Goal: Task Accomplishment & Management: Complete application form

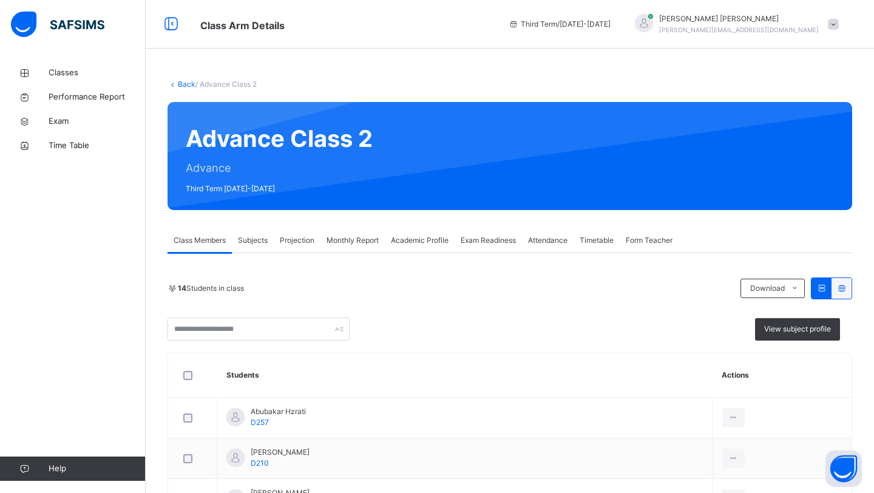
click at [362, 241] on span "Monthly Report" at bounding box center [353, 240] width 52 height 11
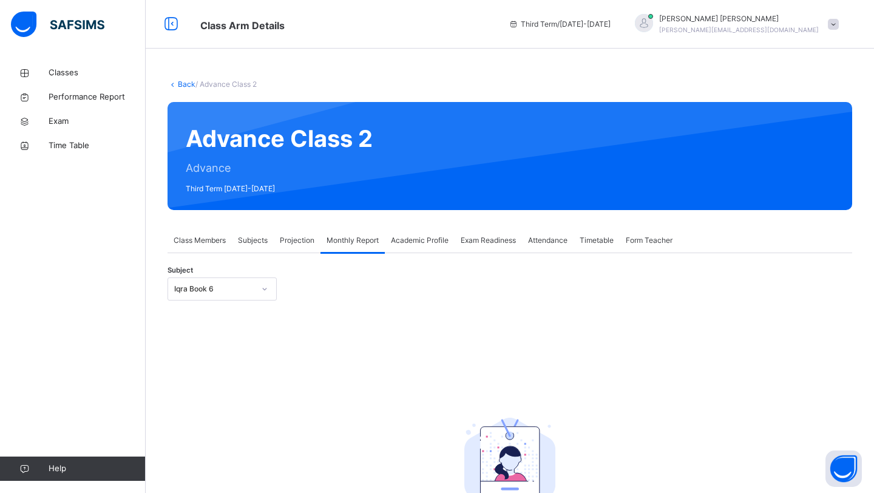
click at [254, 280] on div at bounding box center [264, 288] width 21 height 19
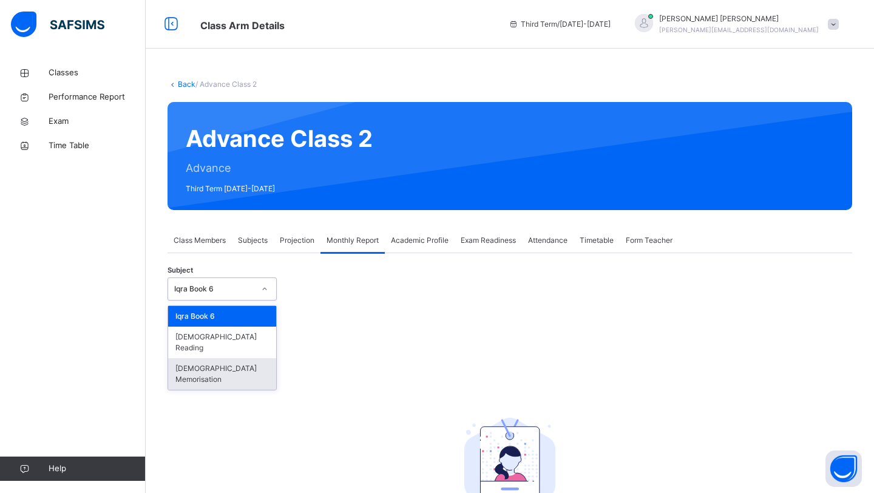
click at [208, 361] on div "[DEMOGRAPHIC_DATA] Memorisation" at bounding box center [222, 374] width 108 height 32
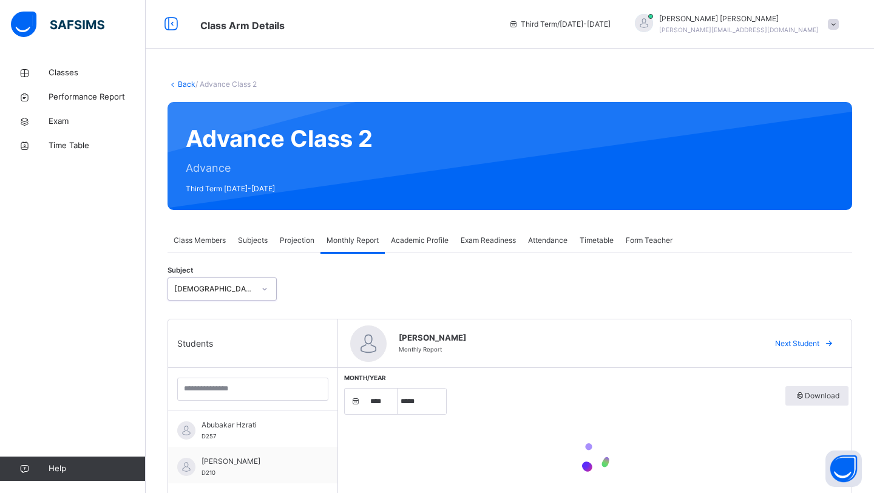
select select "****"
select select "*"
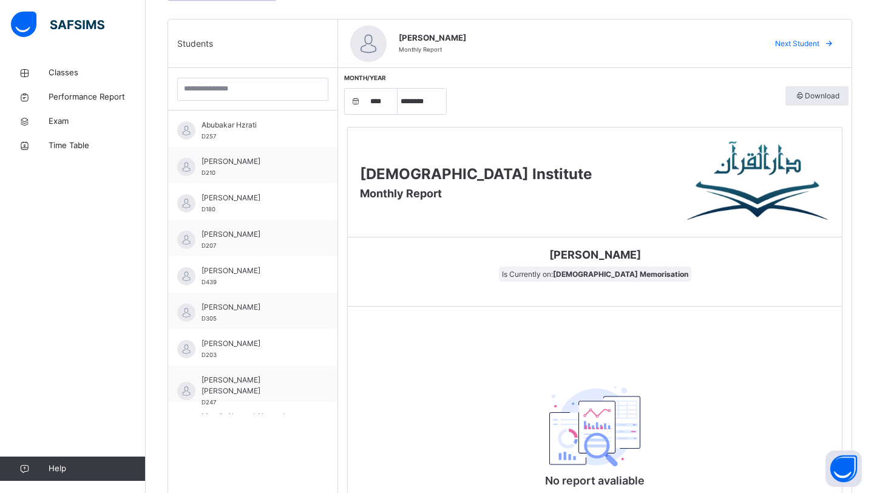
scroll to position [303, 0]
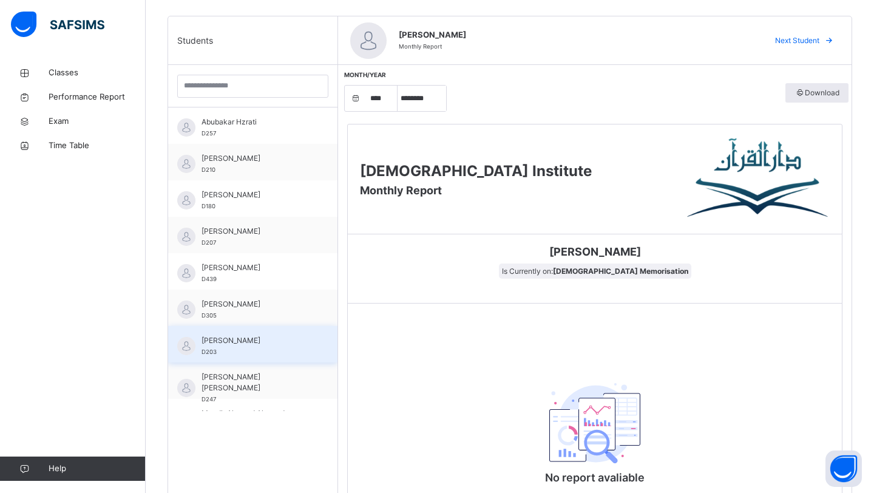
click at [246, 360] on div "[PERSON_NAME] D203" at bounding box center [252, 344] width 169 height 36
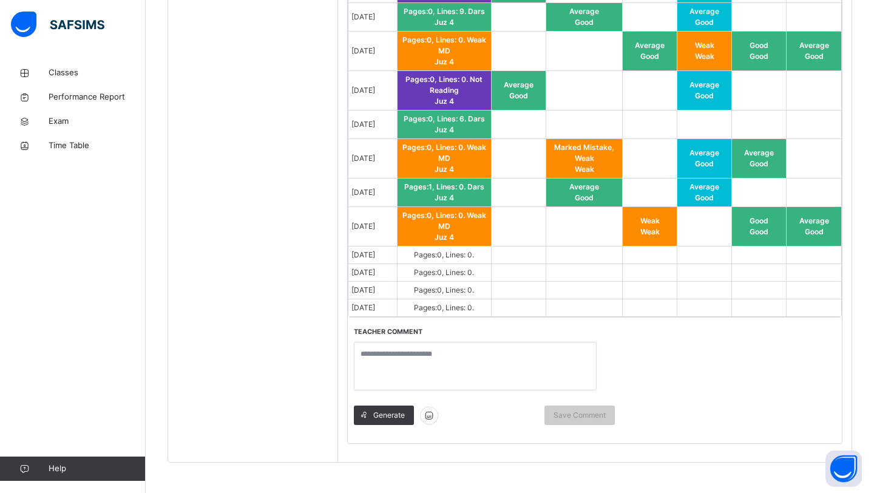
scroll to position [760, 0]
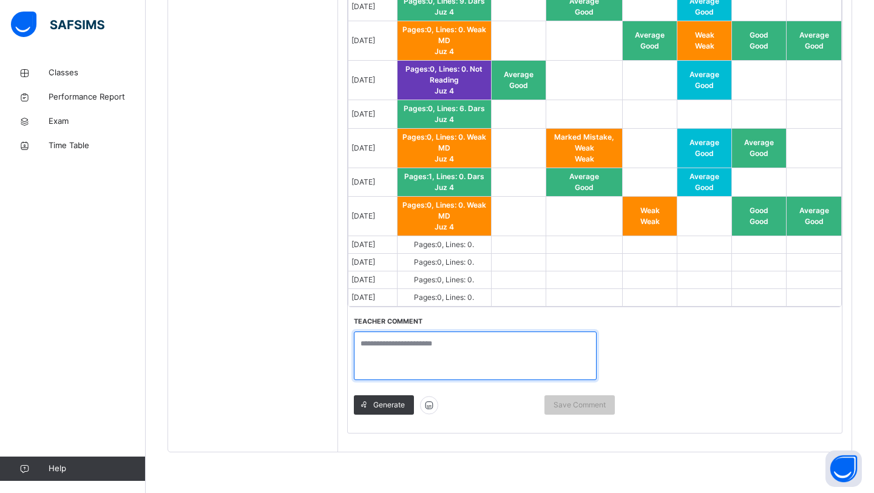
click at [500, 336] on textarea at bounding box center [475, 355] width 243 height 49
paste textarea "**********"
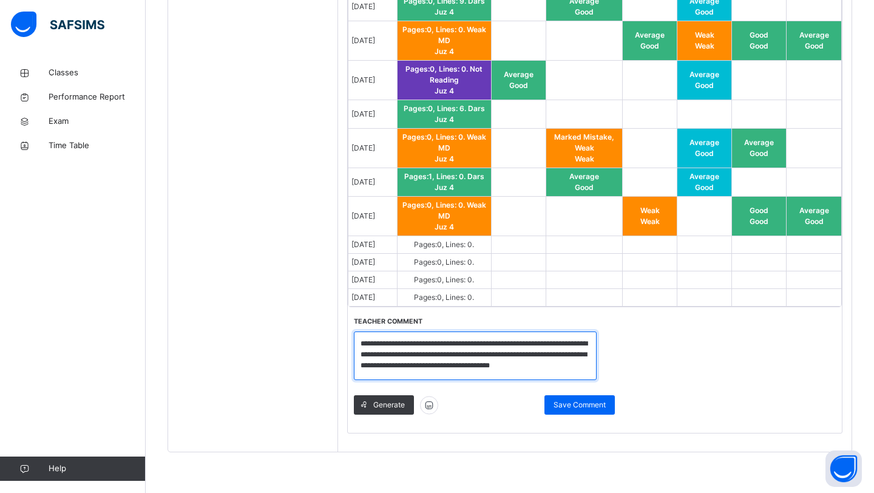
scroll to position [1, 0]
type textarea "**********"
click at [571, 392] on div "Generate Save Comment" at bounding box center [484, 405] width 261 height 32
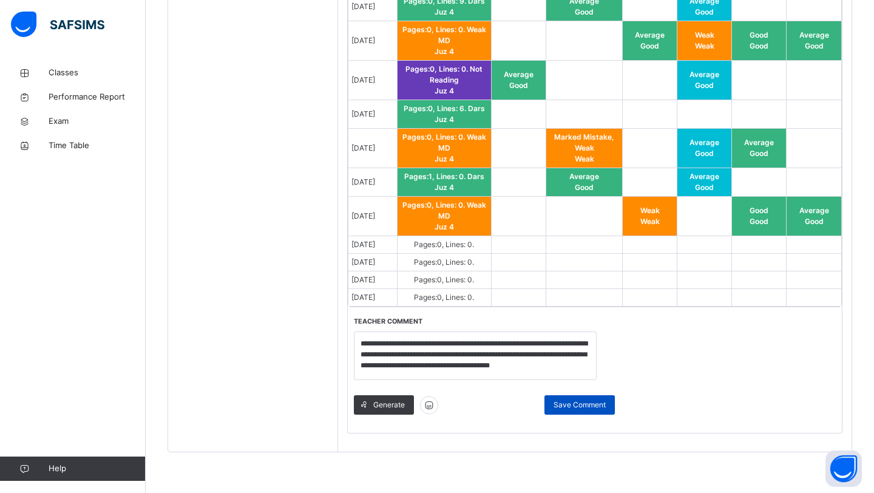
click at [567, 403] on span "Save Comment" at bounding box center [579, 404] width 52 height 11
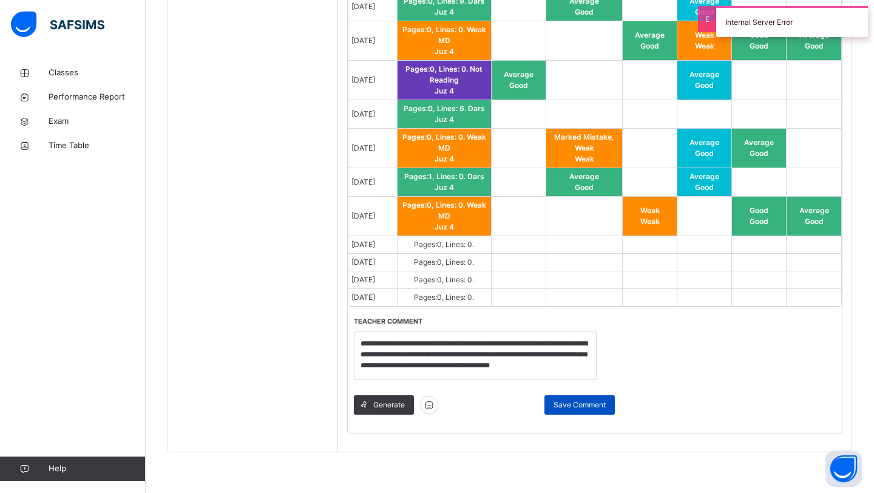
click at [601, 407] on span "Save Comment" at bounding box center [579, 404] width 52 height 11
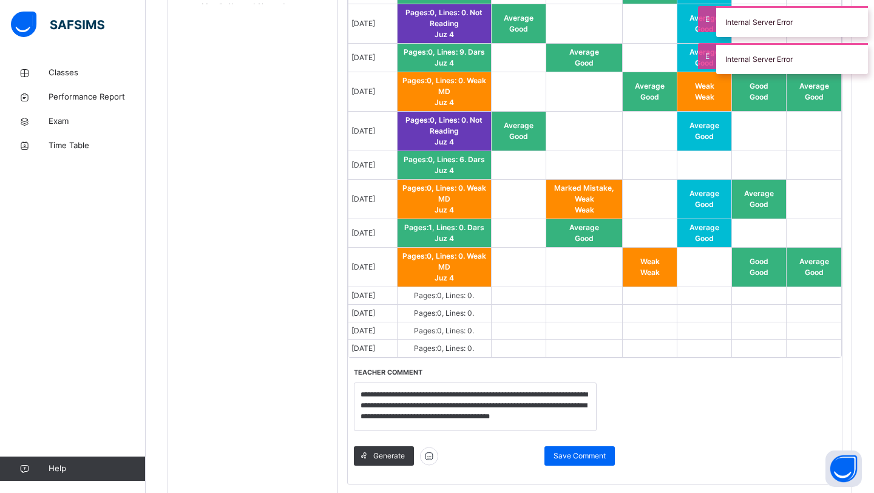
scroll to position [760, 0]
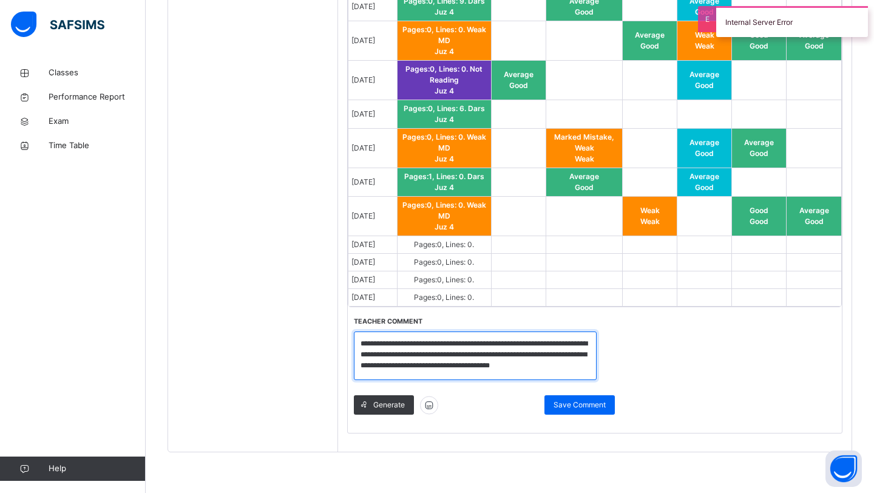
drag, startPoint x: 433, startPoint y: 374, endPoint x: 354, endPoint y: 341, distance: 86.0
click at [354, 341] on textarea "**********" at bounding box center [475, 355] width 243 height 49
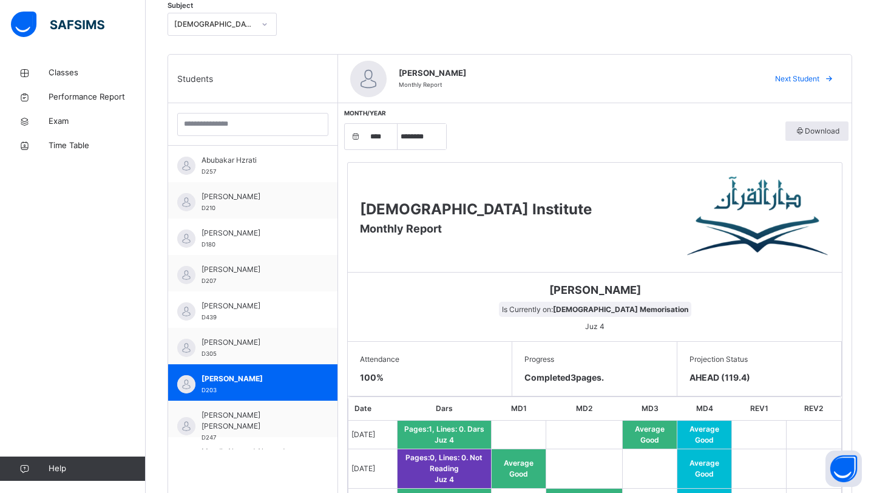
scroll to position [265, 0]
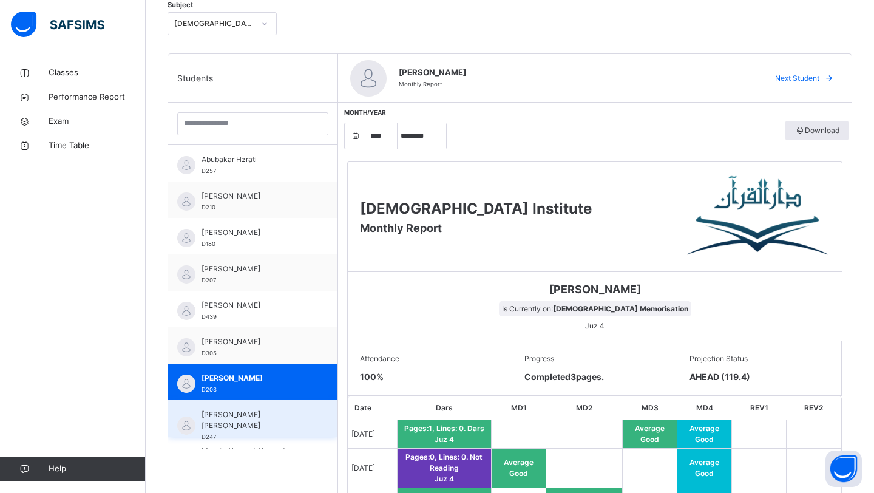
click at [224, 421] on div "[PERSON_NAME] [PERSON_NAME] D247" at bounding box center [255, 425] width 109 height 33
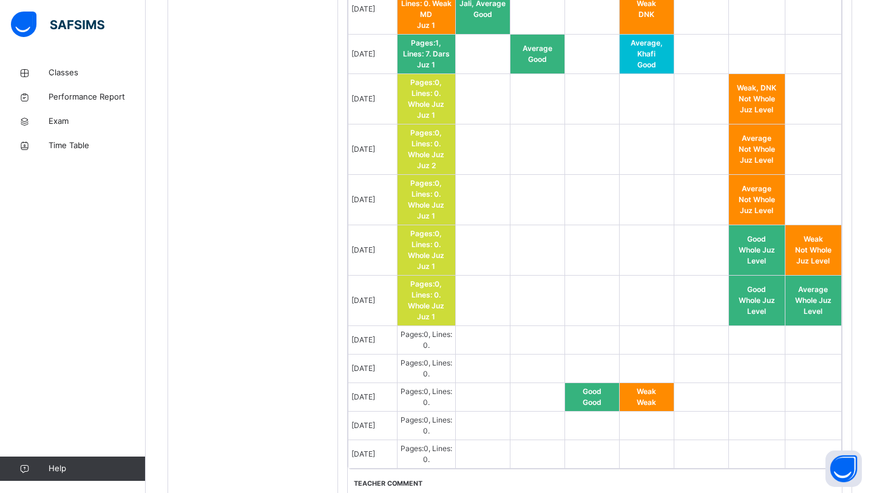
scroll to position [902, 0]
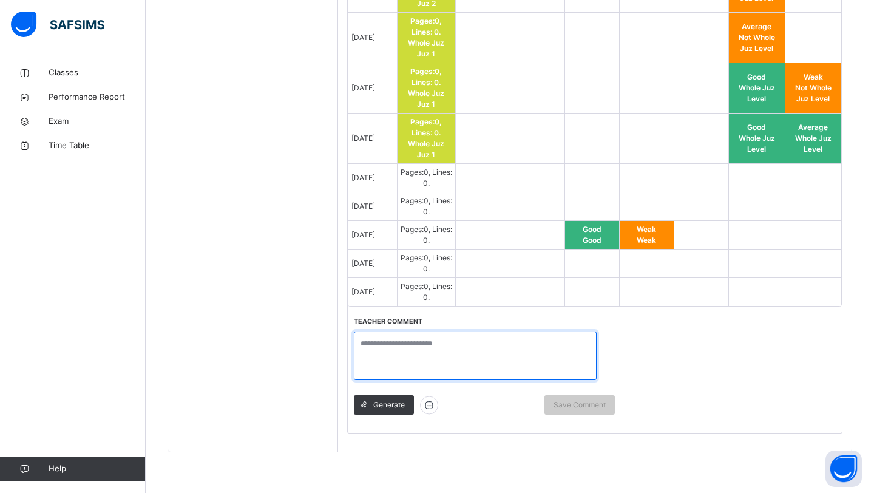
click at [486, 370] on textarea at bounding box center [475, 355] width 243 height 49
type textarea "*"
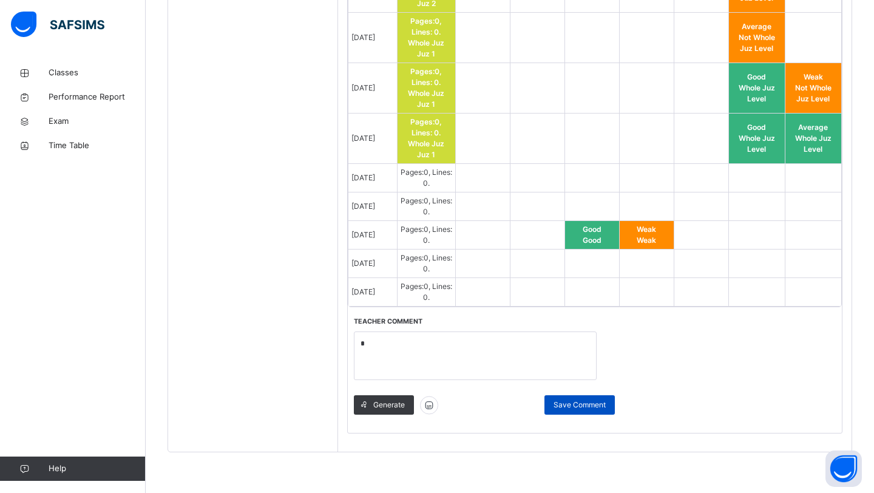
click at [544, 397] on div "Save Comment" at bounding box center [579, 404] width 70 height 19
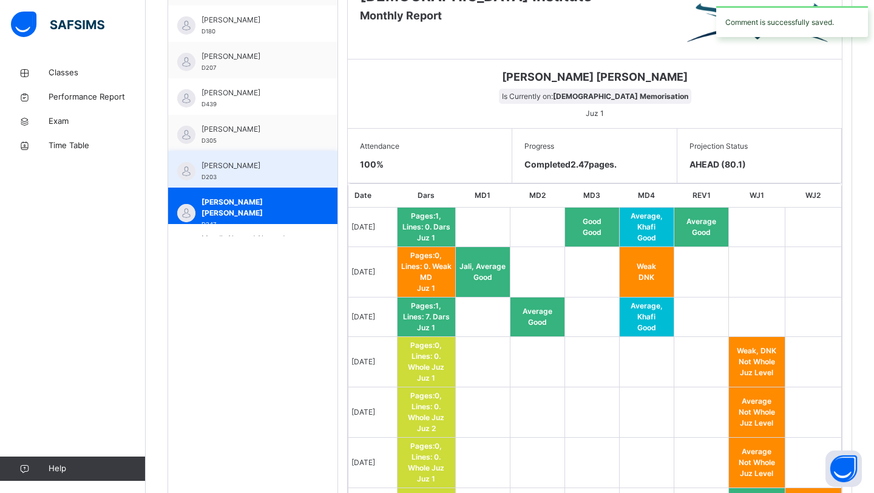
click at [274, 162] on span "[PERSON_NAME]" at bounding box center [255, 165] width 109 height 11
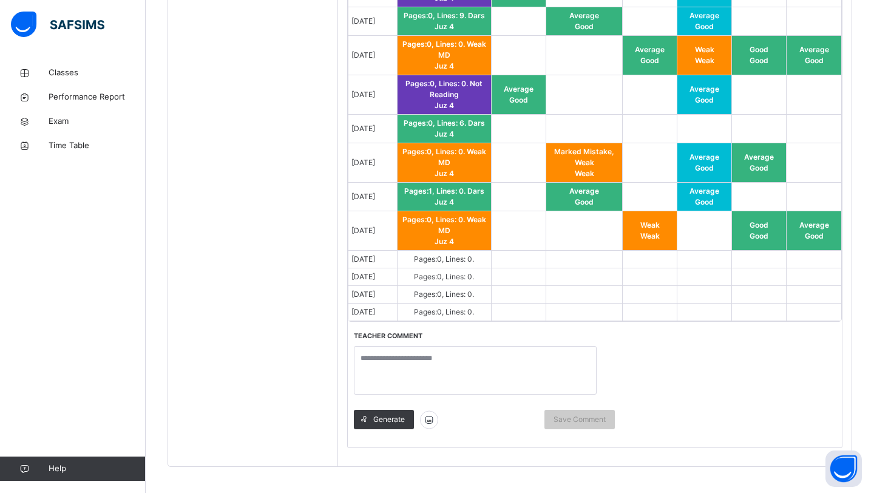
scroll to position [760, 0]
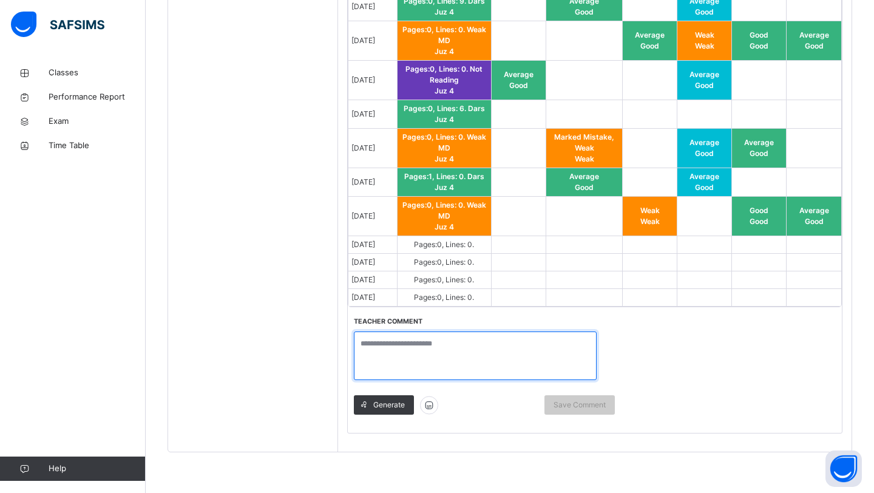
click at [426, 340] on textarea at bounding box center [475, 355] width 243 height 49
paste textarea "**********"
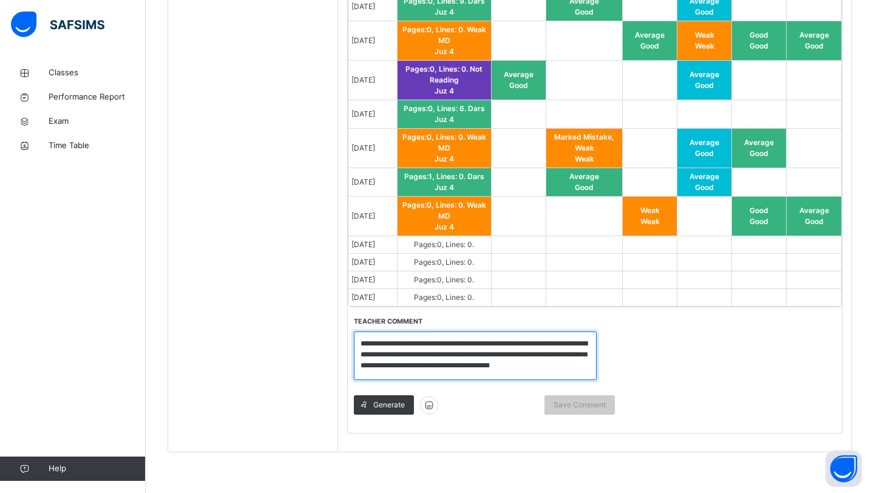
scroll to position [1, 0]
type textarea "**********"
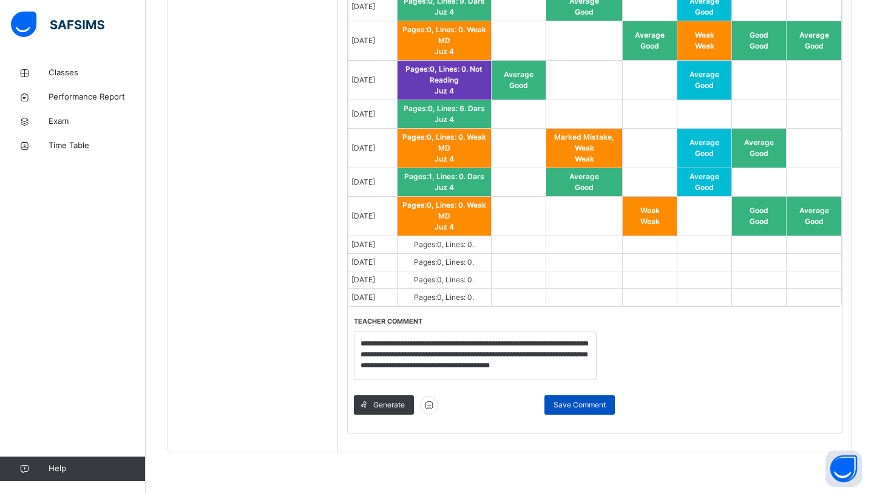
click at [551, 402] on div "Save Comment" at bounding box center [579, 404] width 70 height 19
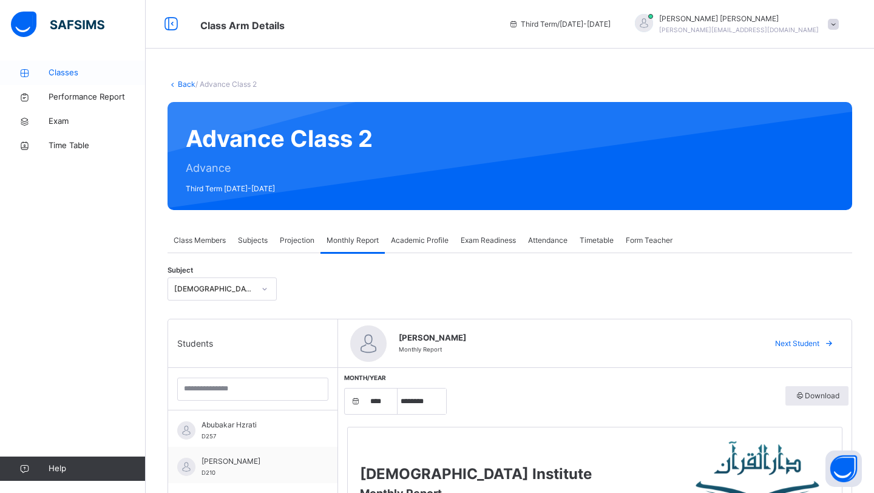
click at [66, 70] on span "Classes" at bounding box center [97, 73] width 97 height 12
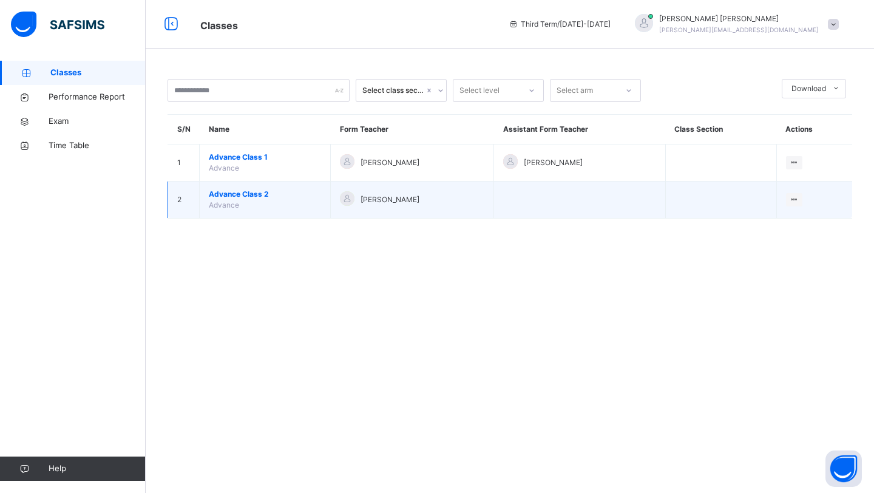
click at [259, 190] on span "Advance Class 2" at bounding box center [265, 194] width 112 height 11
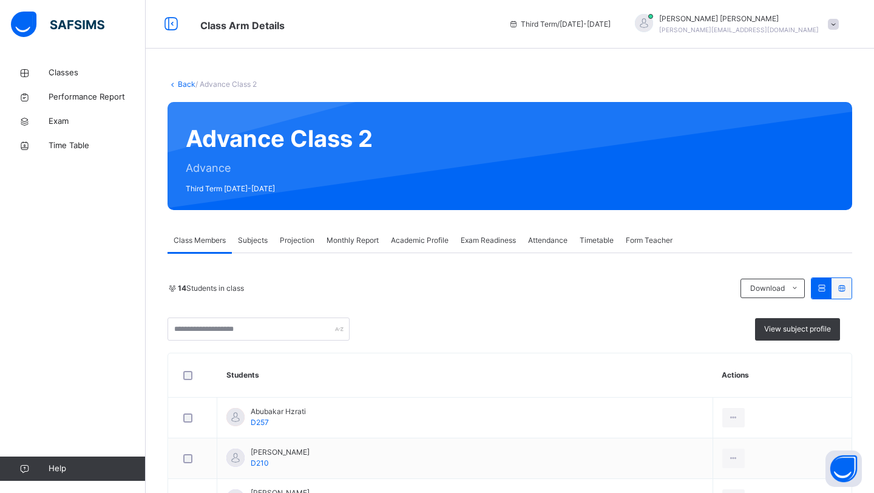
click at [366, 235] on span "Monthly Report" at bounding box center [353, 240] width 52 height 11
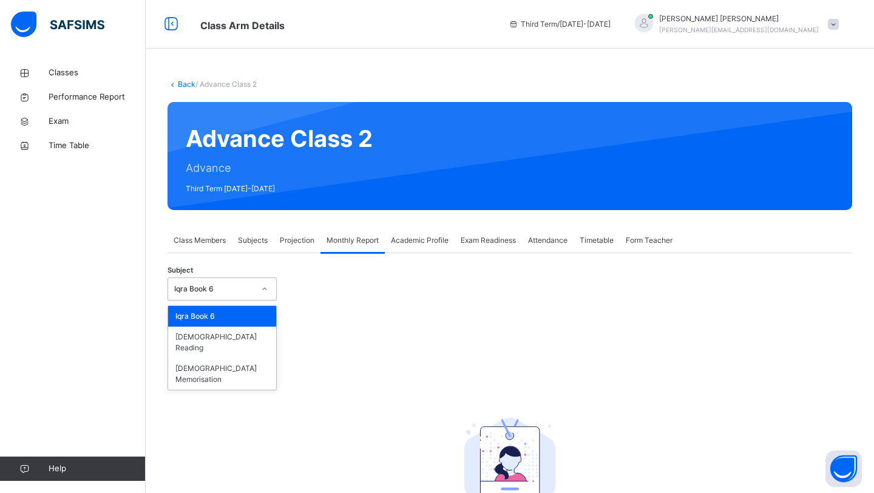
click at [266, 286] on icon at bounding box center [264, 289] width 7 height 12
click at [220, 358] on div "[DEMOGRAPHIC_DATA] Memorisation" at bounding box center [222, 374] width 108 height 32
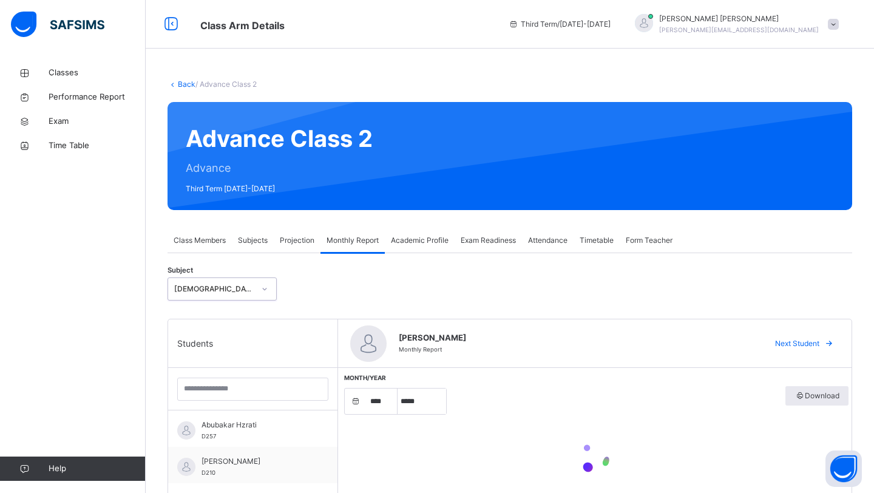
select select "****"
select select "*"
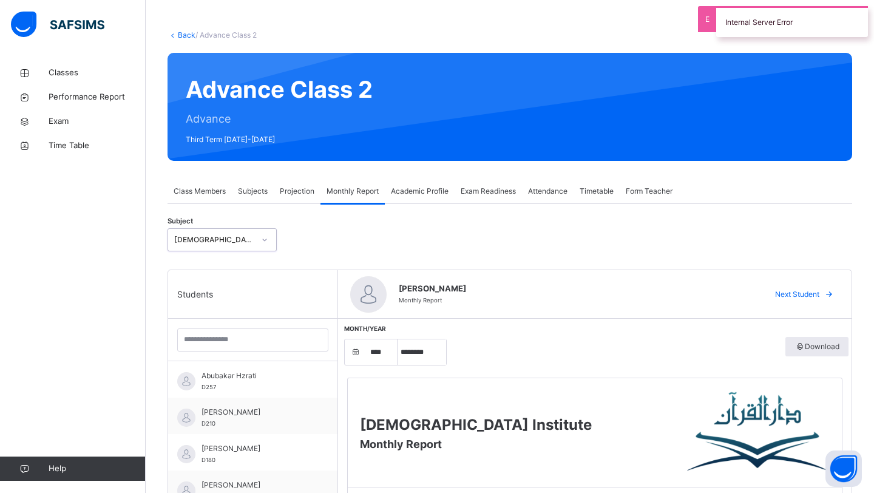
scroll to position [52, 0]
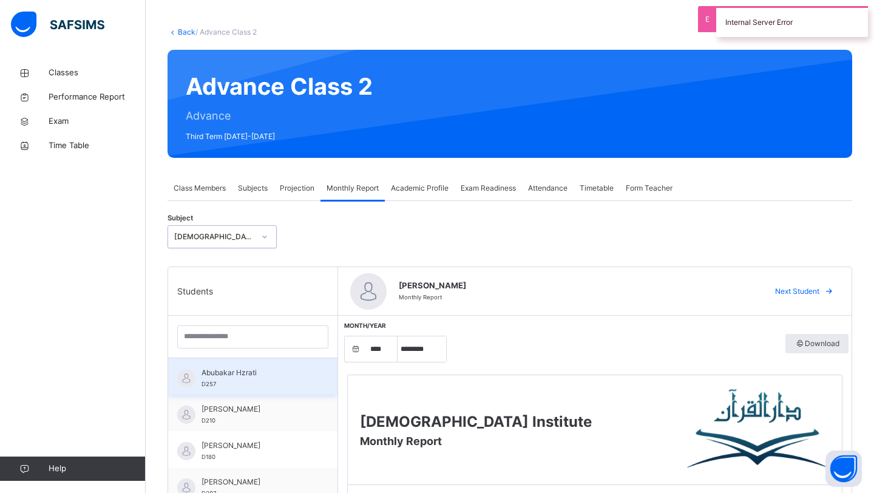
click at [224, 382] on div "Abubakar Hzrati D257" at bounding box center [255, 378] width 109 height 22
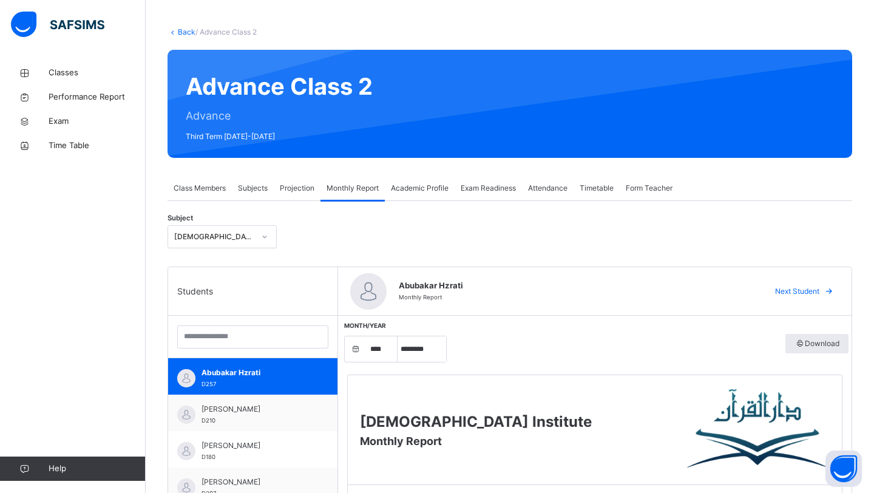
click at [288, 188] on span "Projection" at bounding box center [297, 188] width 35 height 11
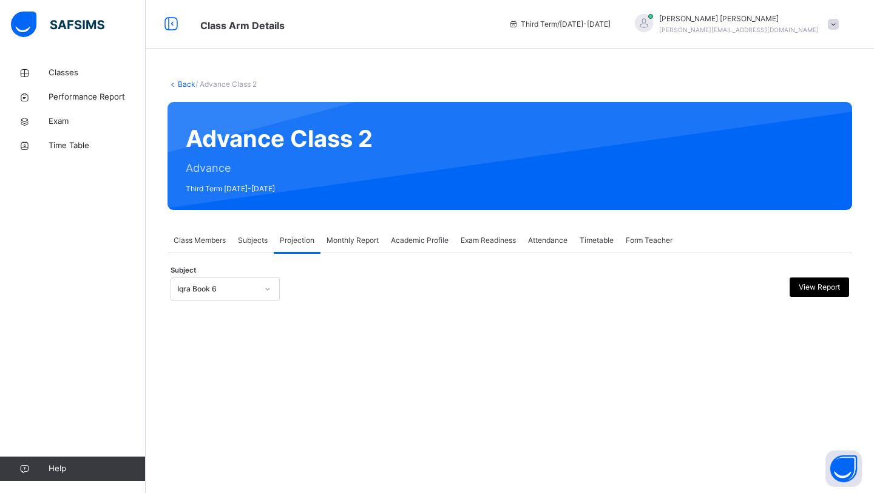
click at [325, 245] on div "Monthly Report" at bounding box center [352, 240] width 64 height 24
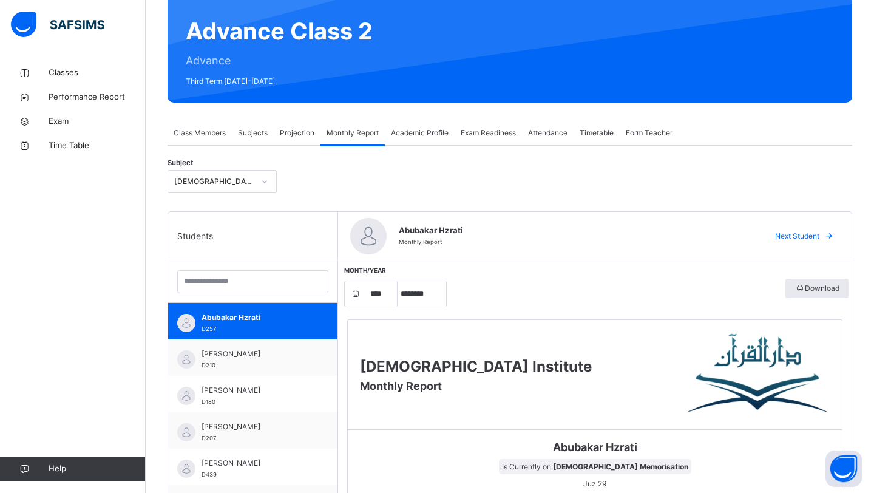
scroll to position [100, 0]
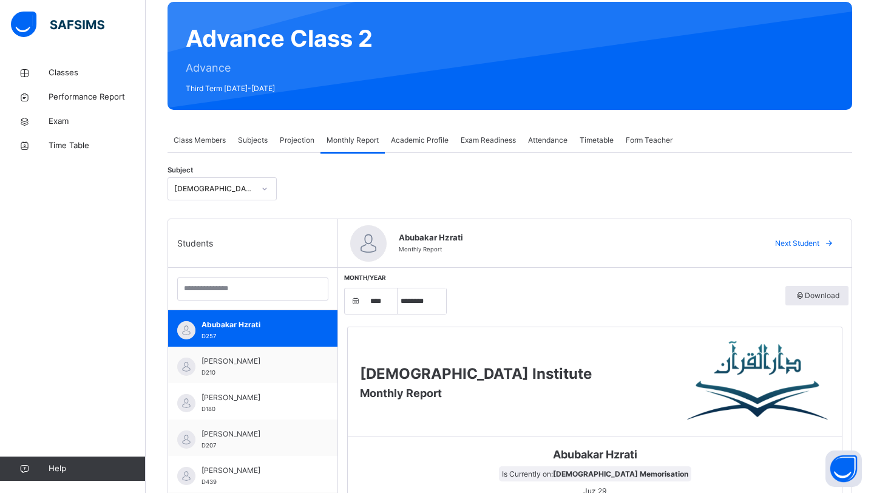
click at [293, 142] on span "Projection" at bounding box center [297, 140] width 35 height 11
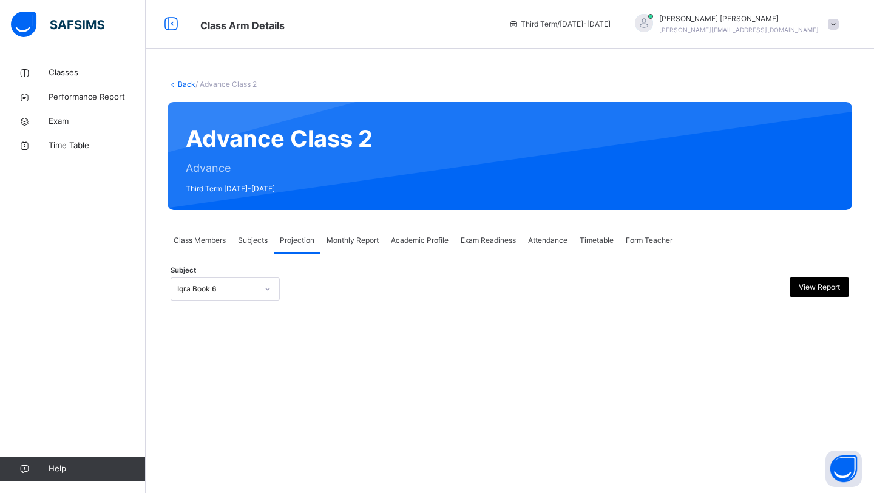
scroll to position [0, 0]
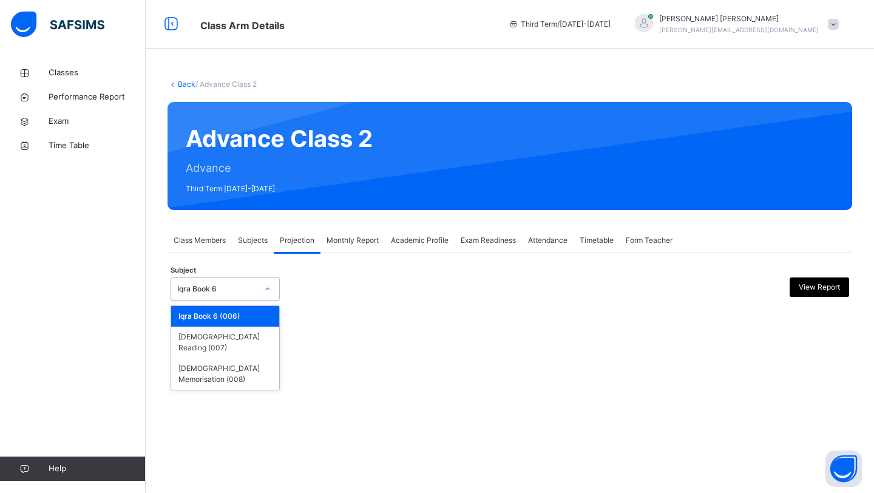
click at [231, 282] on div "Iqra Book 6" at bounding box center [213, 289] width 85 height 19
click at [202, 358] on div "[DEMOGRAPHIC_DATA] Memorisation (008)" at bounding box center [225, 374] width 108 height 32
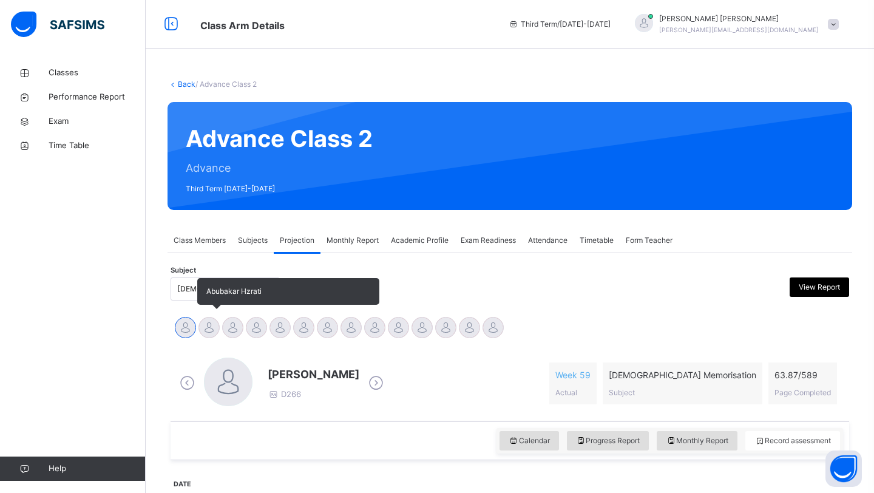
click at [211, 325] on div at bounding box center [208, 327] width 21 height 21
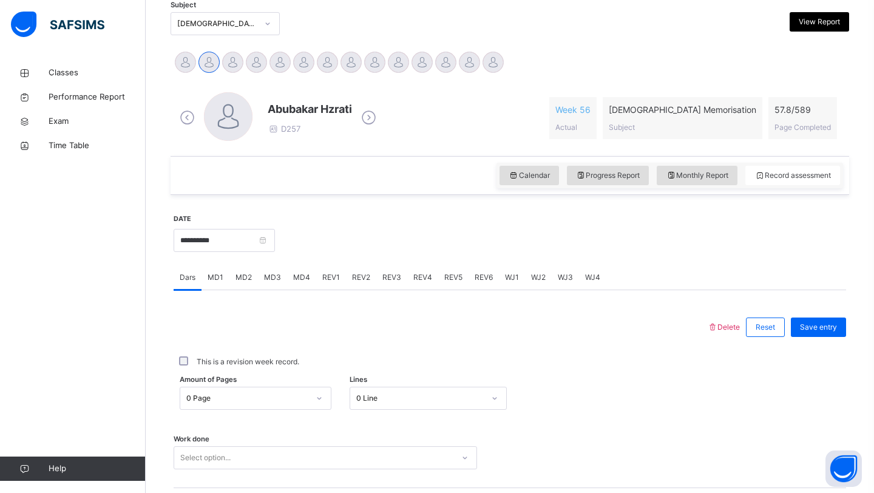
scroll to position [267, 0]
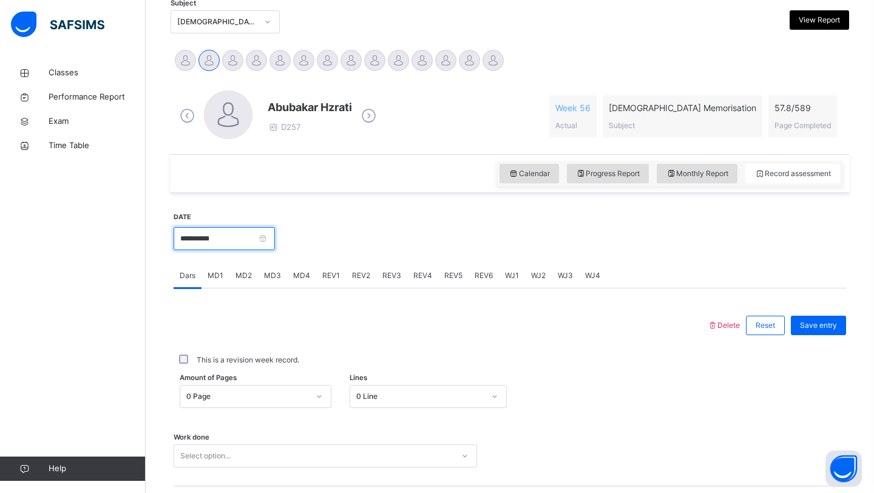
click at [251, 231] on input "**********" at bounding box center [224, 238] width 101 height 23
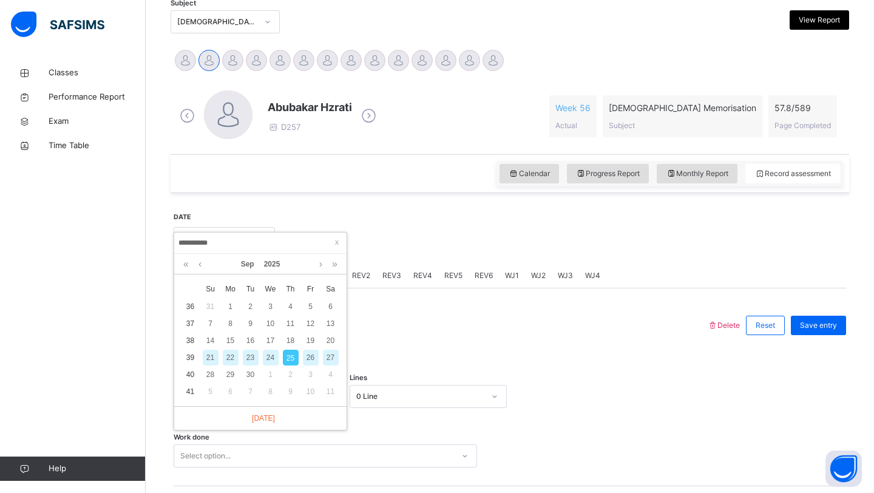
click at [213, 357] on div "21" at bounding box center [211, 358] width 16 height 16
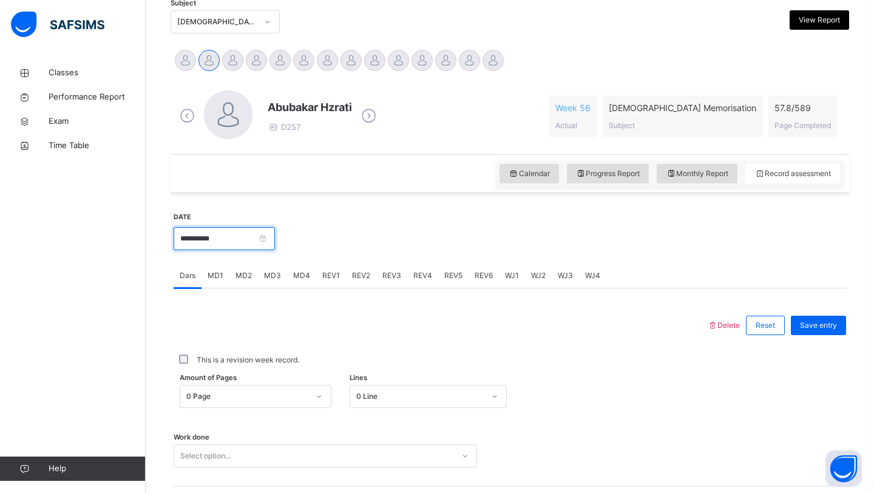
click at [233, 243] on input "**********" at bounding box center [224, 238] width 101 height 23
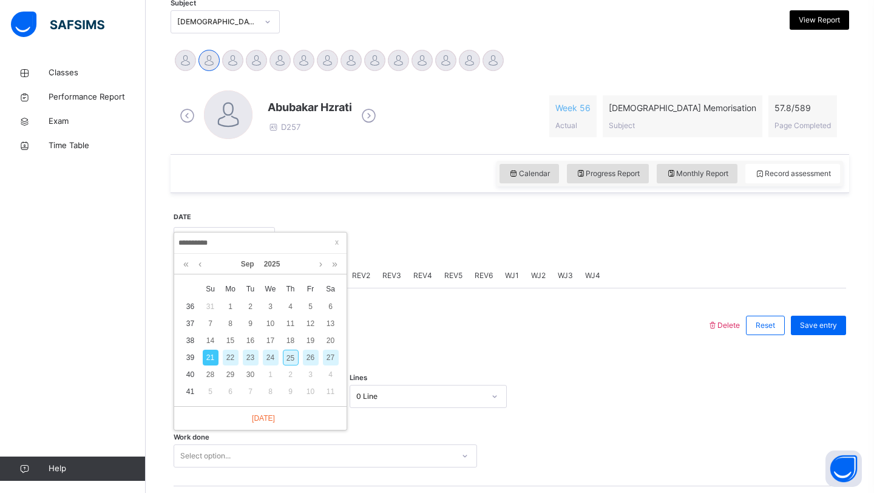
click at [248, 357] on div "23" at bounding box center [251, 358] width 16 height 16
type input "**********"
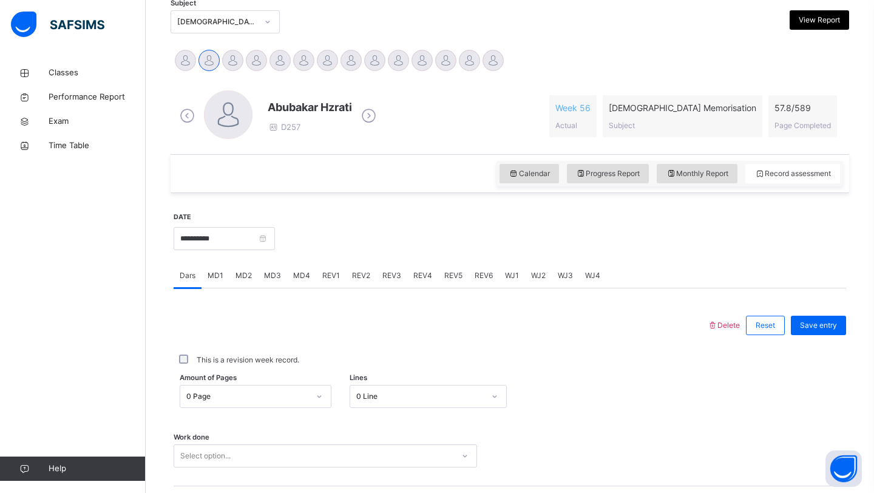
click at [218, 272] on span "MD1" at bounding box center [216, 275] width 16 height 11
click at [211, 369] on div "Mistakes Select option..." at bounding box center [510, 377] width 672 height 72
click at [211, 384] on div "Select option..." at bounding box center [325, 382] width 303 height 23
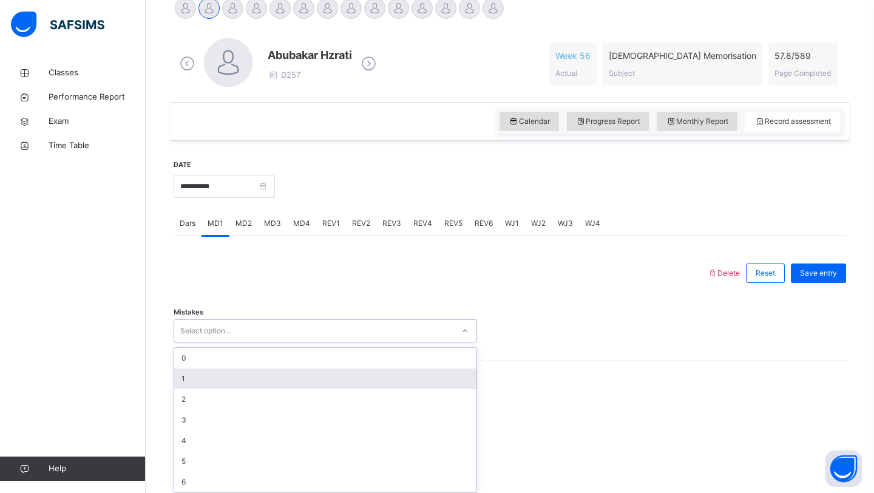
scroll to position [324, 0]
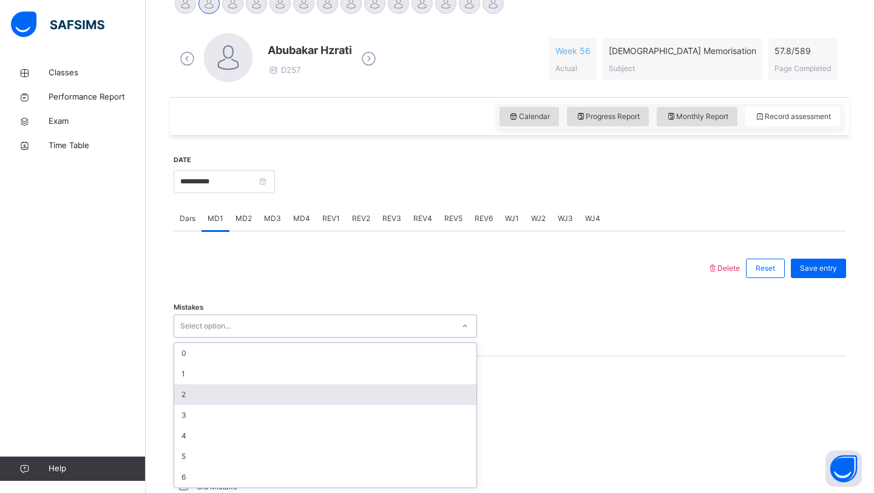
click at [207, 387] on div "2" at bounding box center [325, 394] width 302 height 21
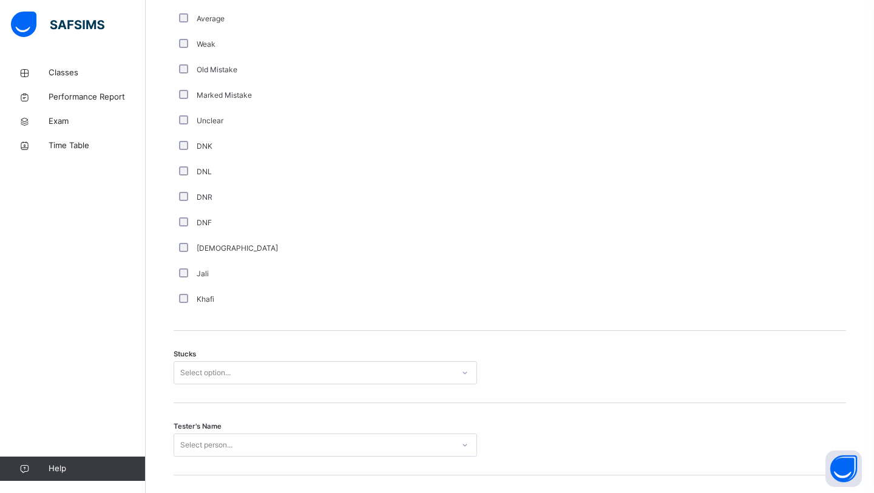
scroll to position [778, 0]
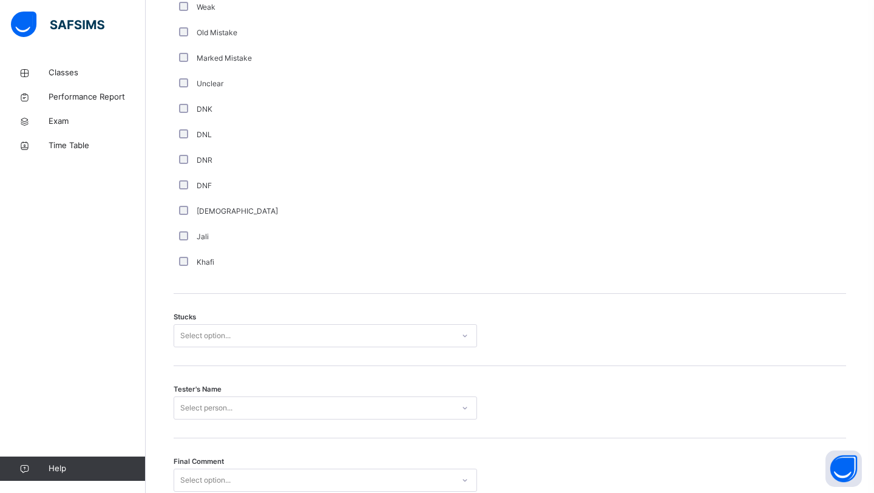
click at [198, 327] on div "Select option..." at bounding box center [205, 335] width 50 height 23
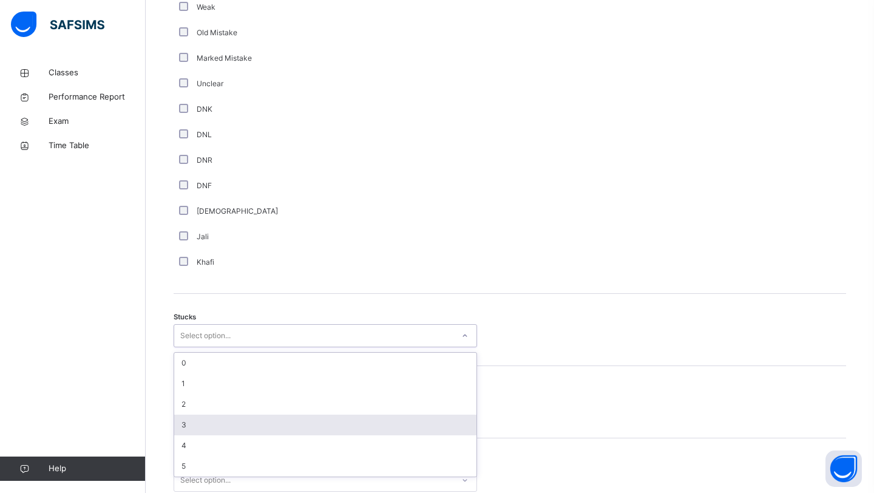
click at [199, 420] on div "3" at bounding box center [325, 425] width 302 height 21
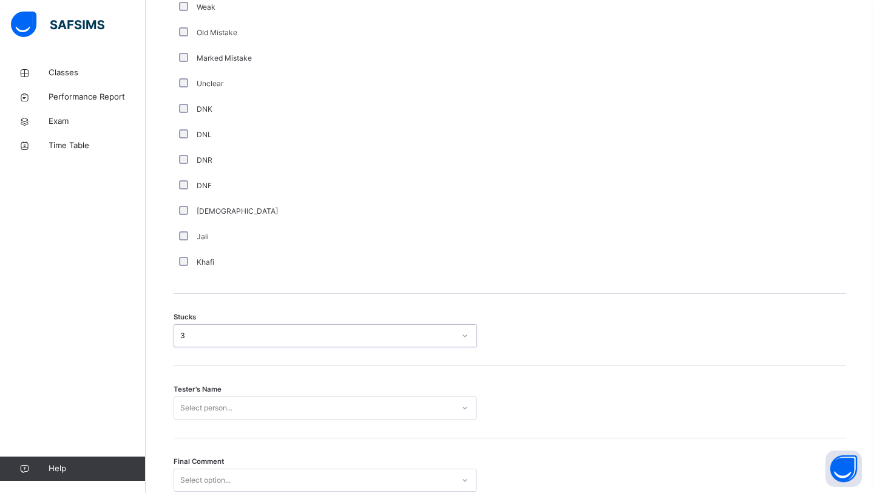
click at [206, 401] on div "Tester's Name Select person..." at bounding box center [510, 402] width 672 height 72
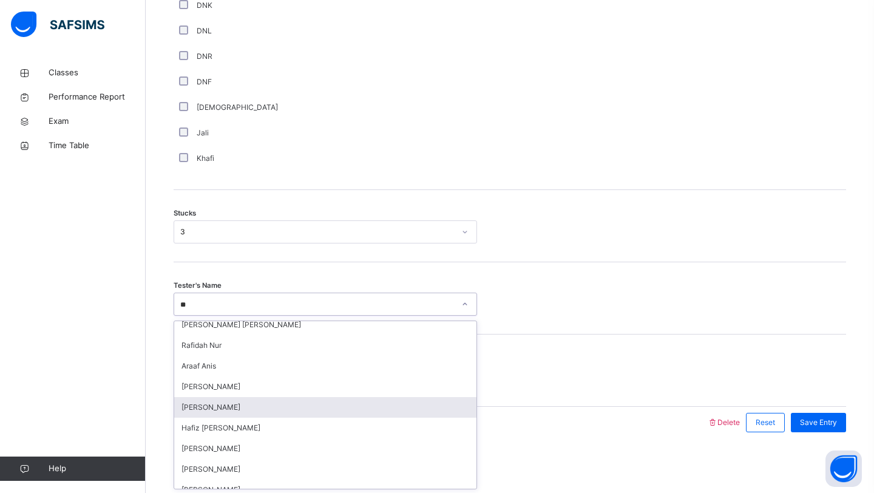
scroll to position [0, 0]
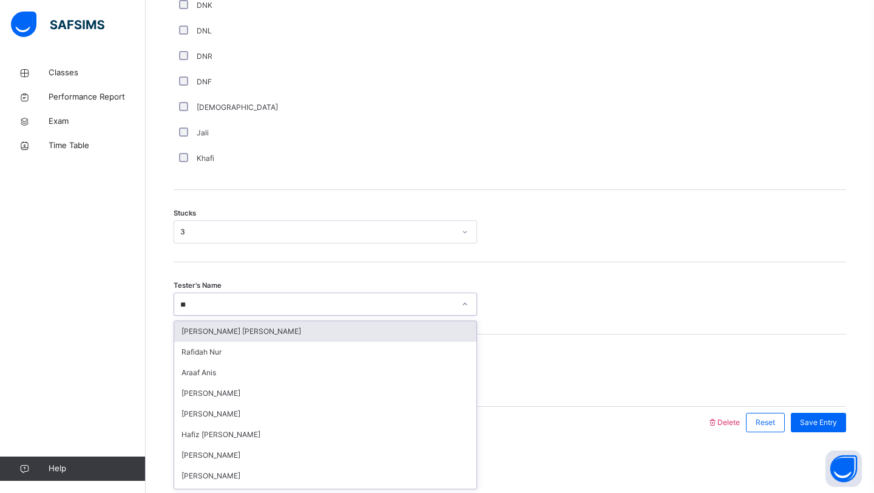
type input "**"
click at [564, 199] on div "Stucks 3" at bounding box center [510, 226] width 672 height 72
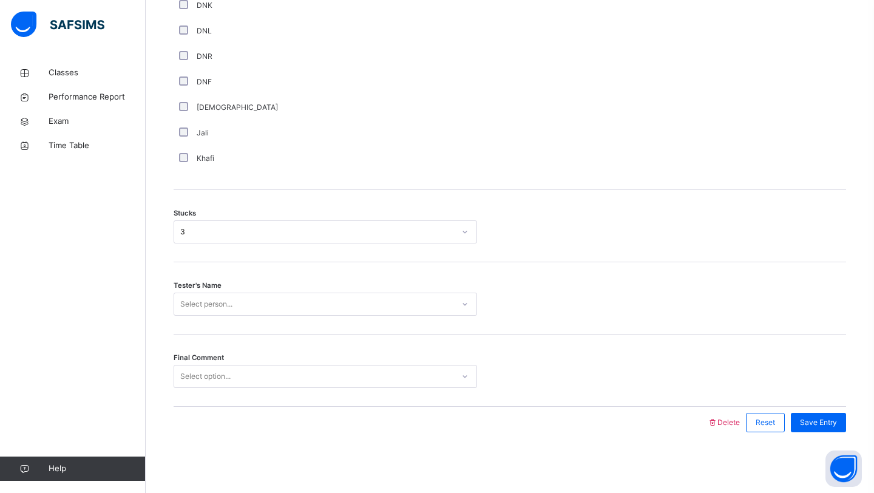
click at [418, 306] on div "Select person..." at bounding box center [313, 304] width 279 height 19
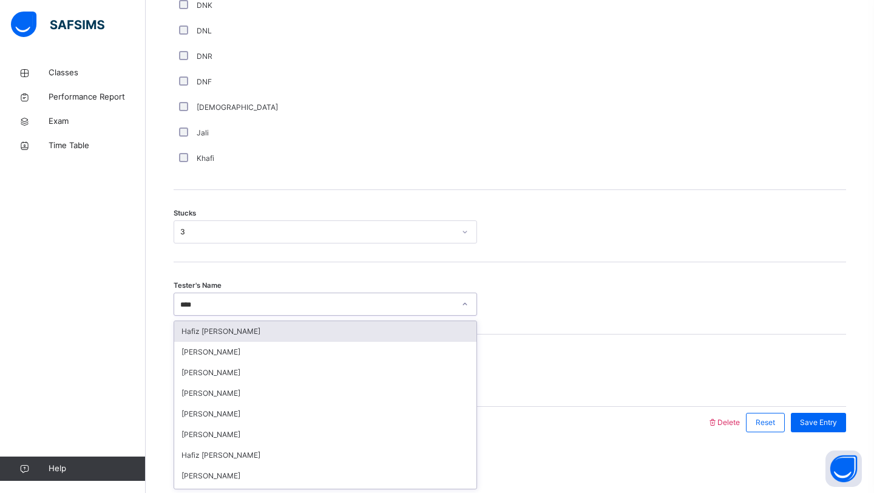
type input "*****"
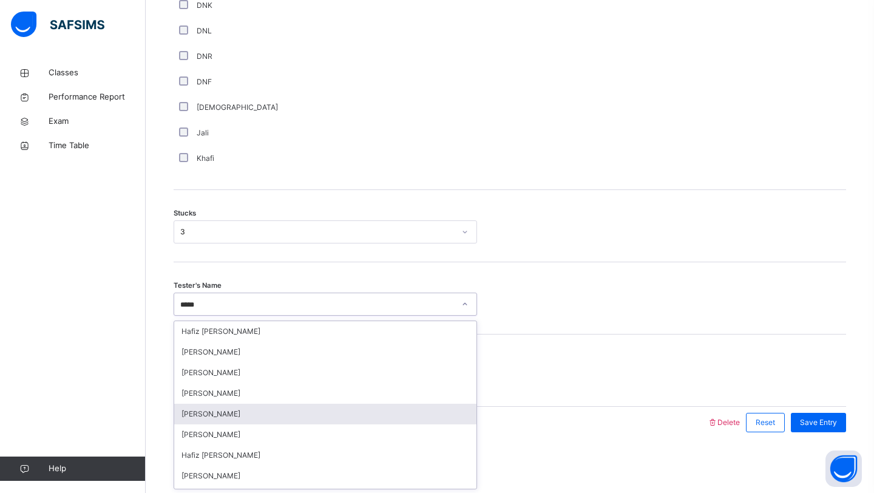
click at [267, 409] on div "[PERSON_NAME]" at bounding box center [325, 414] width 302 height 21
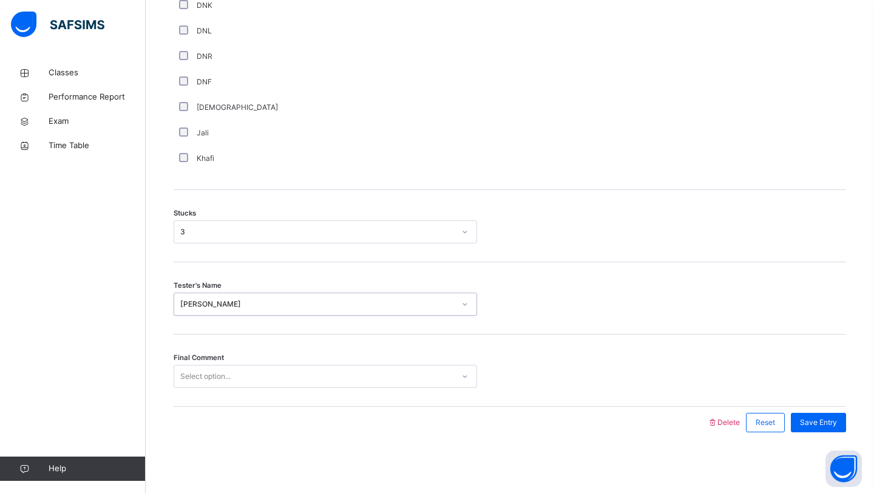
click at [258, 365] on div "Select option..." at bounding box center [325, 376] width 303 height 23
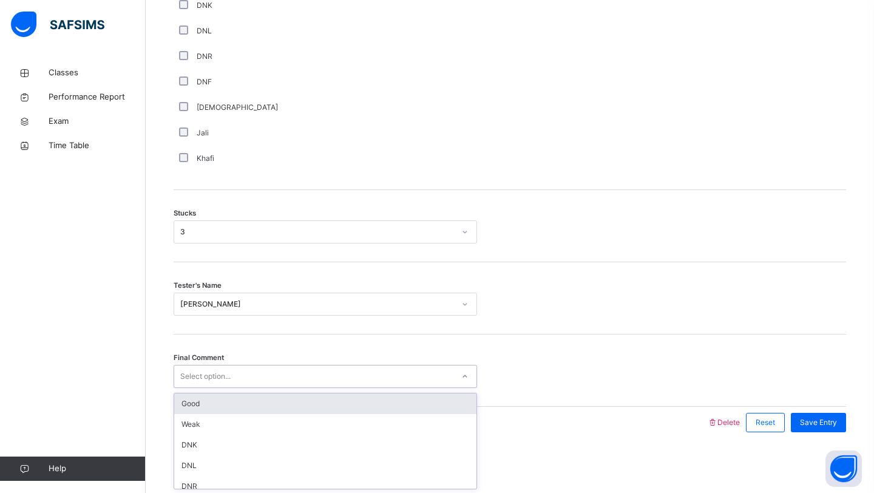
click at [245, 397] on div "Good" at bounding box center [325, 403] width 302 height 21
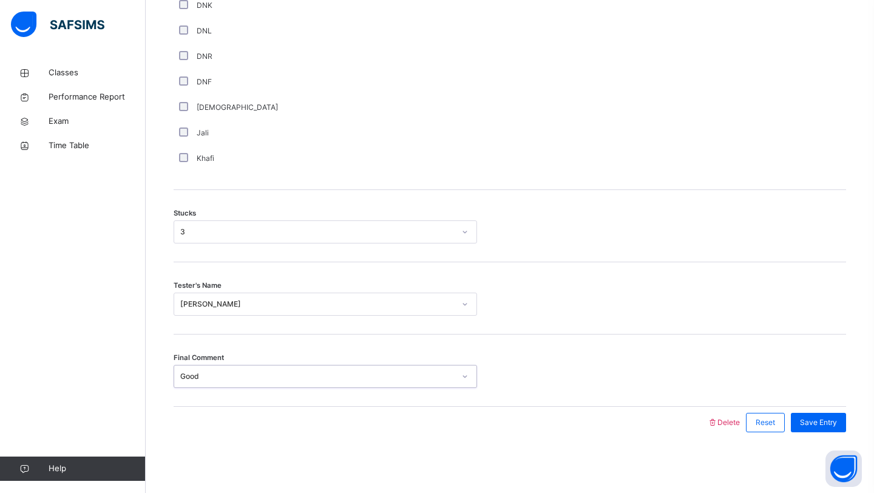
click at [813, 410] on div "Save Entry" at bounding box center [815, 423] width 61 height 32
click at [813, 424] on span "Save Entry" at bounding box center [818, 422] width 37 height 11
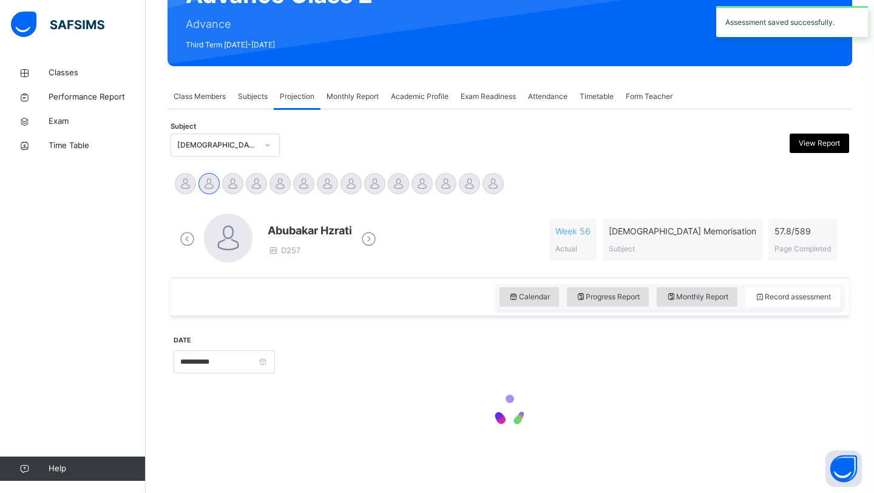
scroll to position [419, 0]
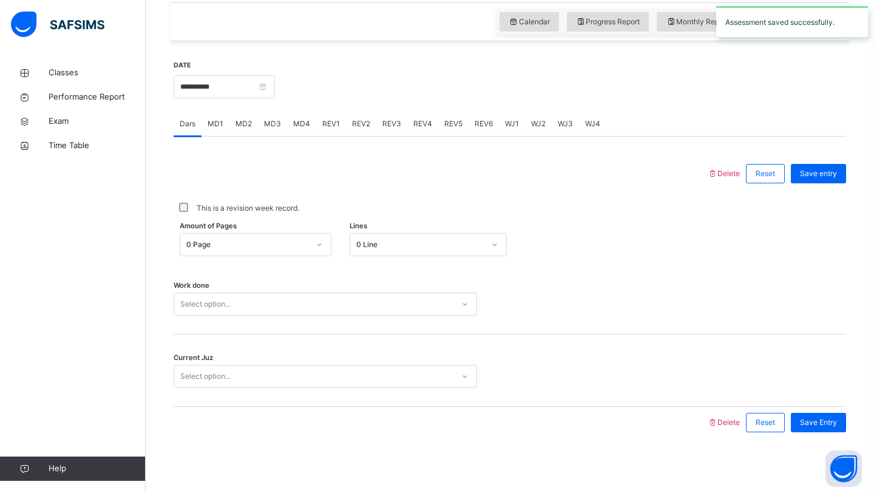
click at [305, 120] on span "MD4" at bounding box center [301, 123] width 17 height 11
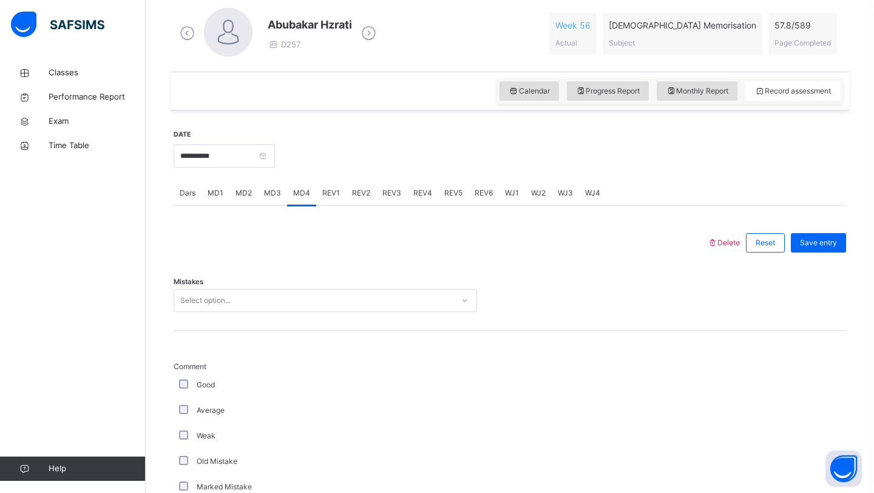
scroll to position [337, 0]
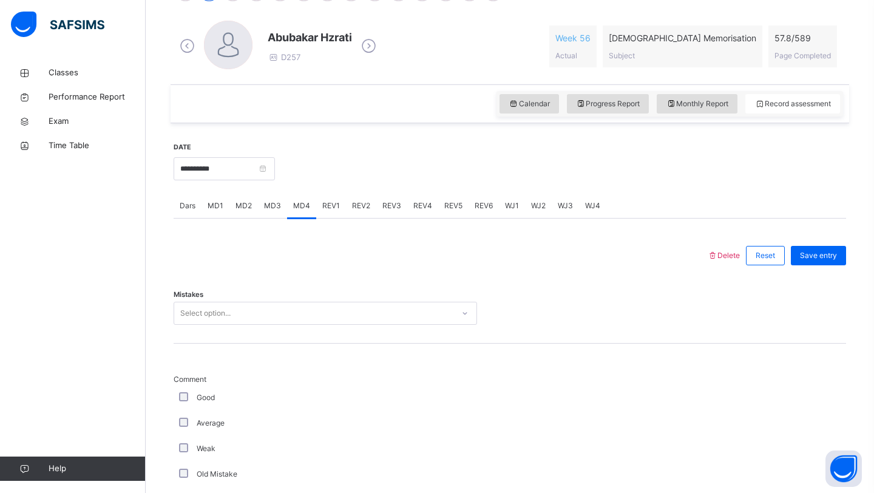
click at [226, 314] on div "Select option..." at bounding box center [205, 313] width 50 height 23
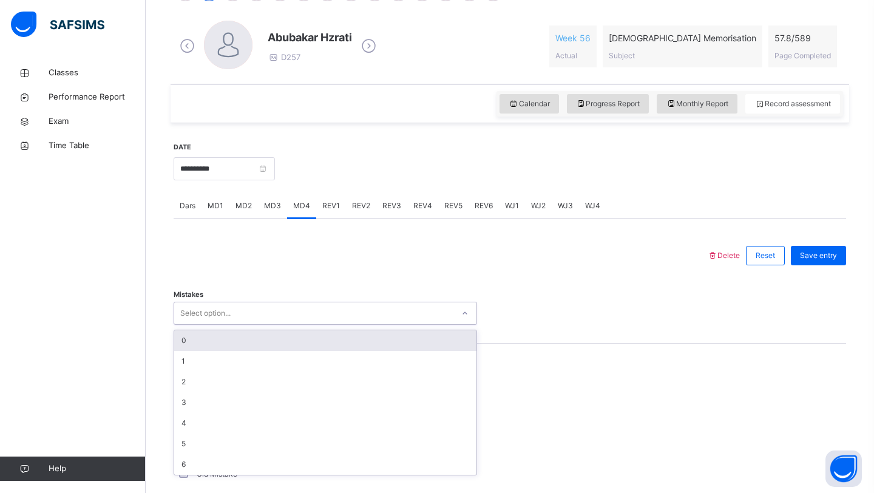
click at [208, 342] on div "0" at bounding box center [325, 340] width 302 height 21
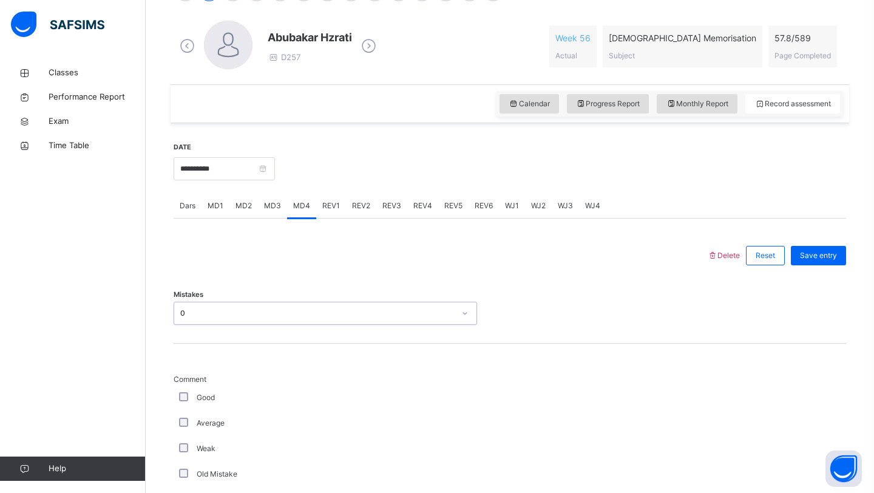
click at [208, 342] on div "Mistakes option 0, selected. 0 results available. Select is focused ,type to re…" at bounding box center [510, 307] width 672 height 72
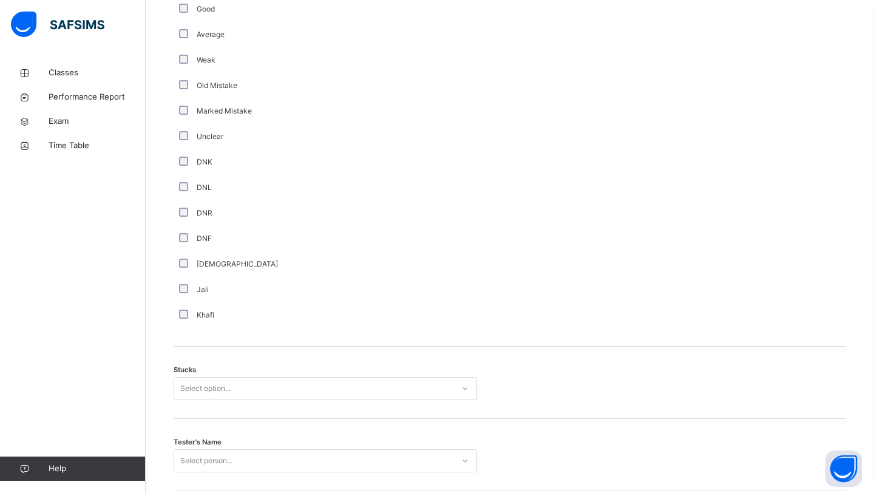
scroll to position [765, 0]
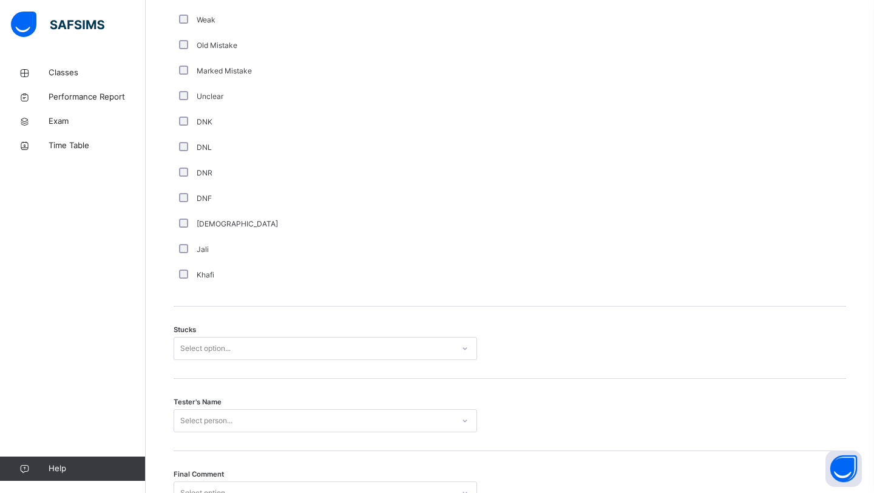
click at [198, 337] on div "Select option..." at bounding box center [325, 348] width 303 height 23
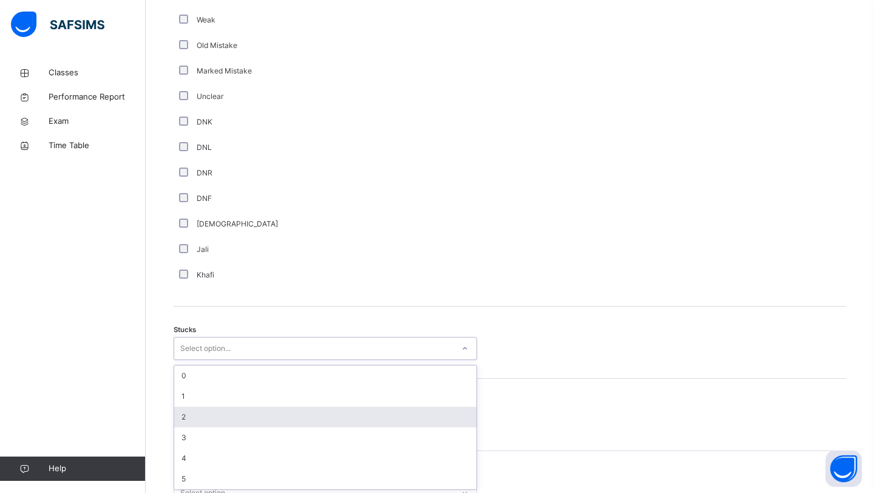
click at [198, 415] on div "2" at bounding box center [325, 417] width 302 height 21
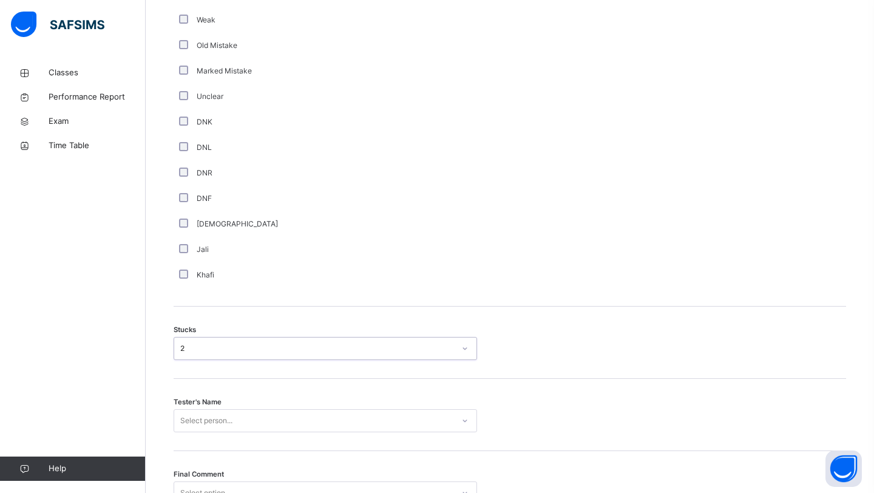
click at [198, 415] on div "Select person..." at bounding box center [325, 420] width 303 height 23
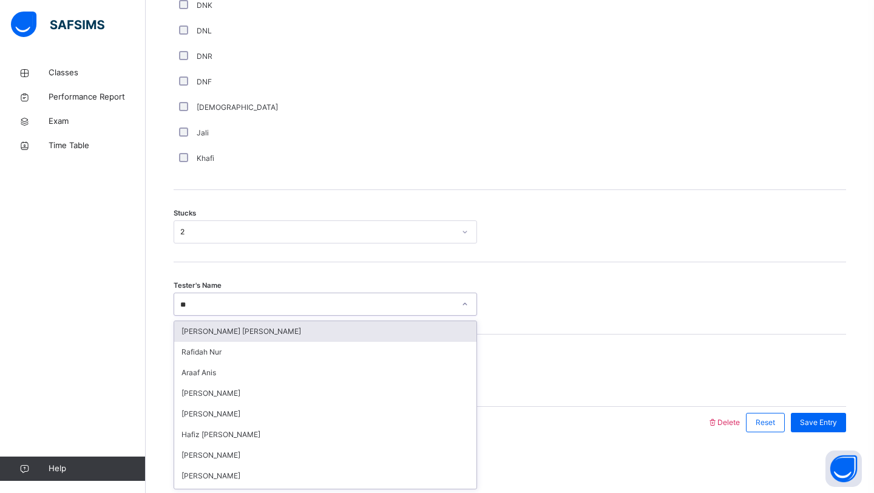
type input "*"
type input "*****"
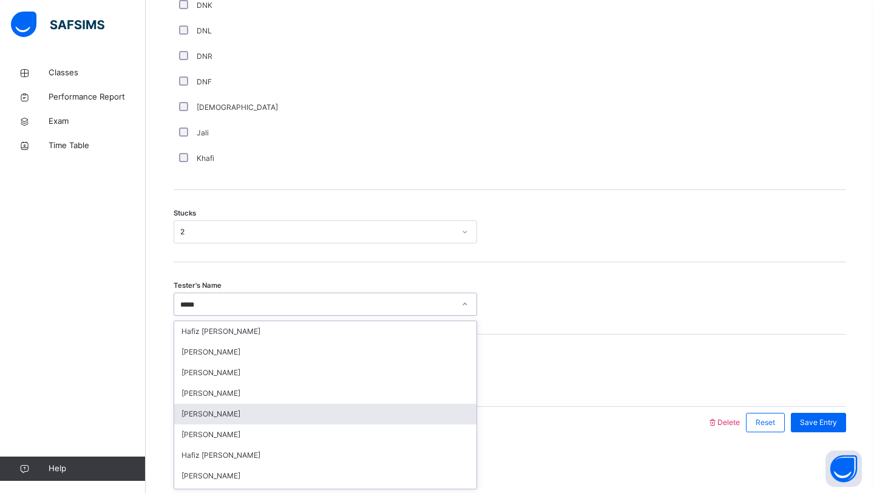
click at [198, 417] on div "[PERSON_NAME]" at bounding box center [325, 414] width 302 height 21
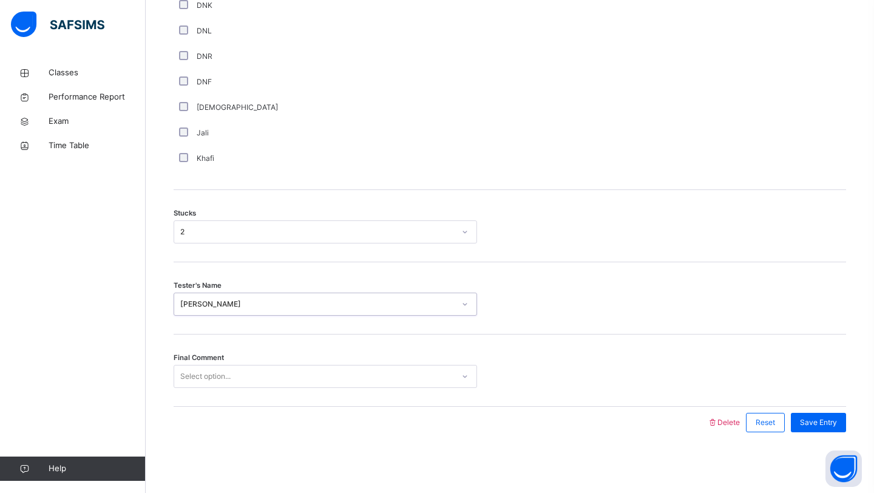
click at [225, 376] on div "Select option..." at bounding box center [205, 376] width 50 height 23
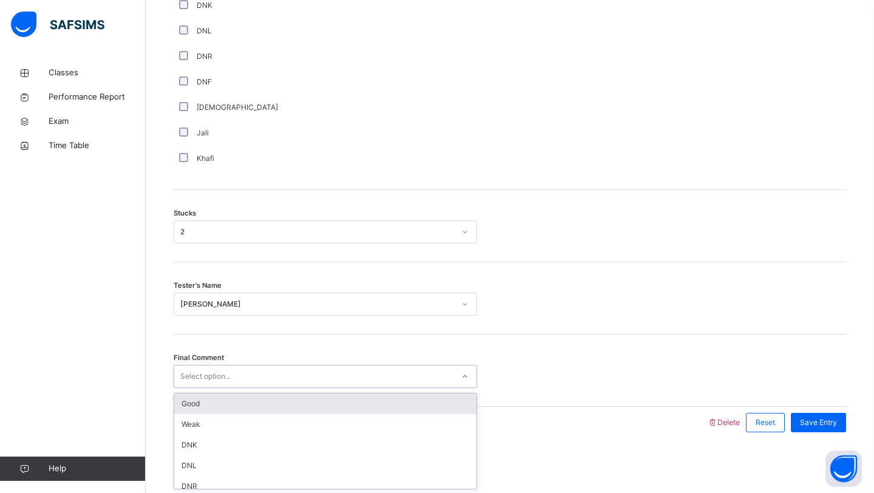
click at [222, 411] on div "Good" at bounding box center [325, 403] width 302 height 21
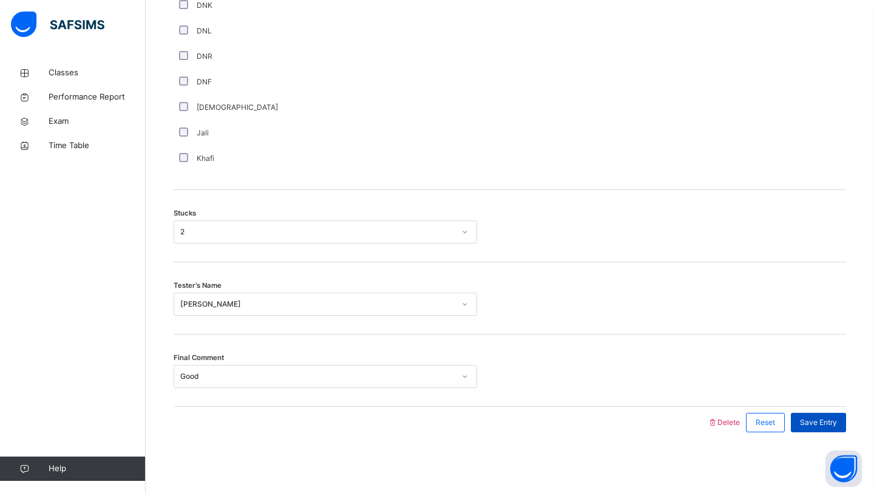
click at [824, 416] on div "Save Entry" at bounding box center [818, 422] width 55 height 19
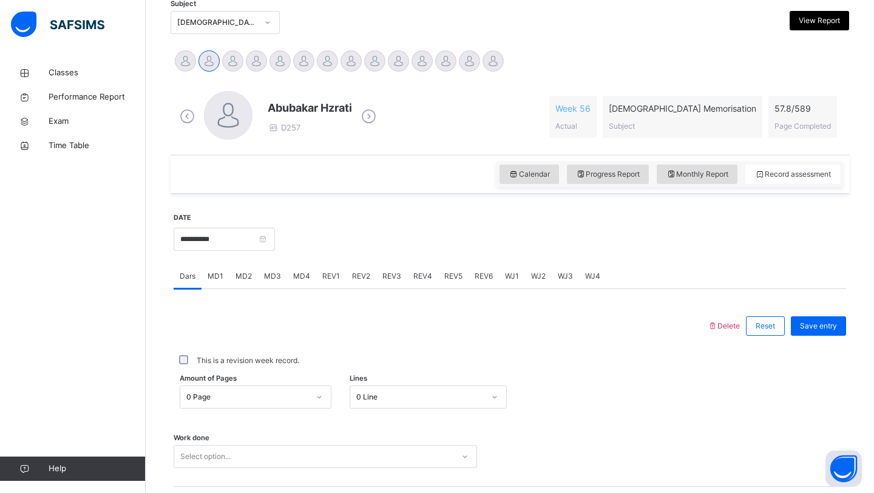
scroll to position [261, 0]
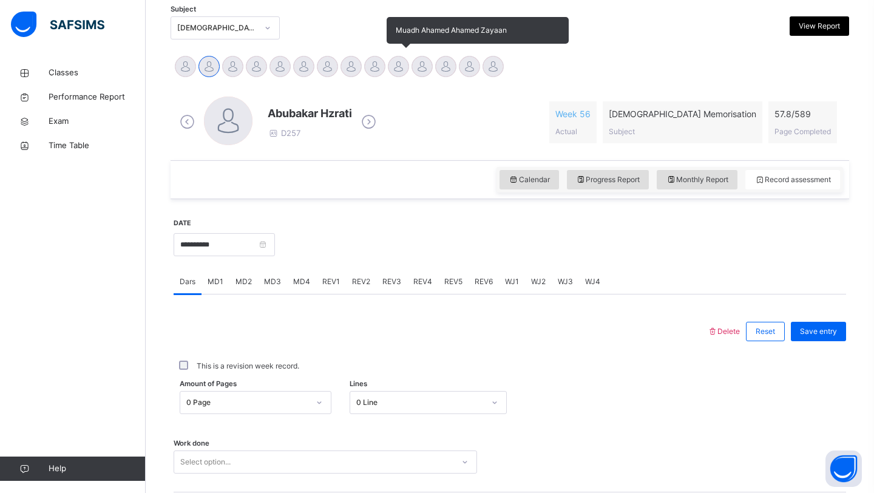
click at [394, 70] on div at bounding box center [398, 66] width 21 height 21
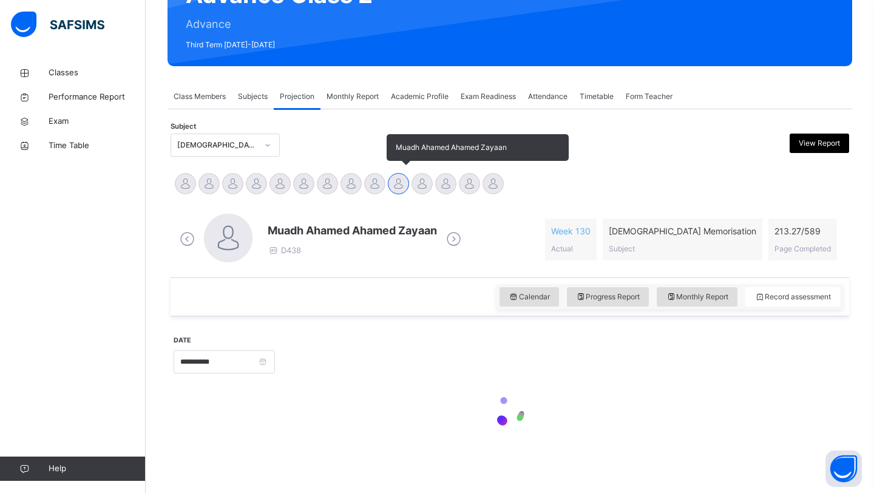
scroll to position [144, 0]
click at [418, 174] on div at bounding box center [421, 183] width 21 height 21
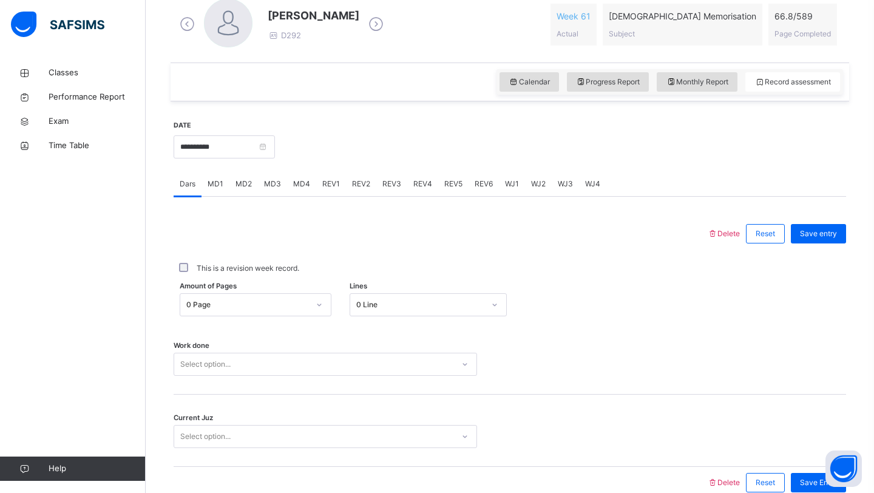
scroll to position [397, 0]
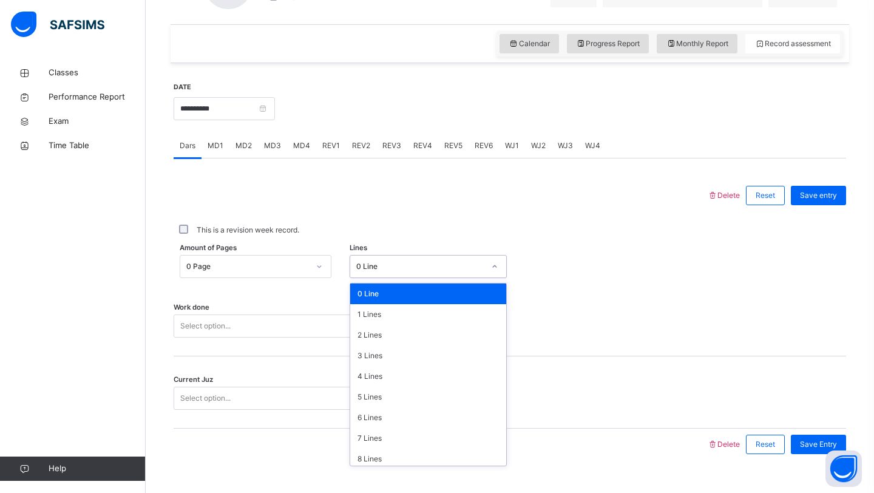
click at [405, 269] on div "0 Line" at bounding box center [420, 266] width 129 height 11
click at [396, 371] on div "4 Lines" at bounding box center [428, 376] width 157 height 21
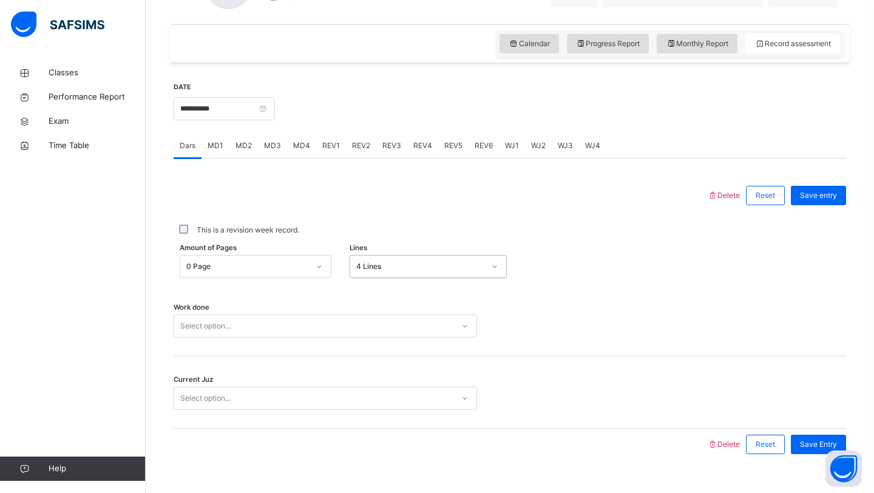
click at [373, 328] on div "Select option..." at bounding box center [325, 325] width 303 height 23
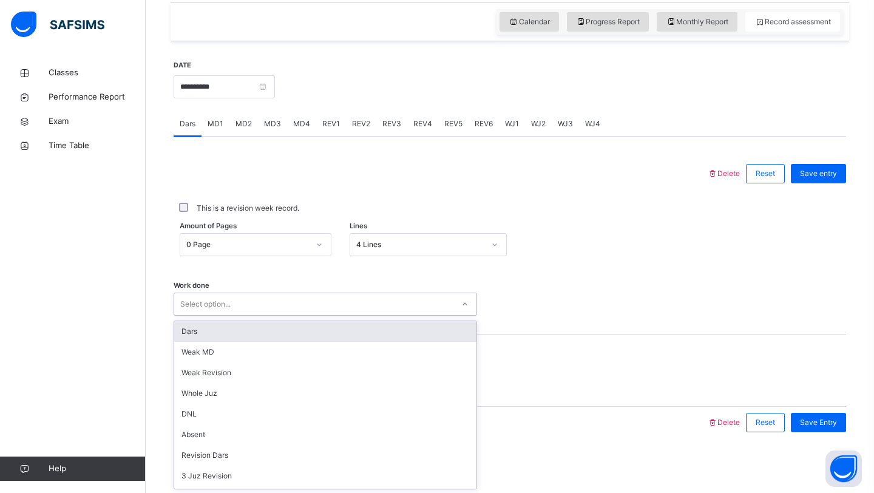
click at [368, 333] on div "Dars" at bounding box center [325, 331] width 302 height 21
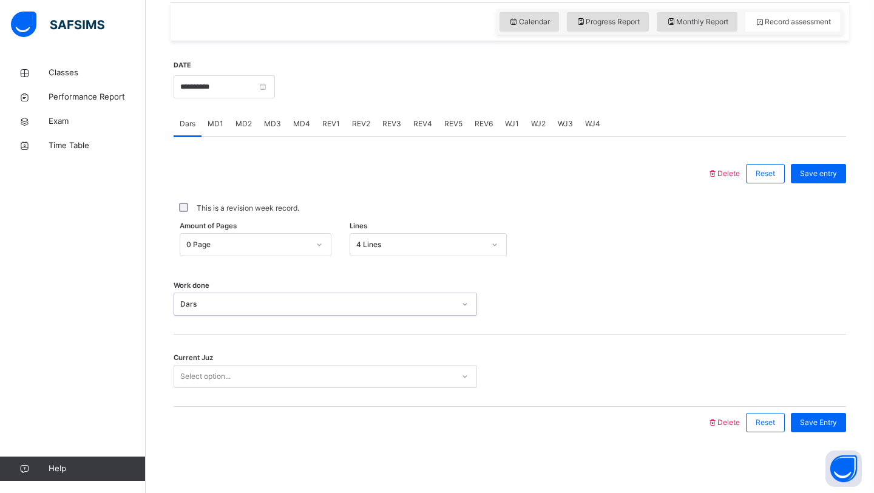
click at [356, 376] on div "Select option..." at bounding box center [313, 376] width 279 height 19
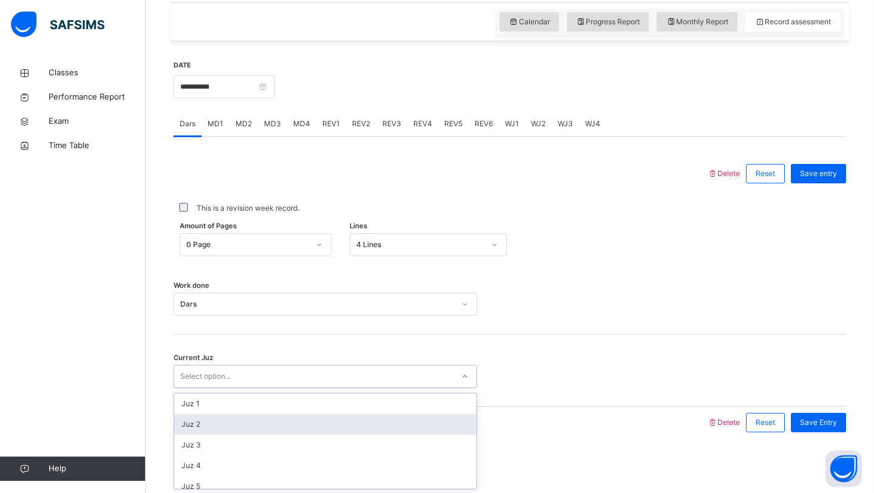
scroll to position [524, 0]
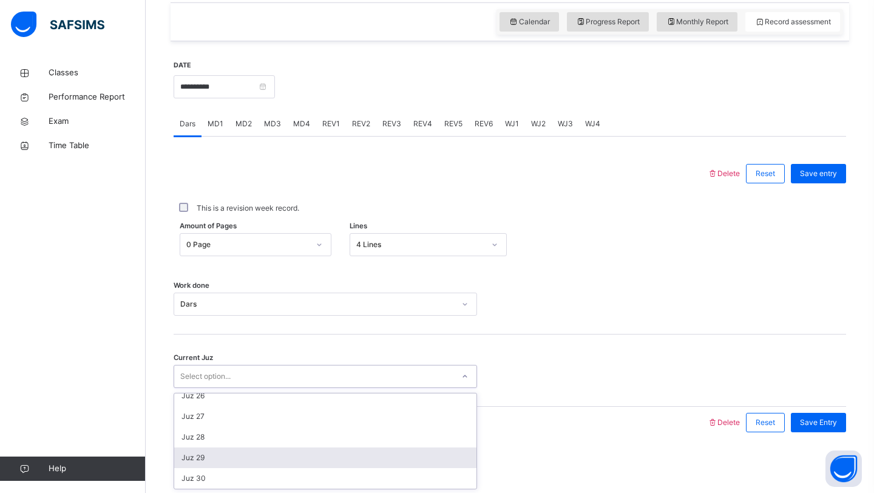
click at [322, 448] on div "Juz 29" at bounding box center [325, 457] width 302 height 21
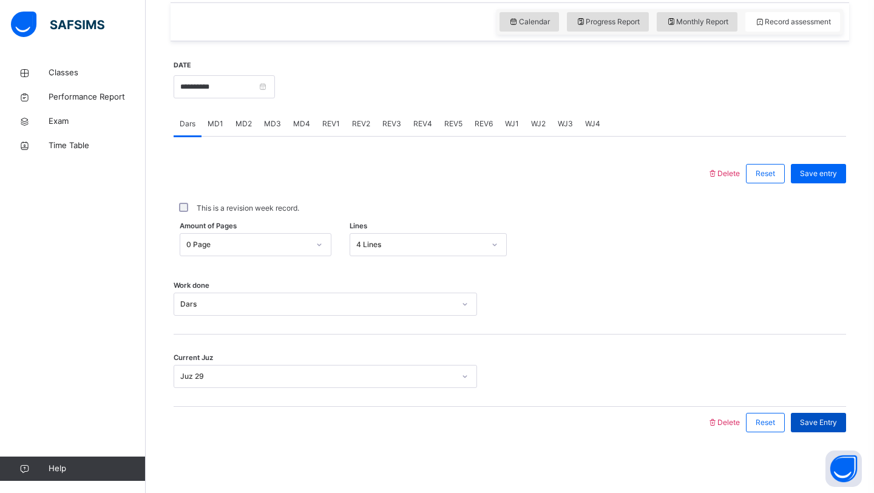
click at [802, 423] on span "Save Entry" at bounding box center [818, 422] width 37 height 11
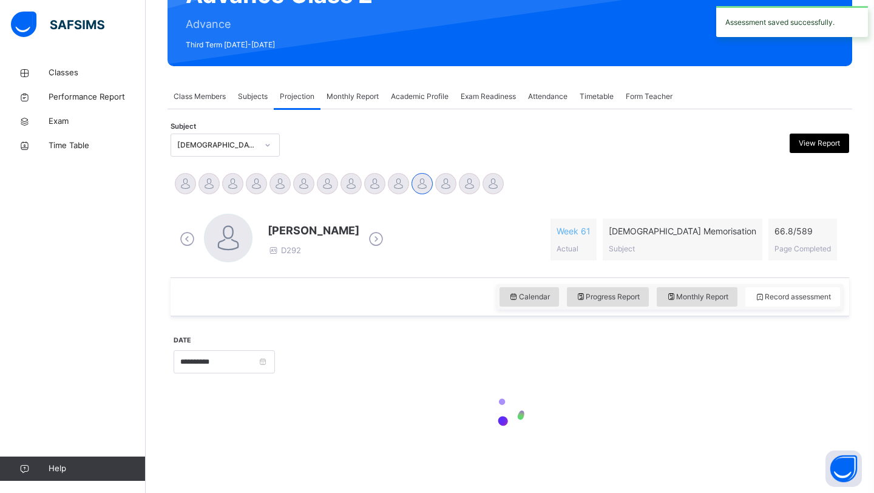
scroll to position [419, 0]
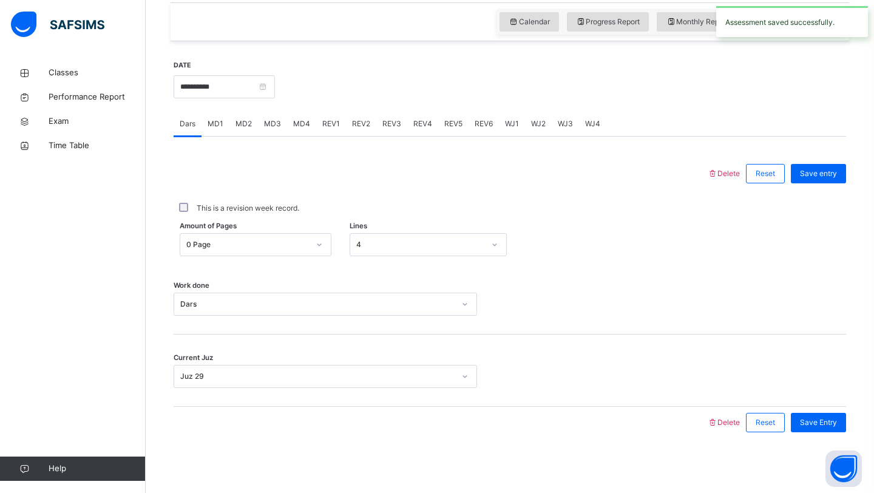
click at [269, 130] on div "MD3" at bounding box center [272, 124] width 29 height 24
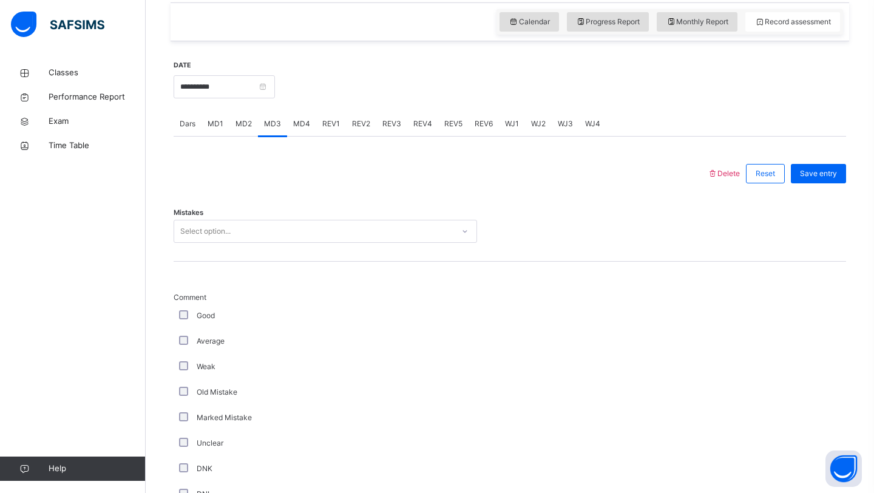
click at [245, 128] on span "MD2" at bounding box center [243, 123] width 16 height 11
click at [223, 127] on div "MD1" at bounding box center [215, 124] width 28 height 24
click at [270, 235] on div "Select option..." at bounding box center [313, 231] width 279 height 19
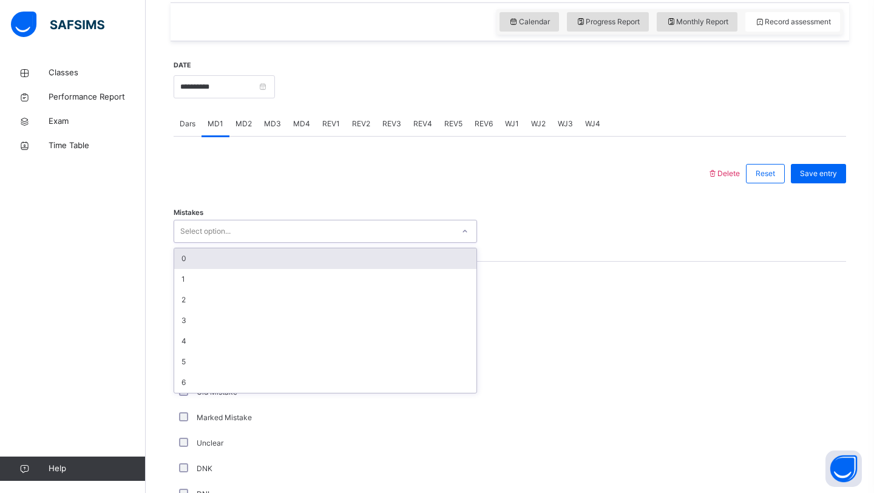
click at [263, 259] on div "0" at bounding box center [325, 258] width 302 height 21
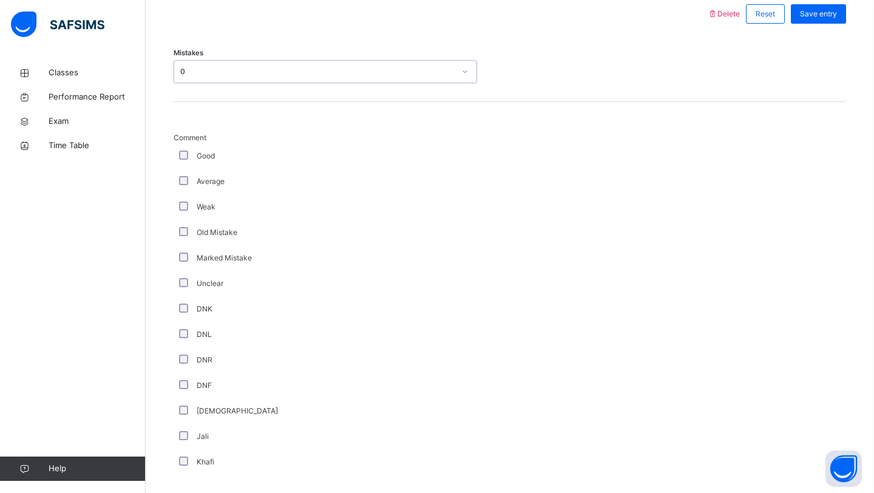
scroll to position [577, 0]
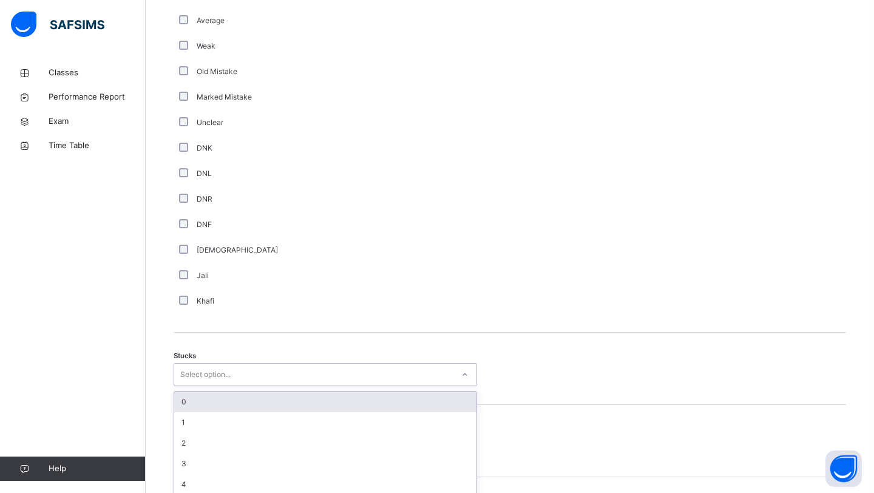
click at [237, 365] on div "Stucks option 0 focused, 1 of 6. 6 results available. Use Up and Down to choose…" at bounding box center [510, 369] width 672 height 72
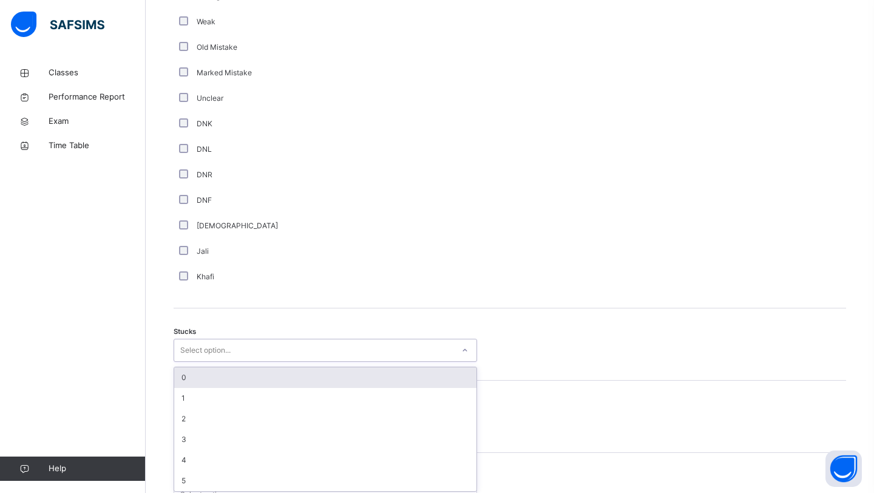
scroll to position [767, 0]
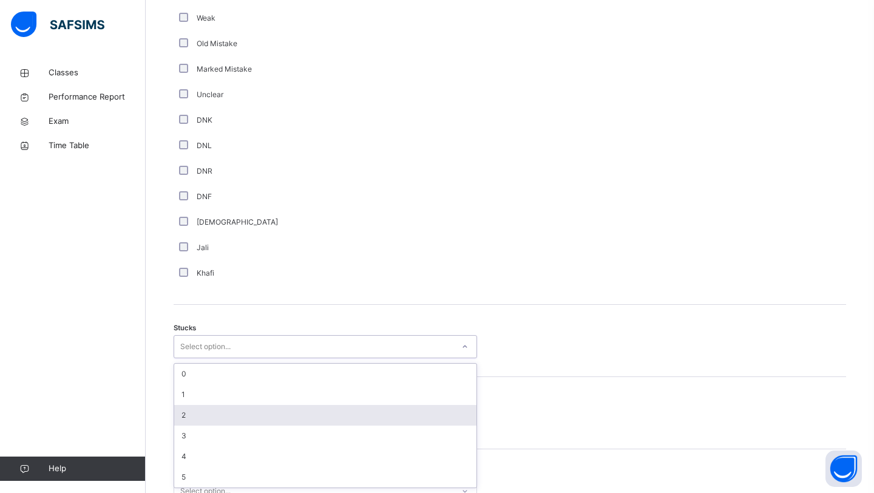
click at [230, 411] on div "2" at bounding box center [325, 415] width 302 height 21
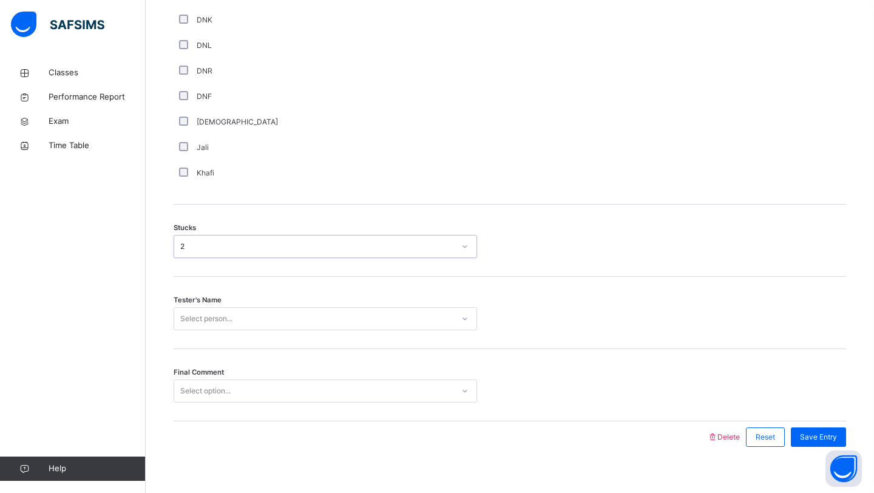
scroll to position [882, 0]
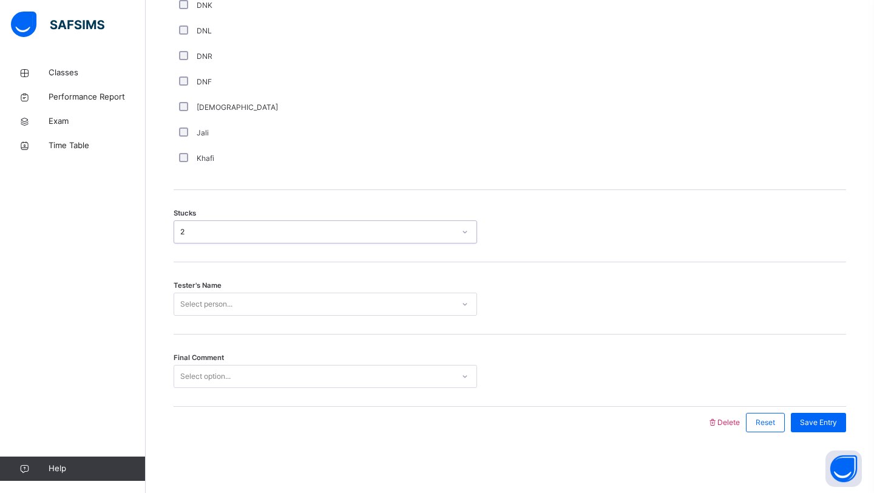
click at [246, 308] on div "Select person..." at bounding box center [313, 304] width 279 height 19
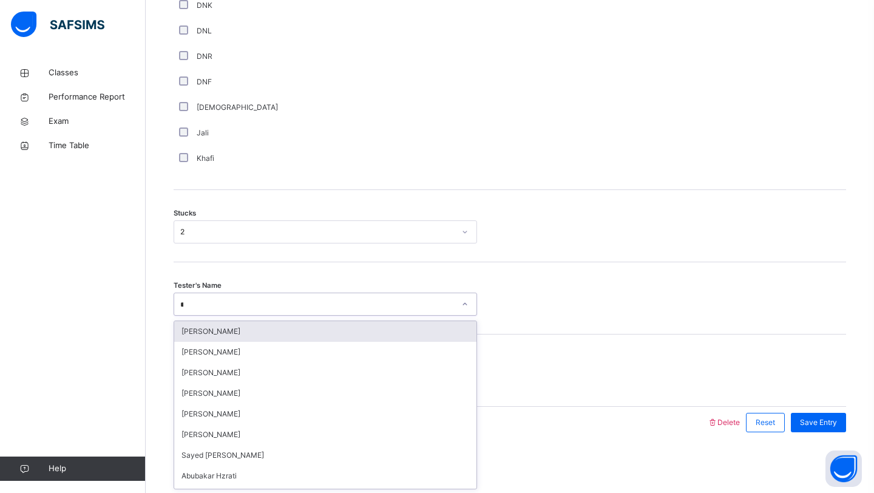
type input "**"
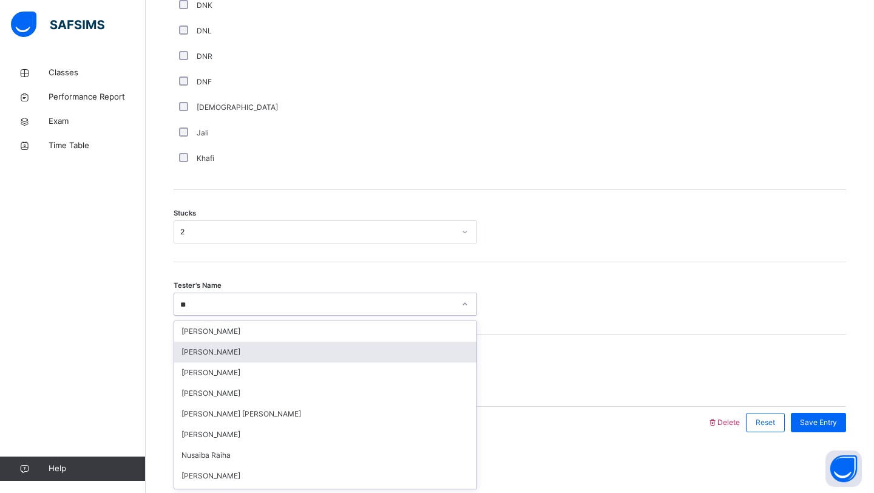
click at [250, 353] on div "[PERSON_NAME]" at bounding box center [325, 352] width 302 height 21
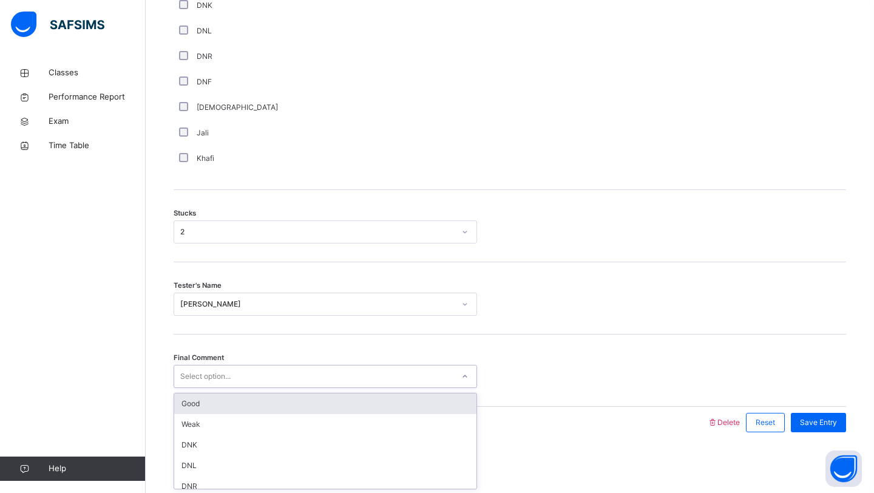
click at [260, 374] on div "Select option..." at bounding box center [313, 376] width 279 height 19
click at [252, 400] on div "Good" at bounding box center [325, 403] width 302 height 21
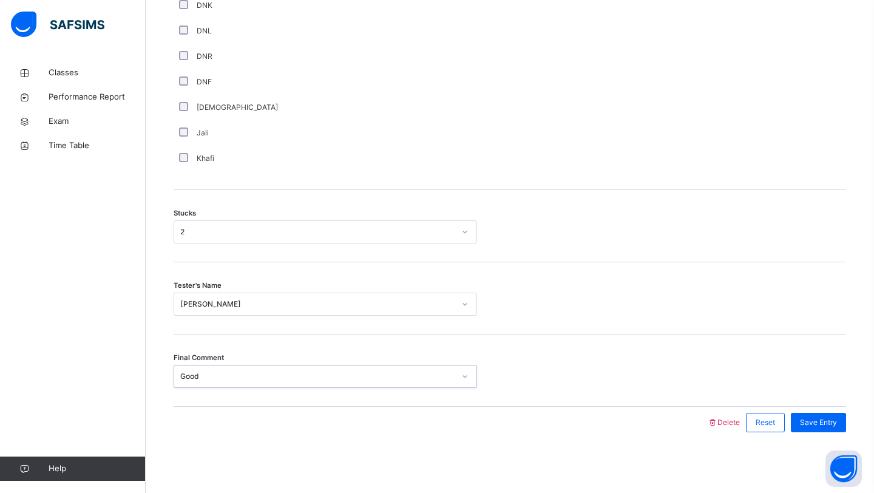
click at [790, 416] on div "Save Entry" at bounding box center [815, 423] width 61 height 32
click at [796, 419] on div "Save Entry" at bounding box center [818, 422] width 55 height 19
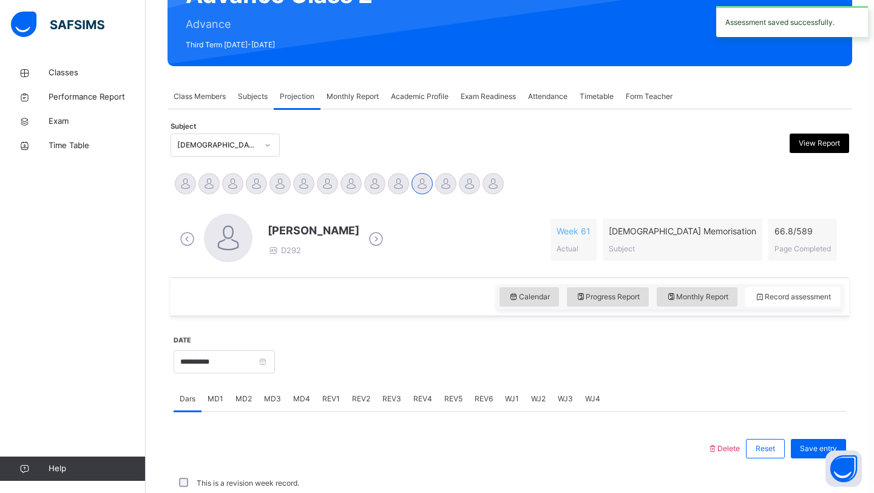
scroll to position [419, 0]
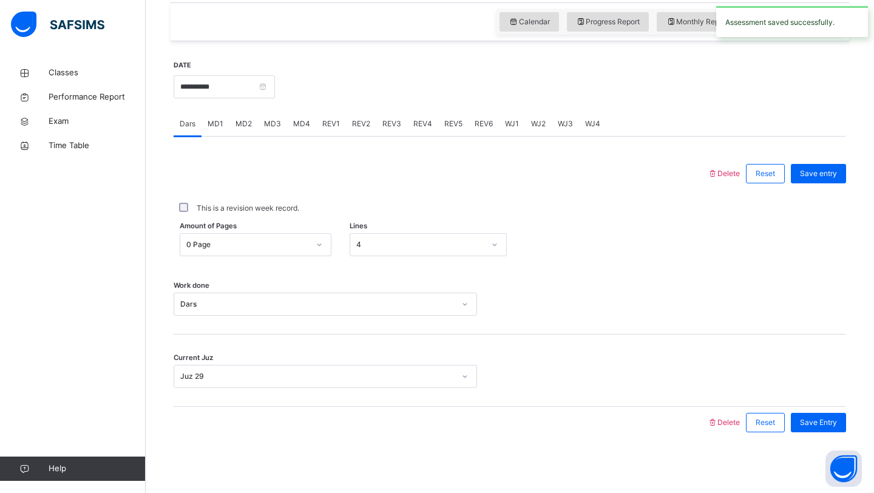
click at [302, 130] on div "MD4" at bounding box center [301, 124] width 29 height 24
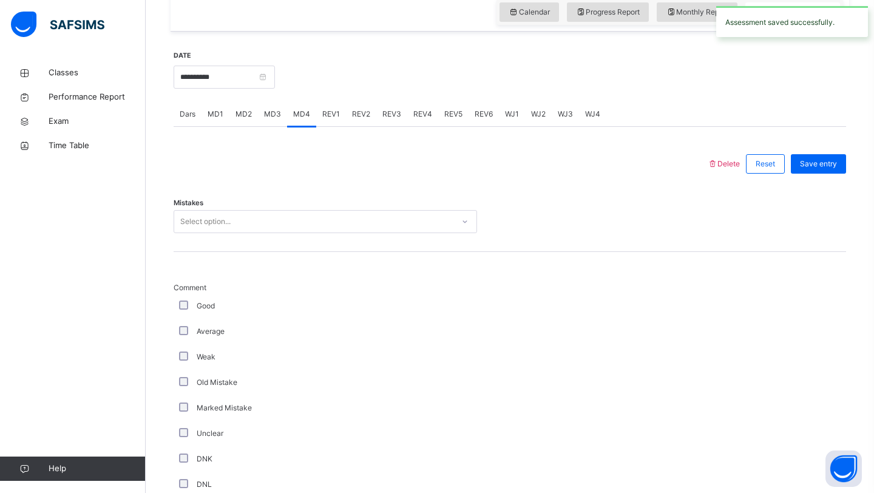
scroll to position [421, 0]
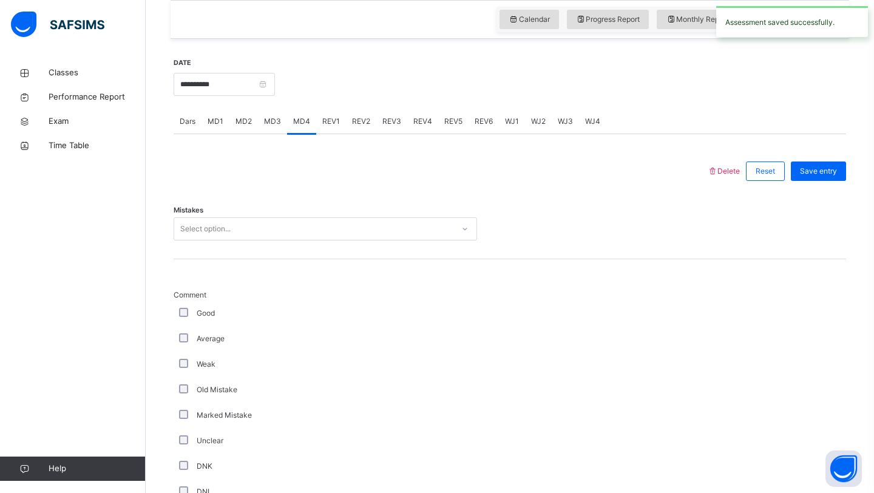
click at [238, 220] on div "Select option..." at bounding box center [313, 229] width 279 height 19
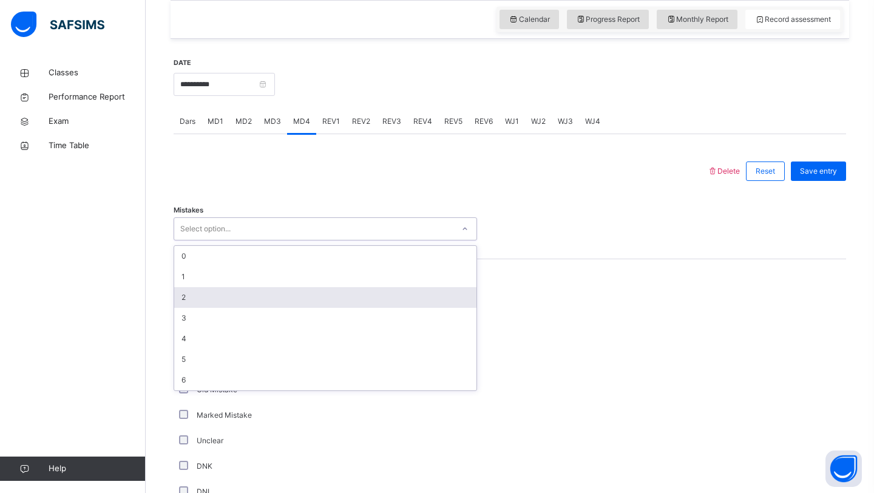
click at [215, 296] on div "2" at bounding box center [325, 297] width 302 height 21
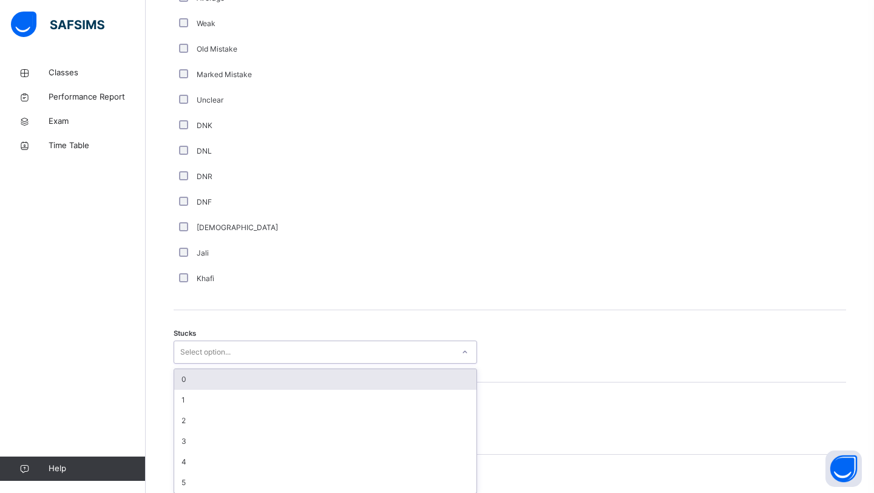
click at [195, 347] on div "Select option..." at bounding box center [205, 351] width 50 height 23
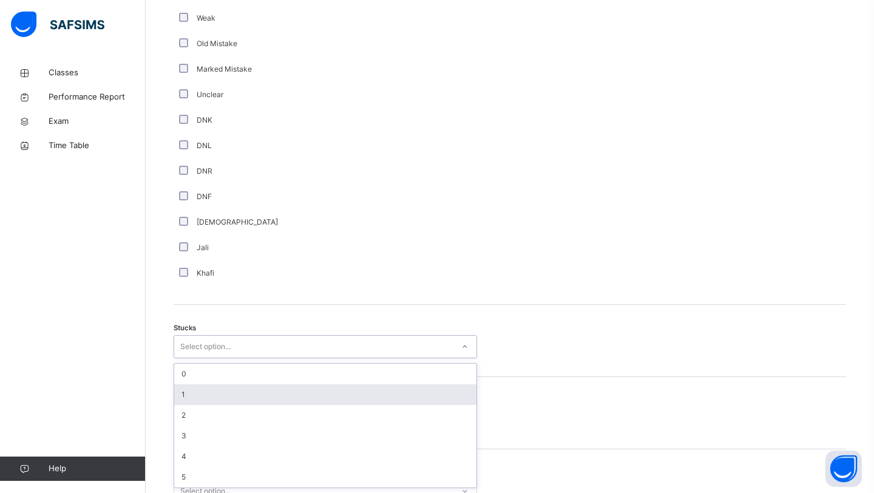
click at [198, 391] on div "1" at bounding box center [325, 394] width 302 height 21
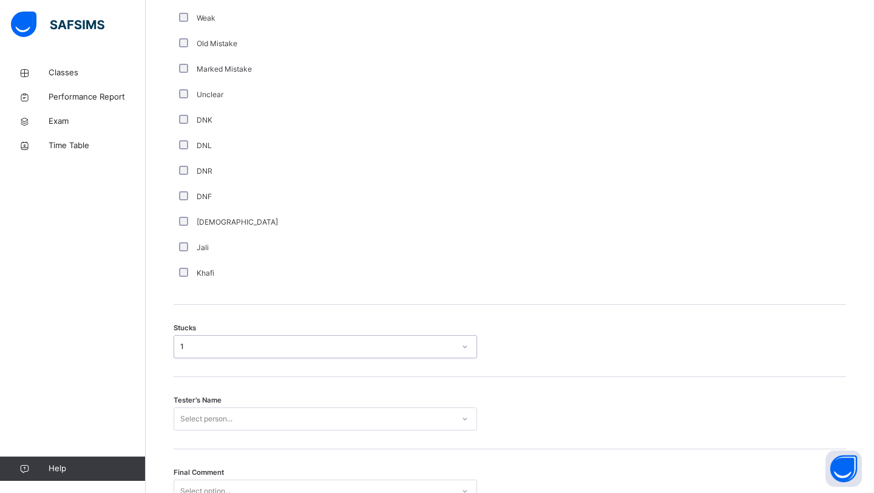
click at [209, 419] on div "Select person..." at bounding box center [325, 418] width 303 height 23
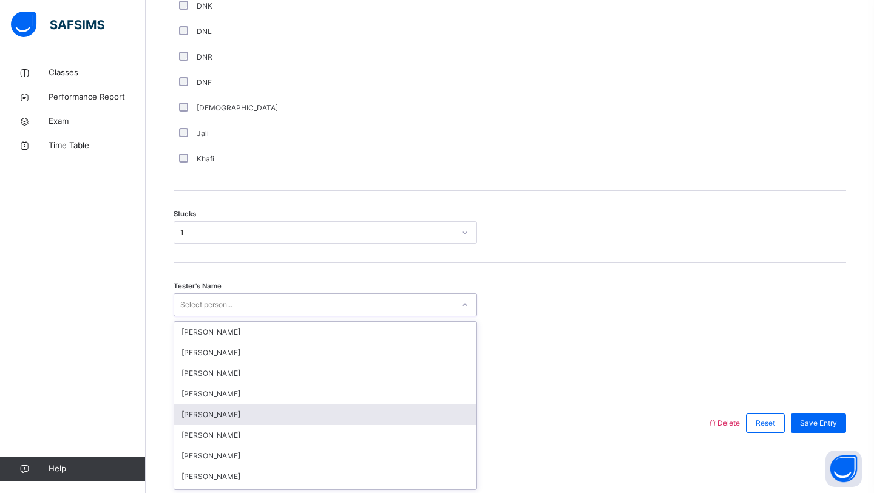
scroll to position [882, 0]
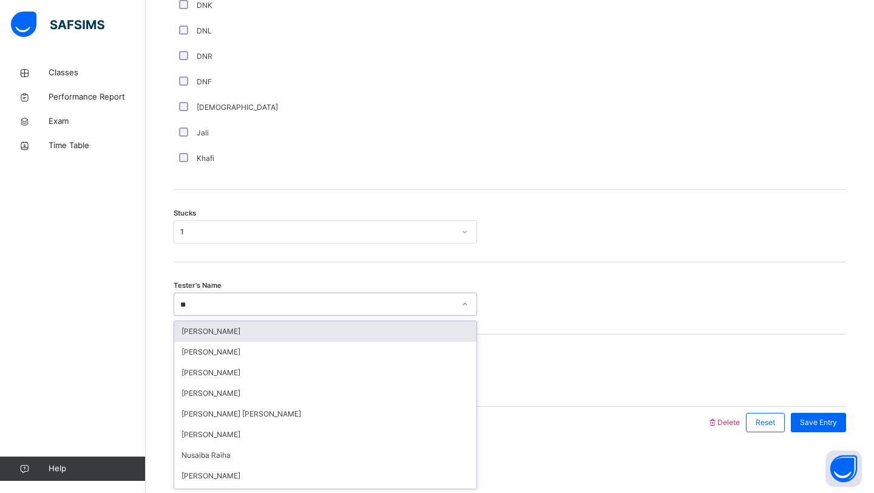
type input "***"
click at [289, 330] on div "[PERSON_NAME]" at bounding box center [325, 331] width 302 height 21
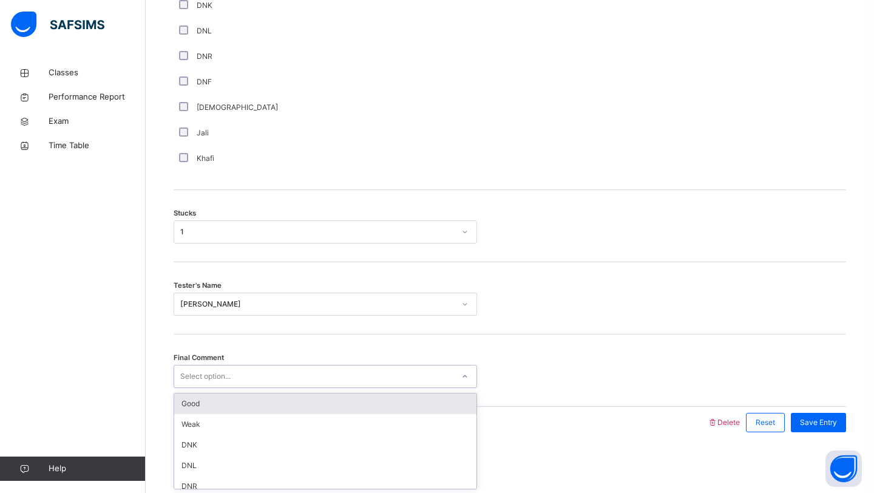
click at [282, 372] on div "Select option..." at bounding box center [313, 376] width 279 height 19
click at [302, 399] on div "Good" at bounding box center [325, 403] width 302 height 21
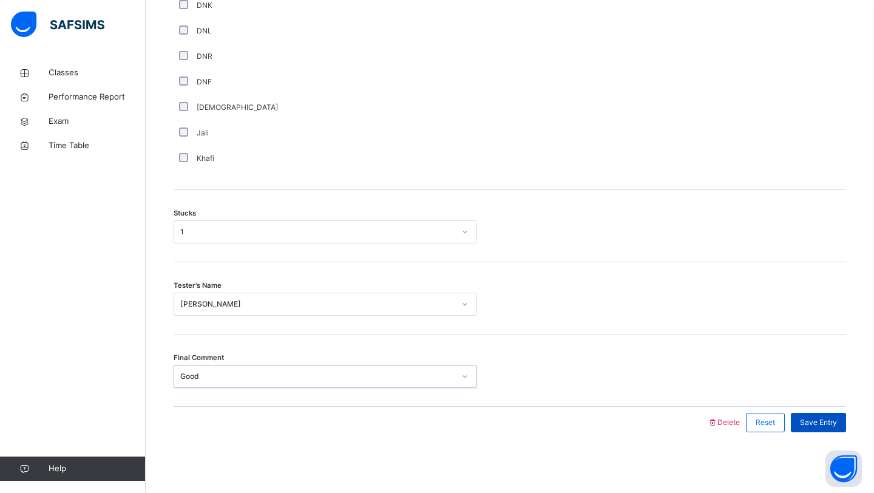
click at [834, 419] on span "Save Entry" at bounding box center [818, 422] width 37 height 11
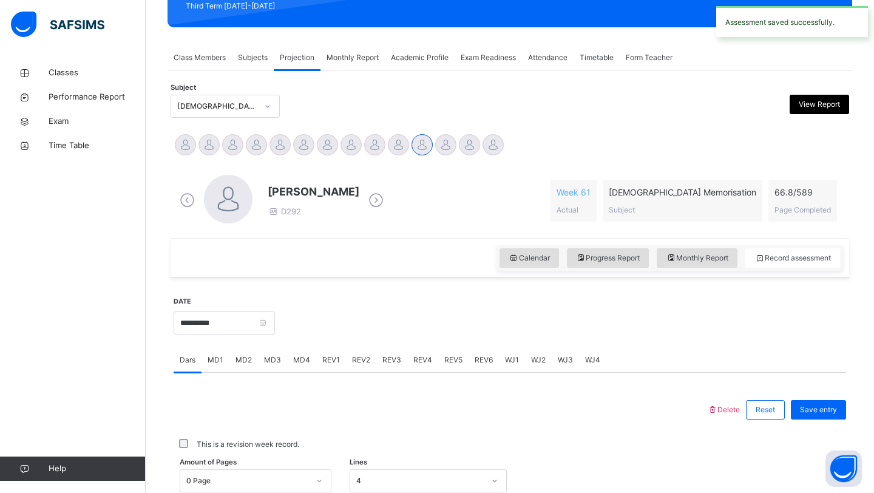
scroll to position [186, 0]
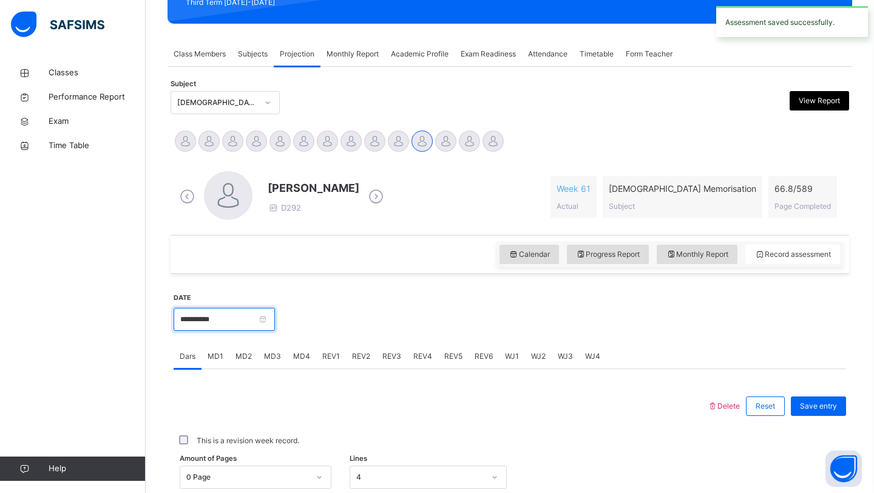
click at [228, 328] on input "**********" at bounding box center [224, 319] width 101 height 23
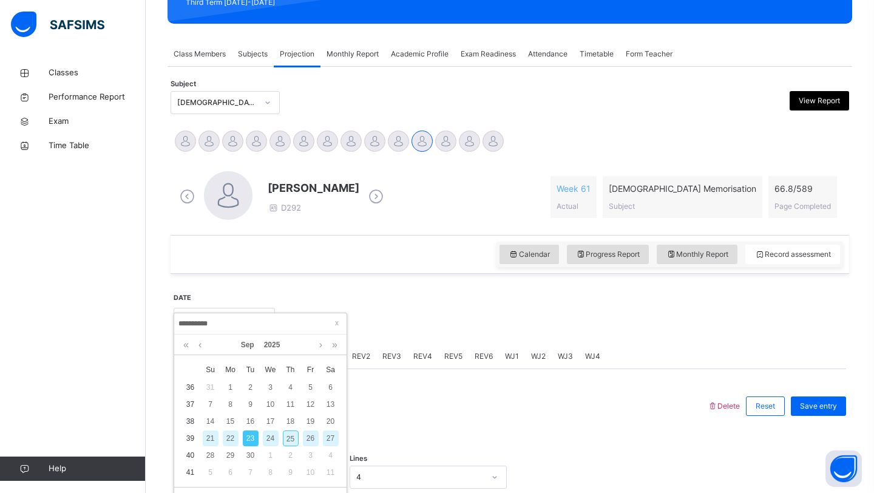
click at [285, 441] on div "25" at bounding box center [291, 438] width 16 height 16
type input "**********"
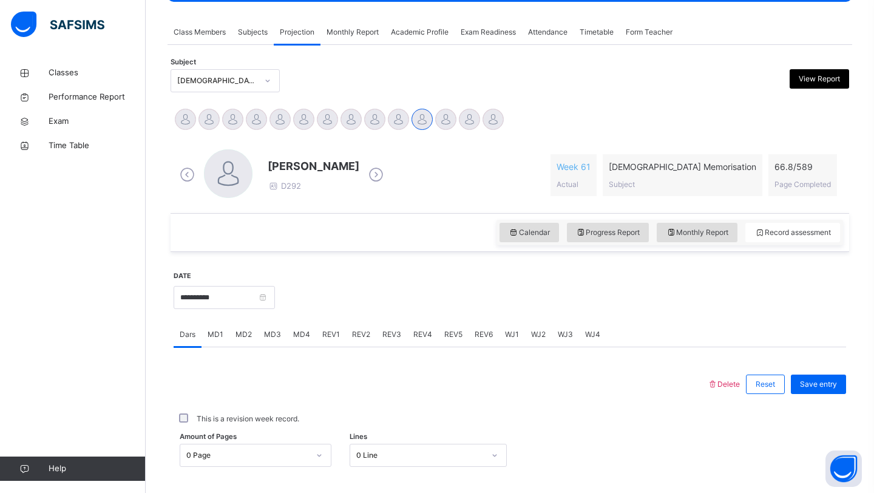
scroll to position [216, 0]
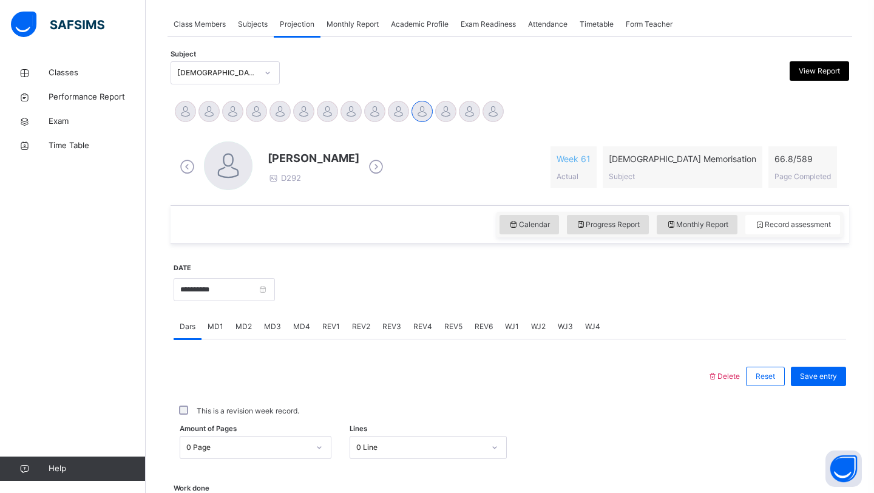
click at [279, 337] on div "MD3" at bounding box center [272, 326] width 29 height 24
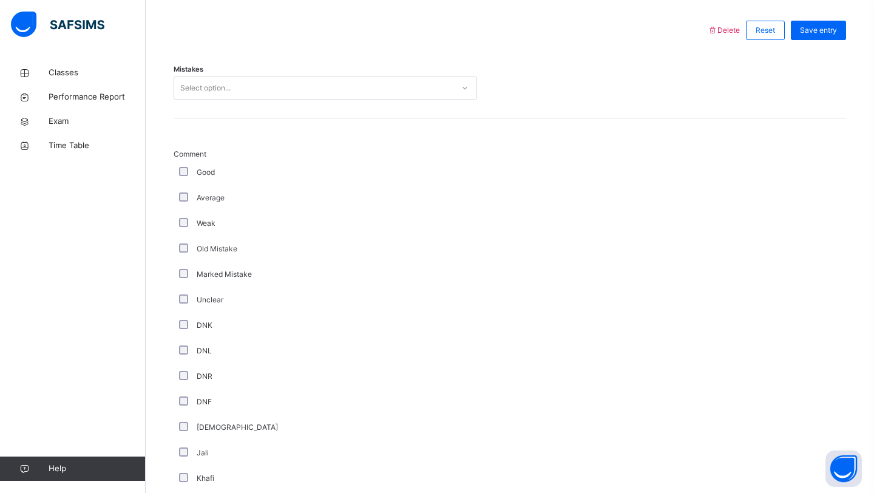
scroll to position [482, 0]
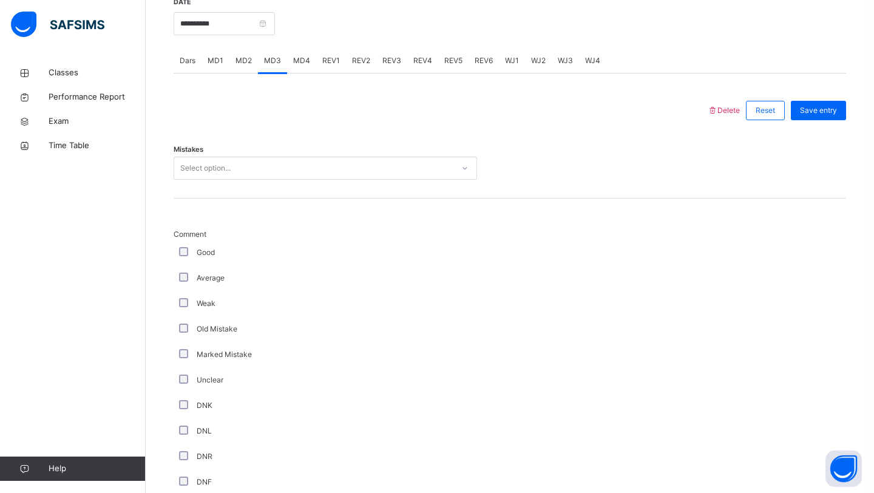
click at [296, 176] on div "Select option..." at bounding box center [313, 168] width 279 height 19
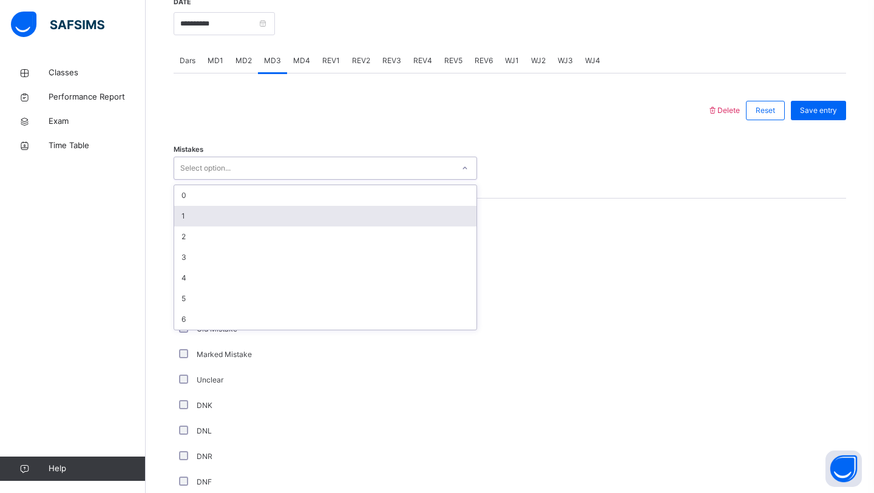
click at [285, 220] on div "1" at bounding box center [325, 216] width 302 height 21
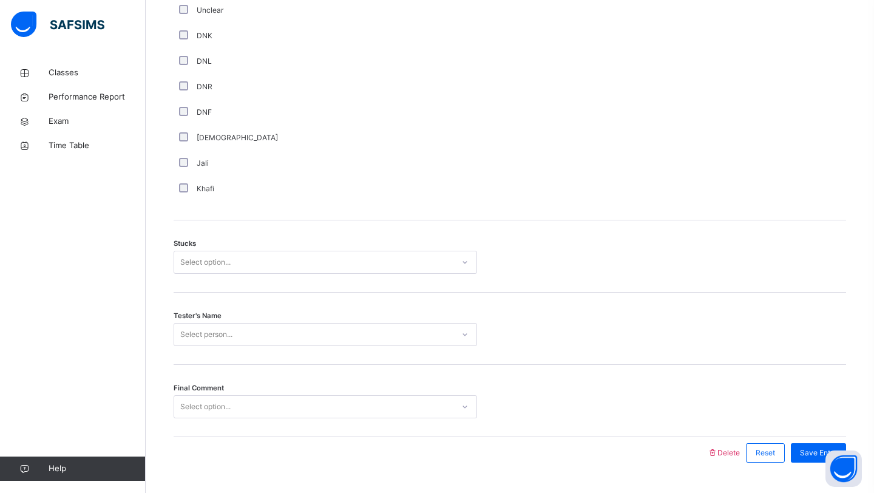
scroll to position [856, 0]
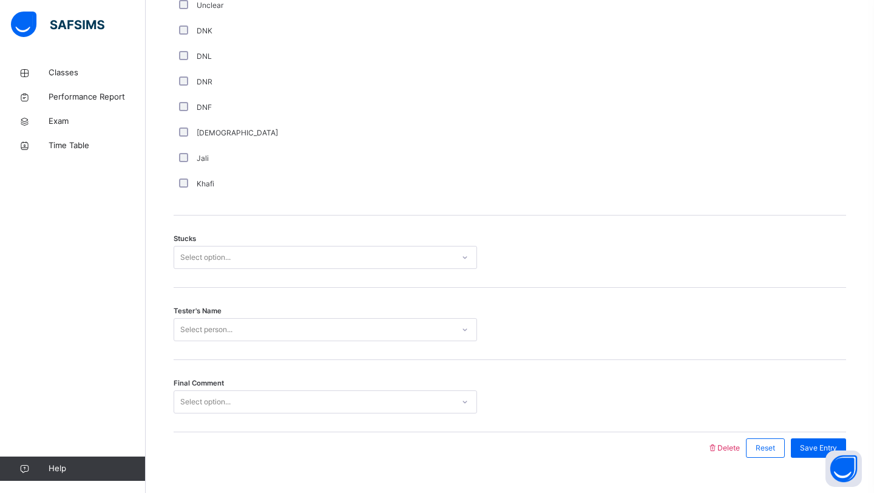
click at [223, 246] on div "Select option..." at bounding box center [325, 257] width 303 height 23
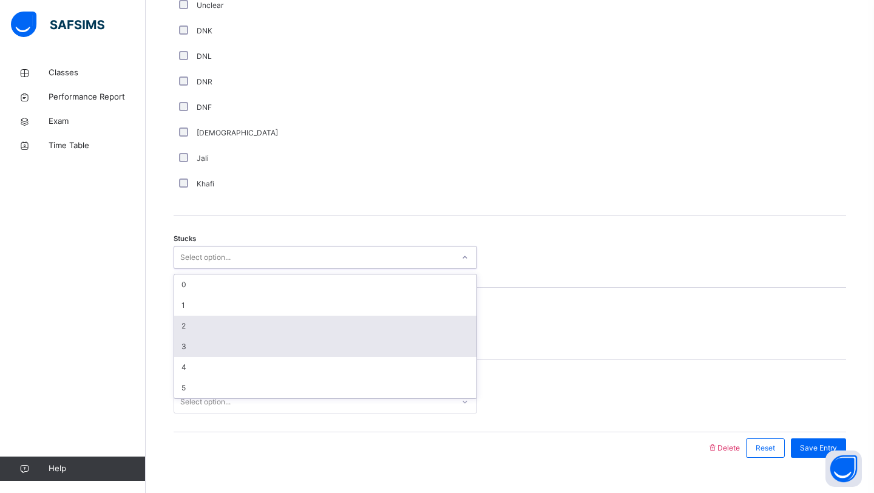
click at [209, 343] on div "3" at bounding box center [325, 346] width 302 height 21
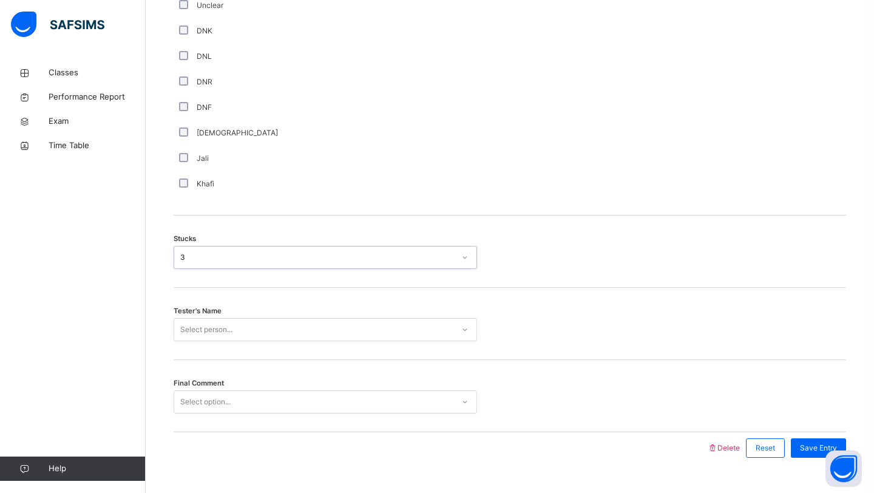
scroll to position [882, 0]
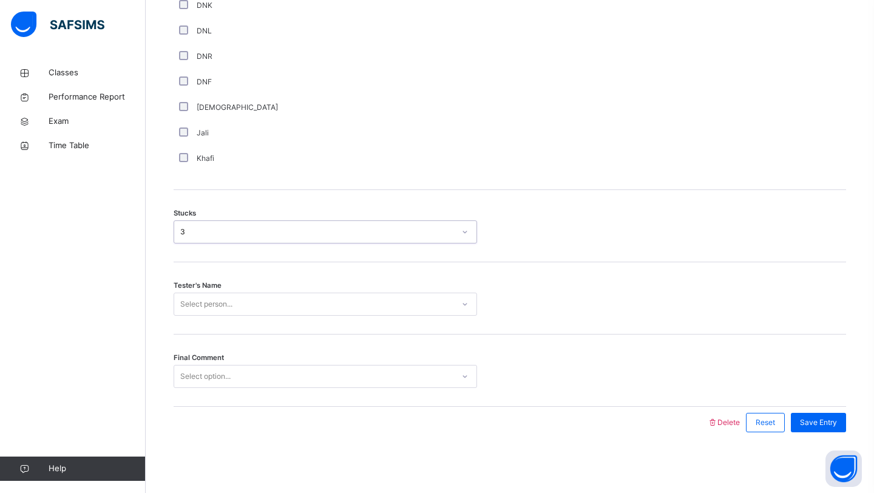
click at [234, 316] on div "Select person..." at bounding box center [325, 304] width 303 height 23
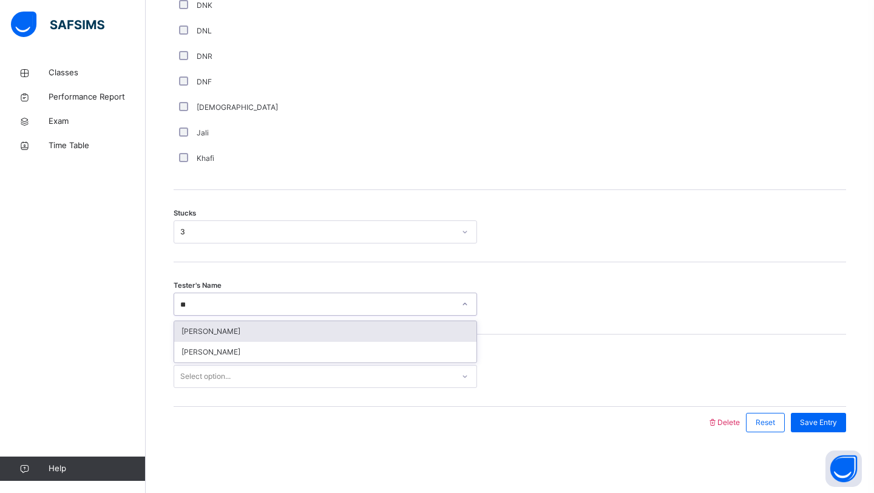
type input "***"
click at [259, 334] on div "[PERSON_NAME]" at bounding box center [325, 331] width 302 height 21
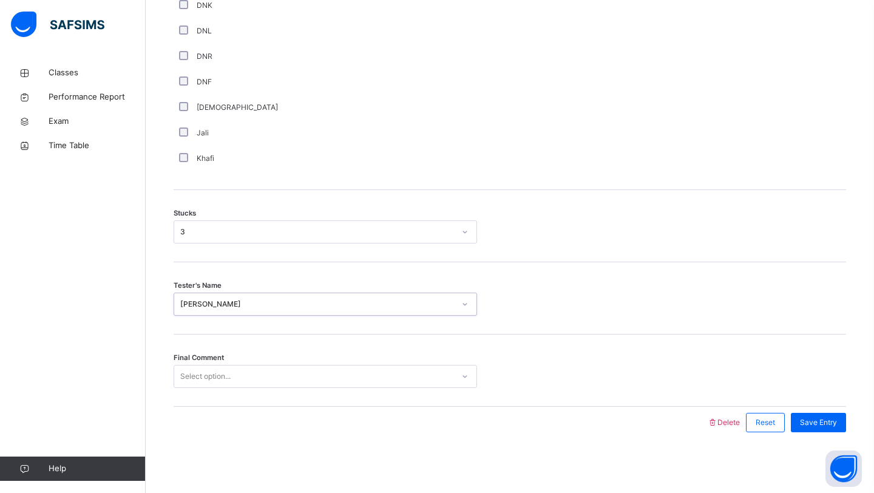
click at [259, 388] on div "Final Comment Select option..." at bounding box center [510, 370] width 672 height 72
click at [263, 378] on div "Select option..." at bounding box center [313, 376] width 279 height 19
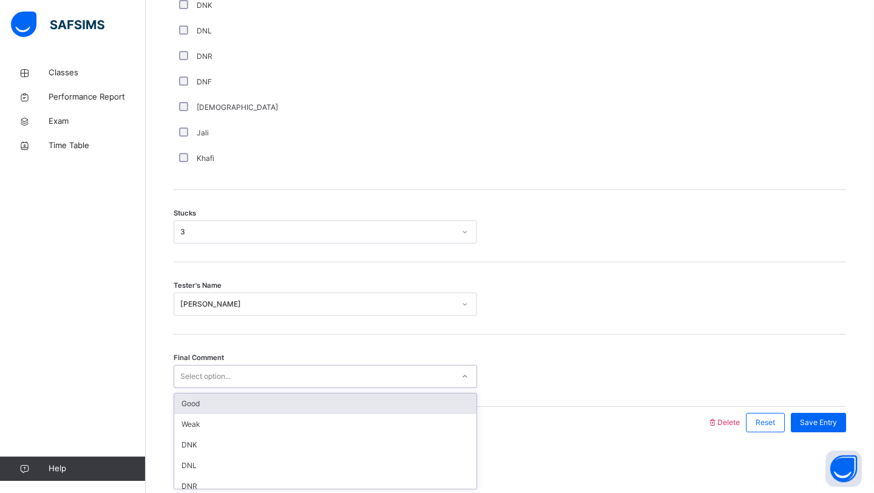
drag, startPoint x: 244, startPoint y: 416, endPoint x: 237, endPoint y: 398, distance: 19.6
click at [237, 398] on div "Good Weak DNK DNL DNR DNF" at bounding box center [325, 440] width 302 height 95
click at [237, 398] on div "Good" at bounding box center [325, 403] width 302 height 21
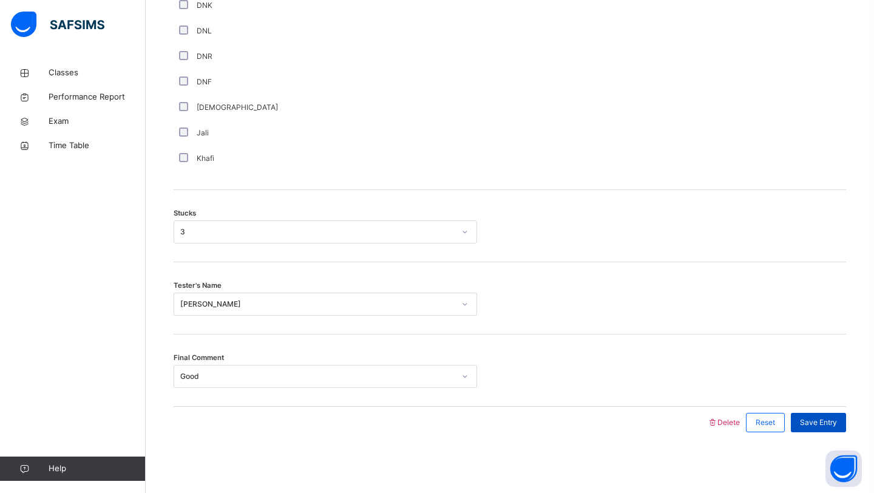
click at [799, 420] on div "Save Entry" at bounding box center [818, 422] width 55 height 19
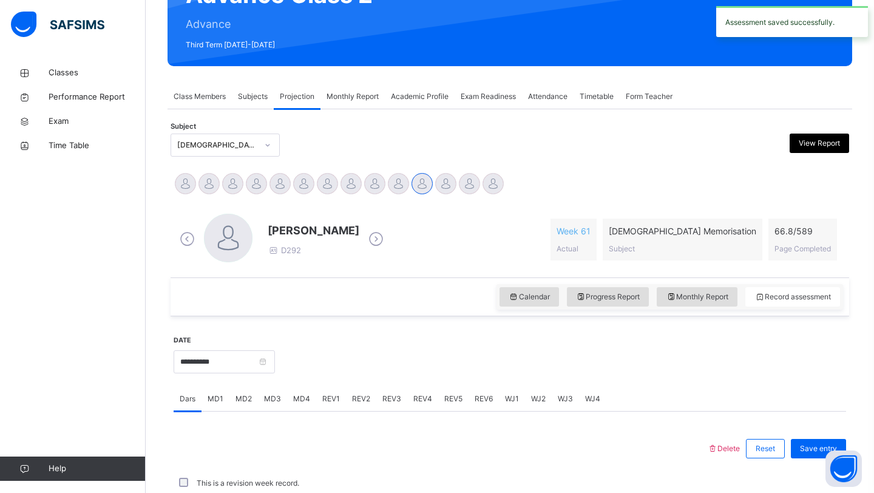
scroll to position [419, 0]
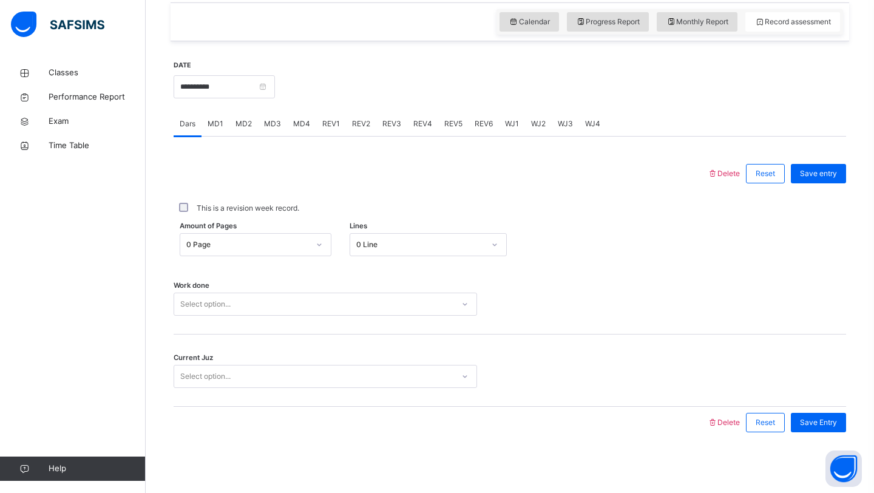
click at [302, 131] on div "MD4" at bounding box center [301, 124] width 29 height 24
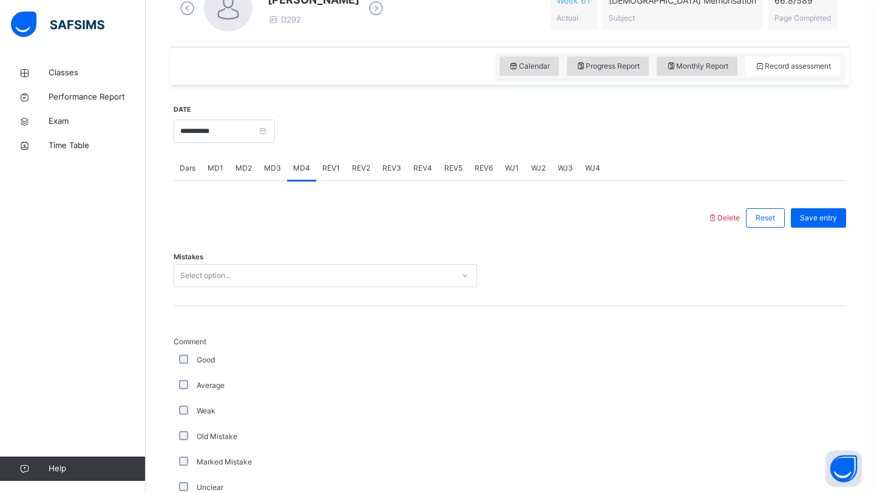
scroll to position [389, 0]
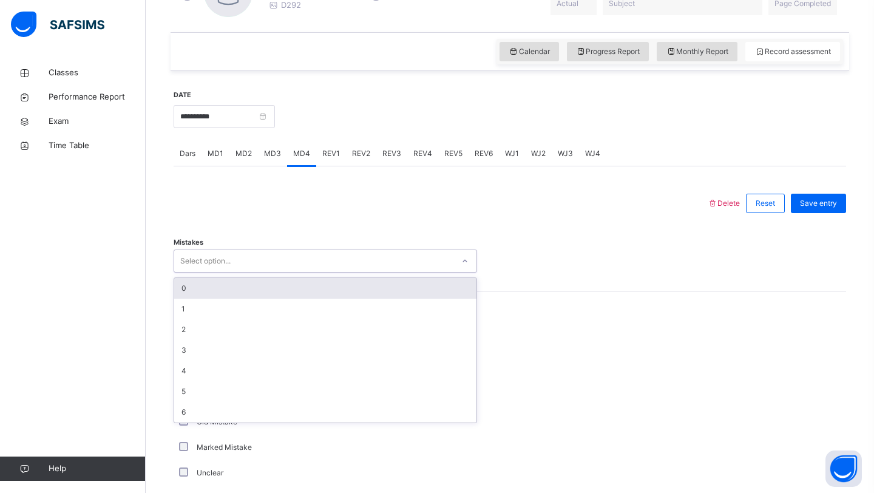
click at [275, 256] on div "Select option..." at bounding box center [313, 261] width 279 height 19
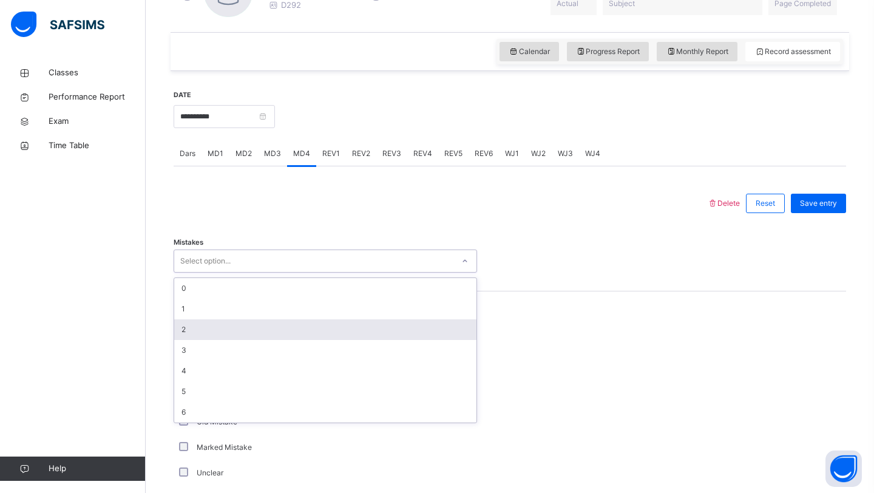
click at [249, 325] on div "2" at bounding box center [325, 329] width 302 height 21
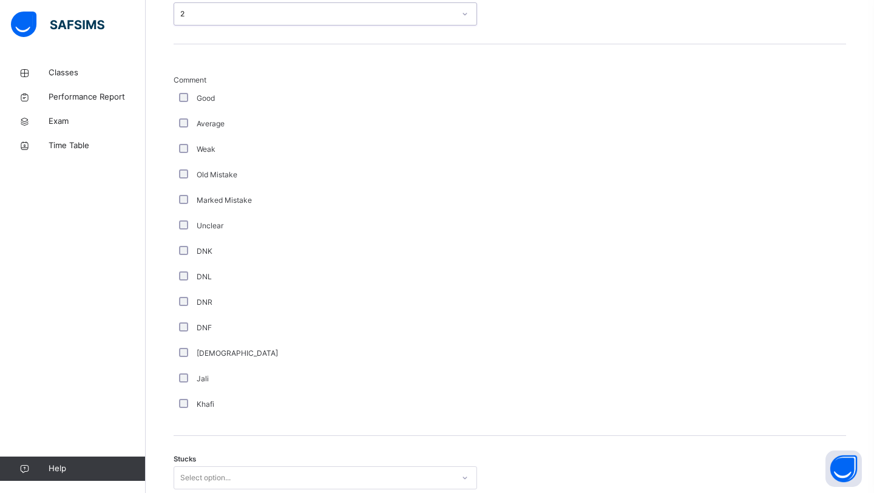
scroll to position [645, 0]
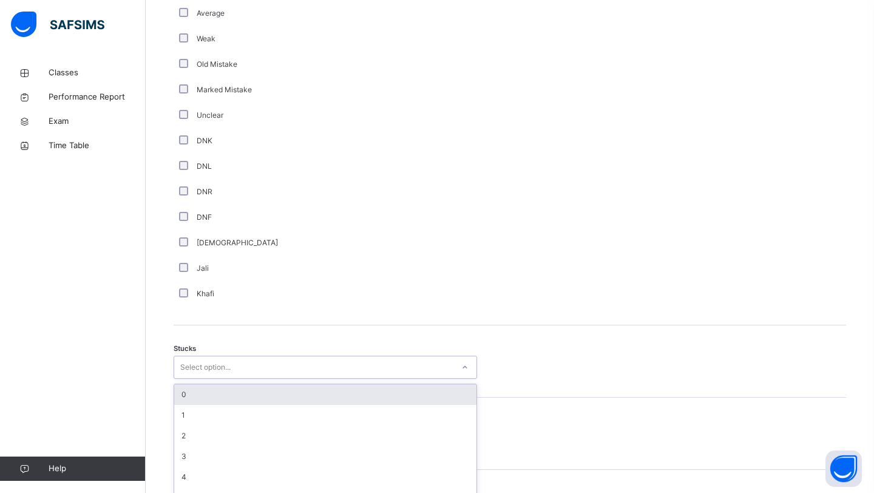
click at [285, 367] on div "option 0 focused, 1 of 6. 6 results available. Use Up and Down to choose option…" at bounding box center [325, 367] width 303 height 23
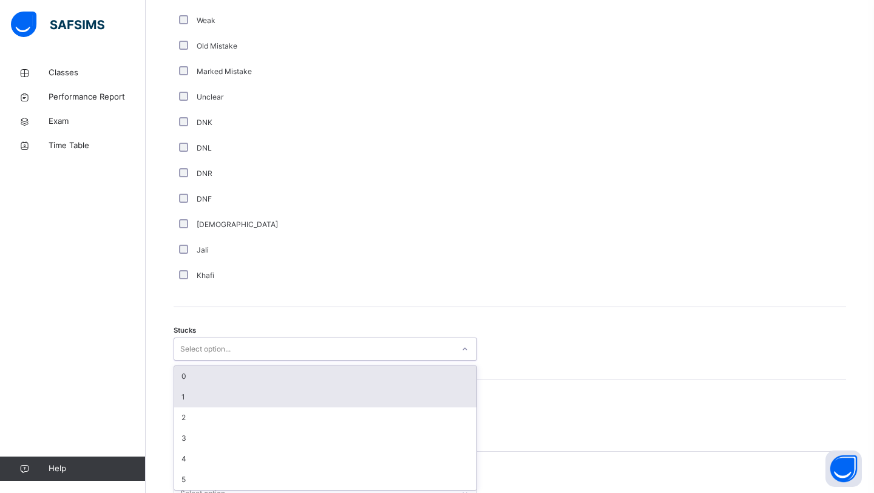
scroll to position [767, 0]
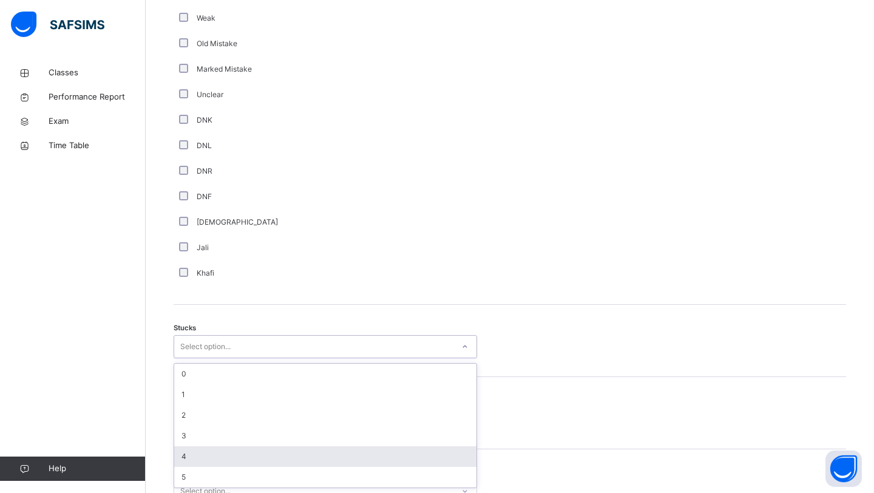
click at [260, 452] on div "4" at bounding box center [325, 456] width 302 height 21
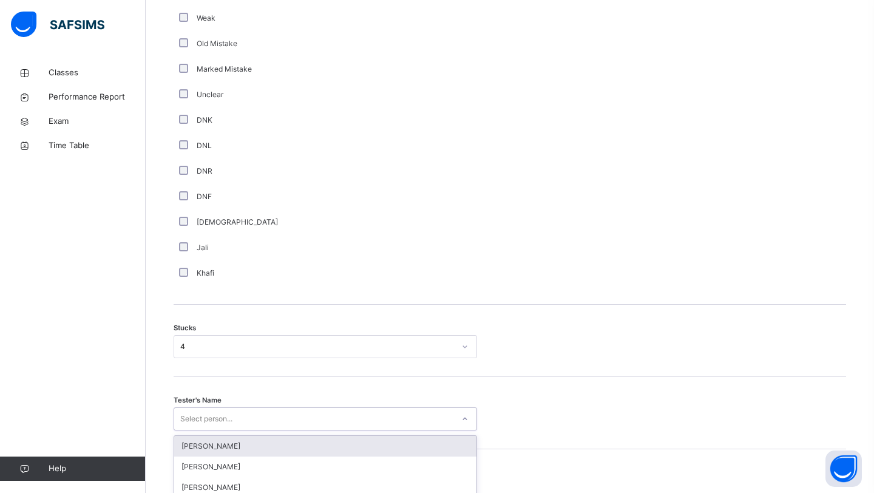
scroll to position [882, 0]
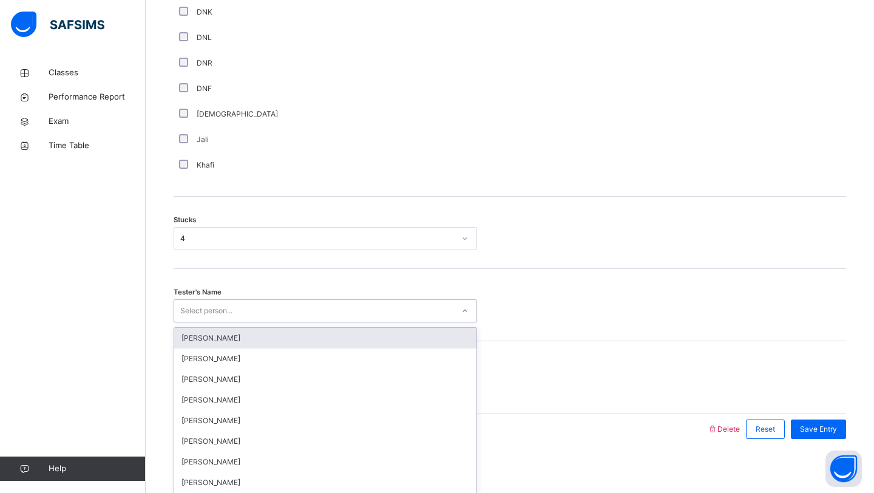
click at [249, 322] on div "option [PERSON_NAME] focused, 1 of 88. 88 results available. Use Up and Down to…" at bounding box center [325, 310] width 303 height 23
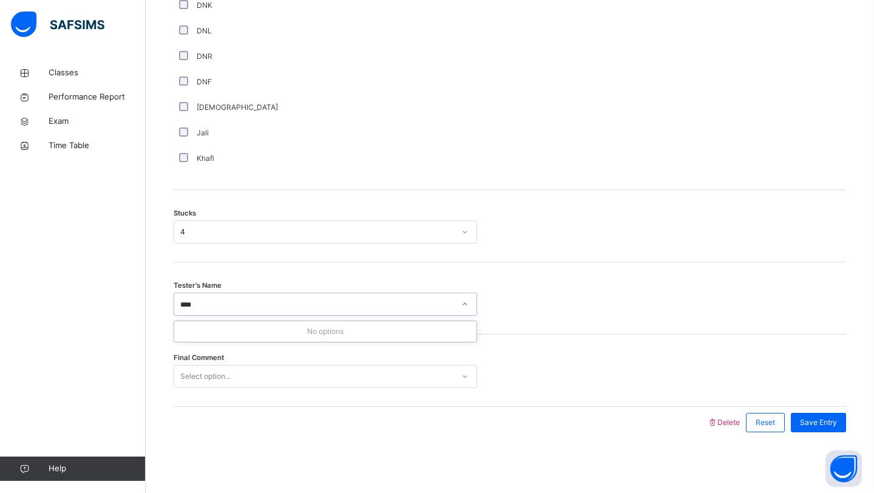
type input "***"
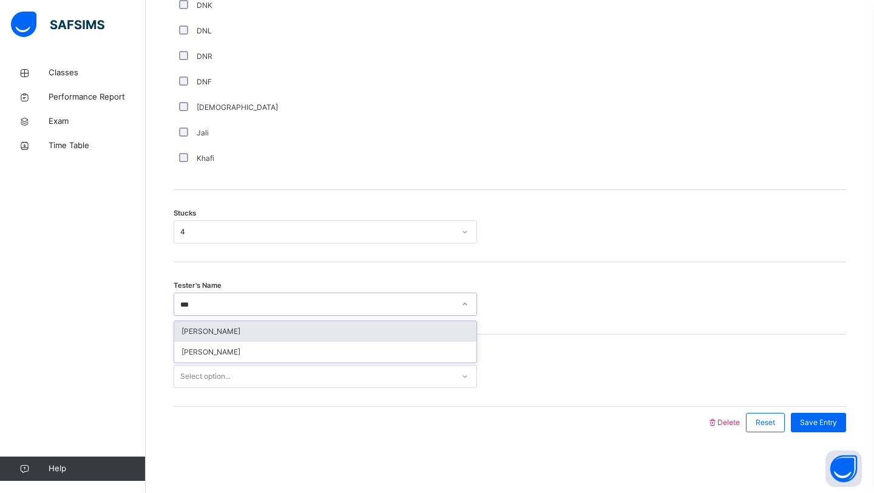
click at [269, 328] on div "[PERSON_NAME]" at bounding box center [325, 331] width 302 height 21
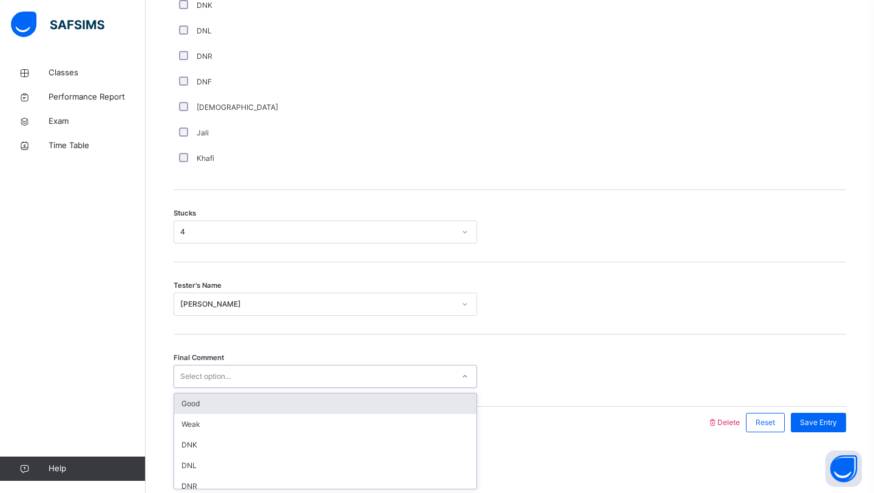
click at [274, 370] on div "Select option..." at bounding box center [313, 376] width 279 height 19
click at [286, 404] on div "Good" at bounding box center [325, 403] width 302 height 21
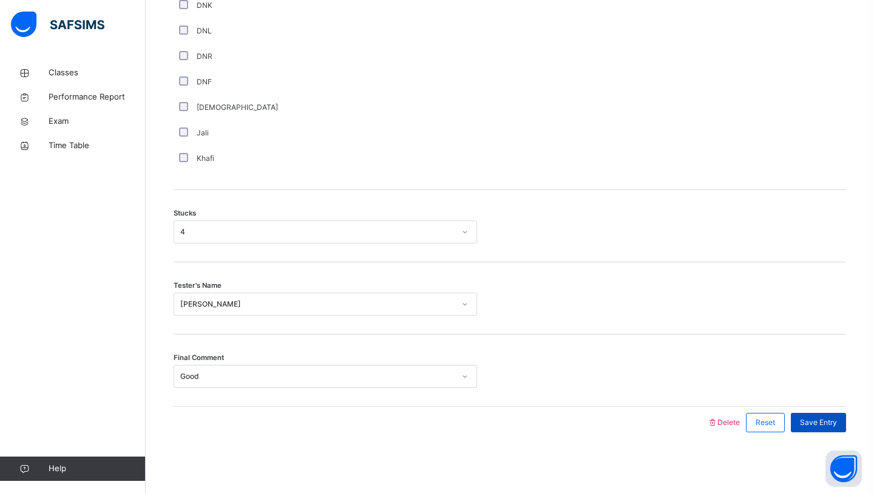
click at [810, 423] on span "Save Entry" at bounding box center [818, 422] width 37 height 11
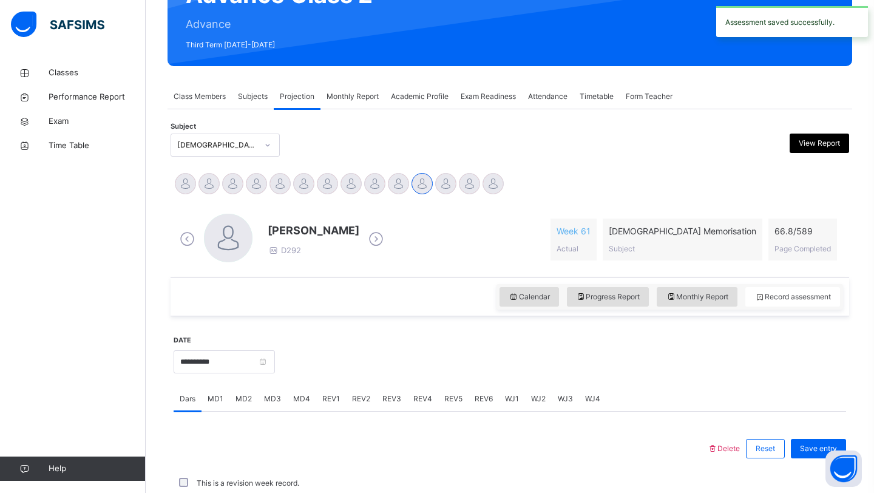
scroll to position [419, 0]
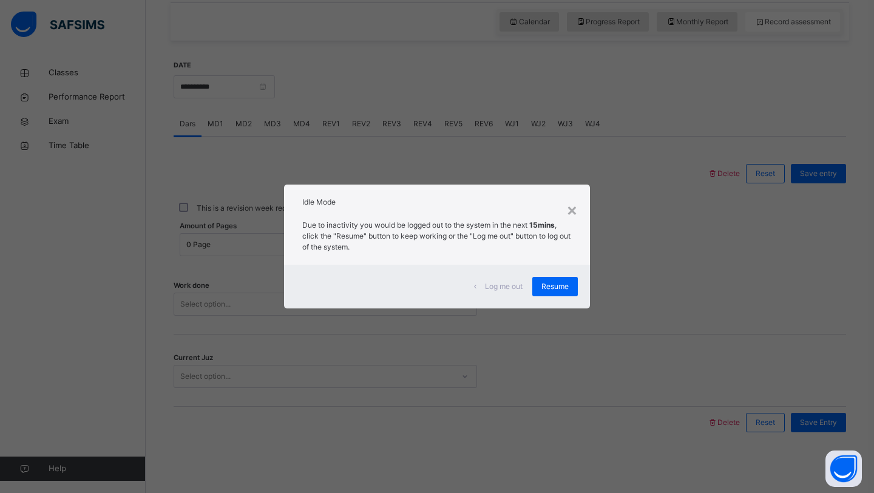
click at [580, 203] on div "Idle Mode" at bounding box center [437, 198] width 306 height 29
click at [577, 203] on div "×" at bounding box center [572, 209] width 12 height 25
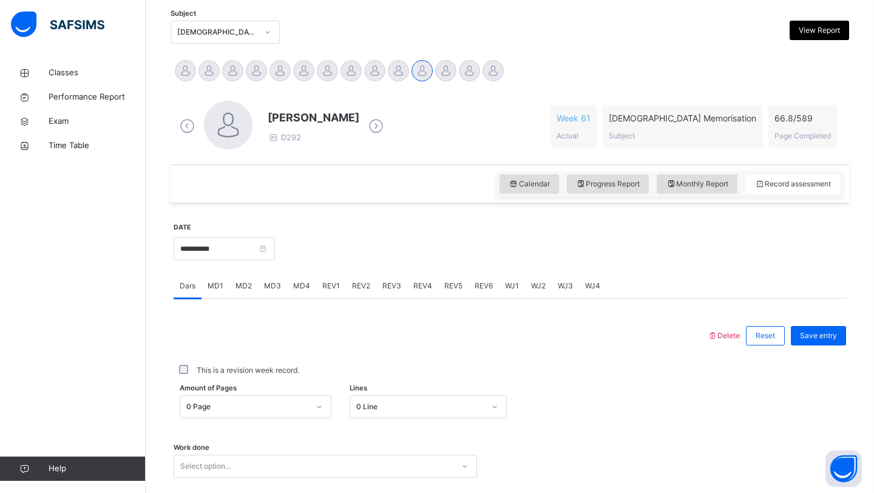
scroll to position [248, 0]
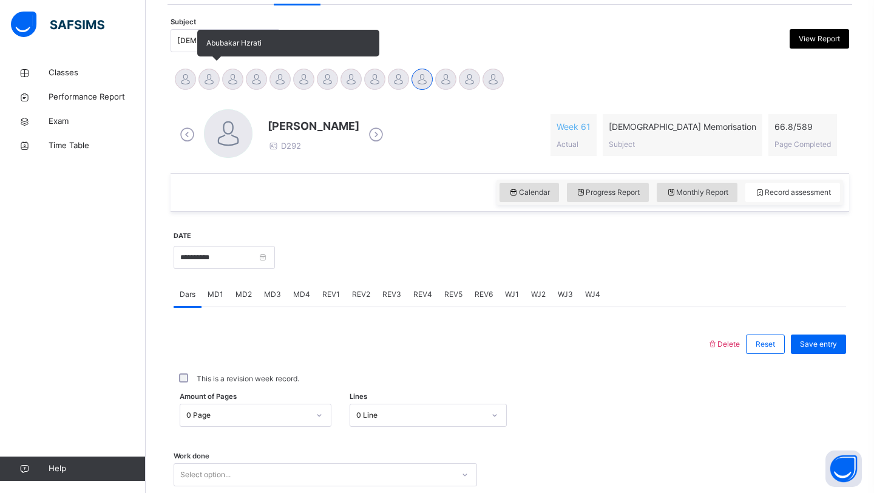
click at [208, 78] on div at bounding box center [208, 79] width 21 height 21
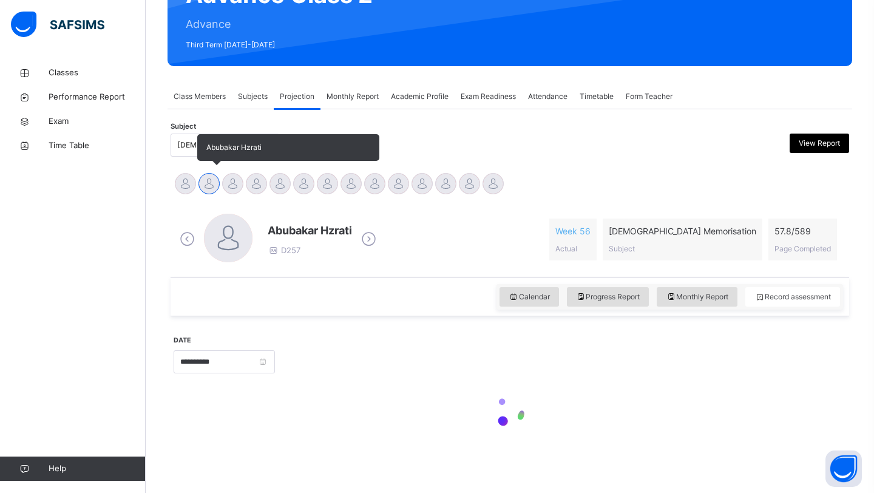
scroll to position [144, 0]
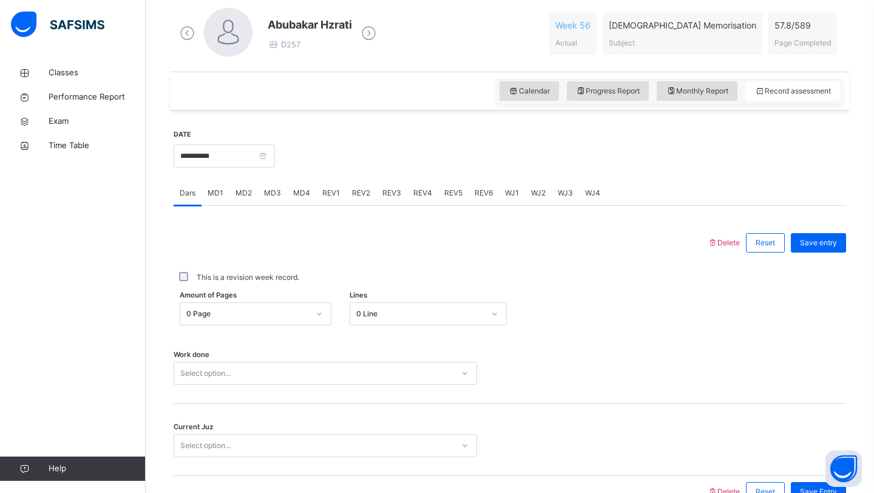
click at [370, 303] on div "0 Line" at bounding box center [429, 313] width 158 height 23
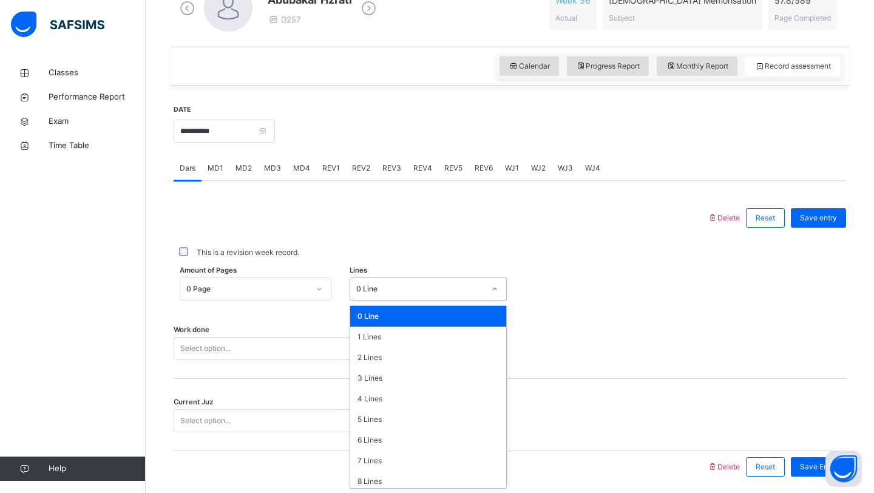
scroll to position [375, 0]
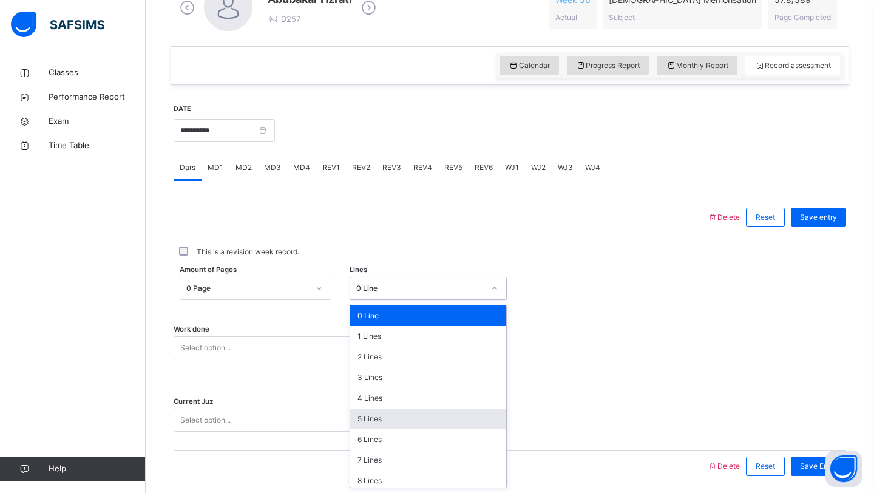
click at [376, 419] on div "5 Lines" at bounding box center [428, 418] width 157 height 21
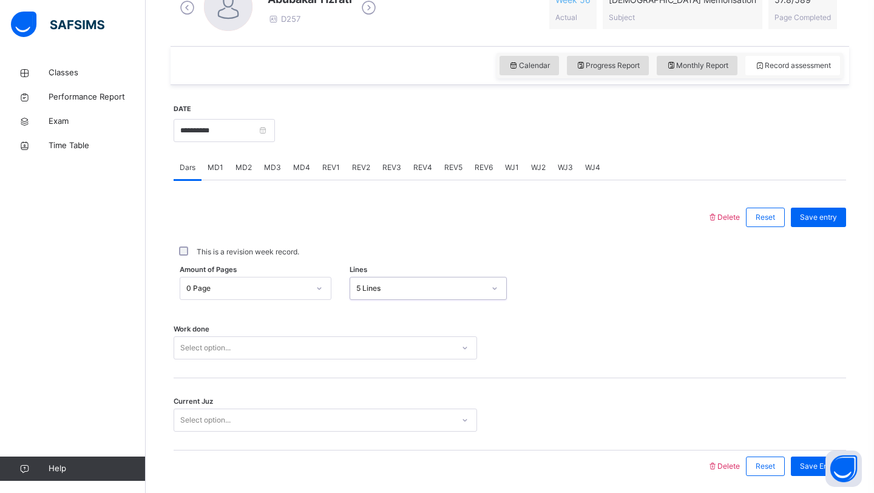
click at [342, 360] on div "Work done Select option..." at bounding box center [510, 342] width 672 height 72
click at [342, 348] on div "Select option..." at bounding box center [325, 347] width 303 height 23
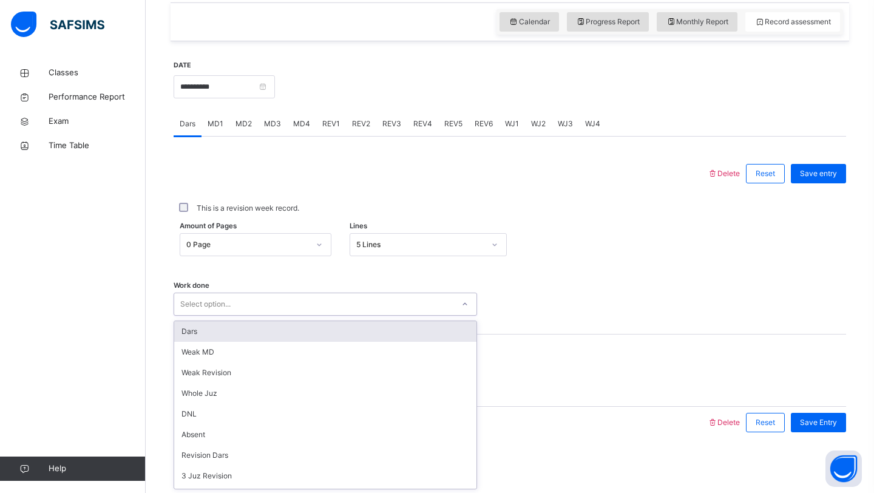
click at [345, 328] on div "Dars" at bounding box center [325, 331] width 302 height 21
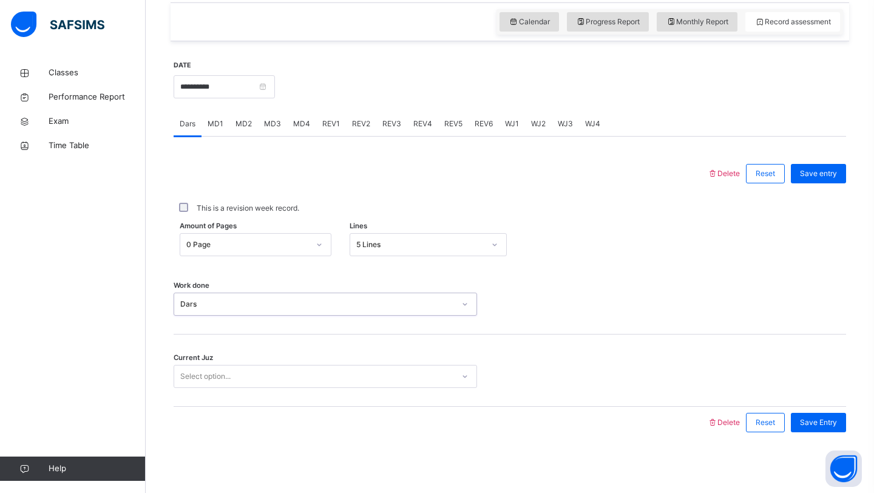
click at [342, 379] on div "Select option..." at bounding box center [313, 376] width 279 height 19
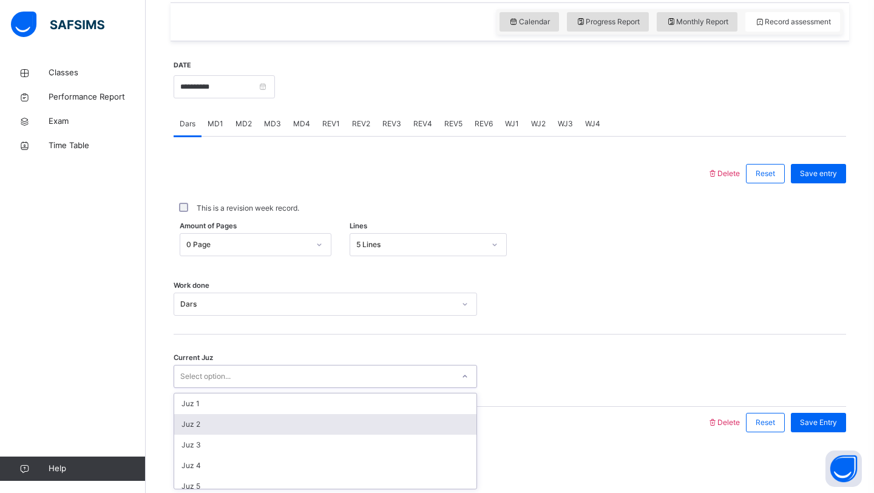
scroll to position [524, 0]
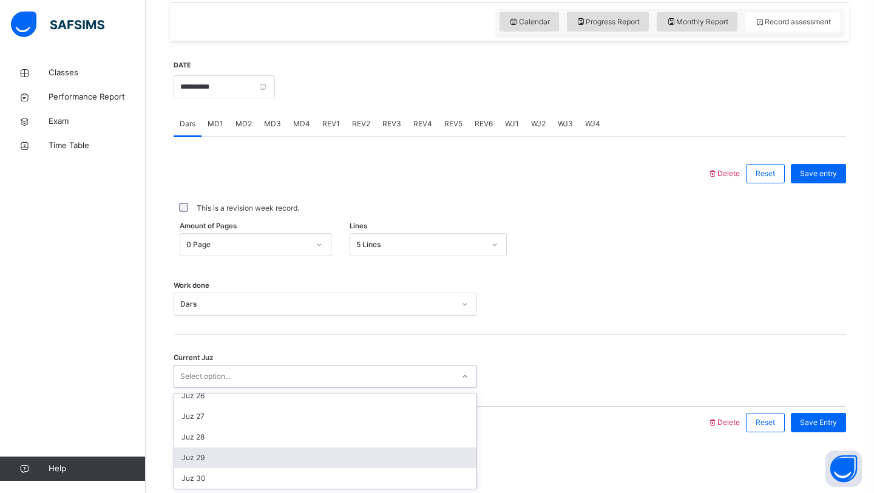
click at [306, 458] on div "Juz 29" at bounding box center [325, 457] width 302 height 21
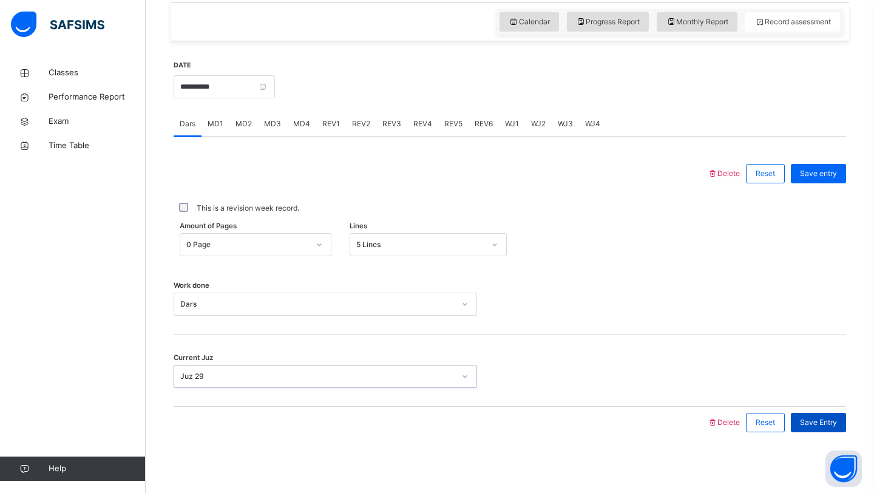
click at [815, 419] on span "Save Entry" at bounding box center [818, 422] width 37 height 11
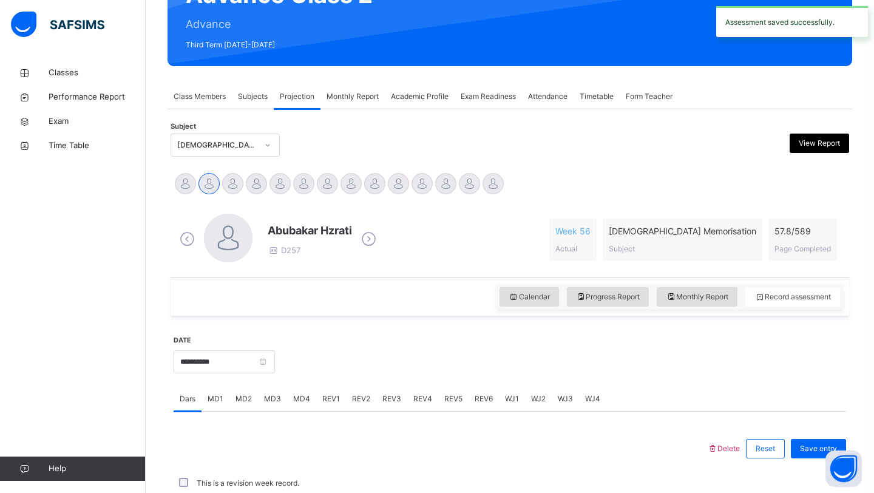
scroll to position [419, 0]
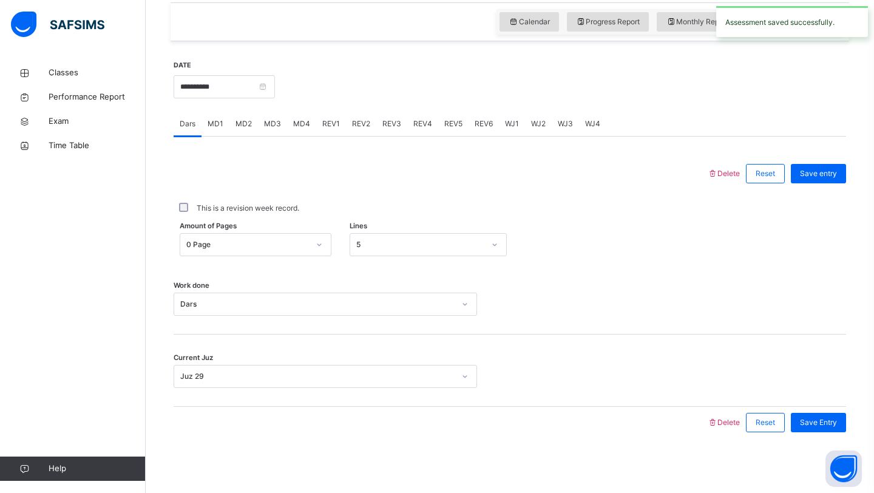
click at [278, 123] on span "MD3" at bounding box center [272, 123] width 17 height 11
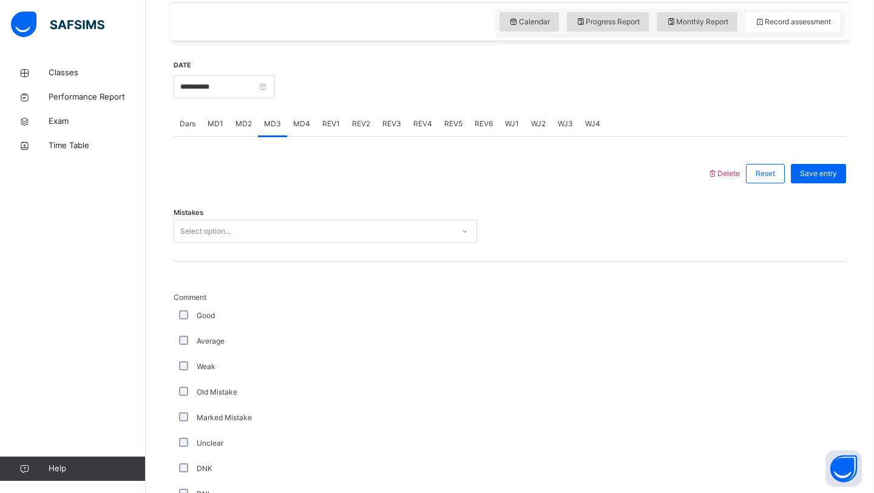
click at [246, 224] on div "Select option..." at bounding box center [313, 231] width 279 height 19
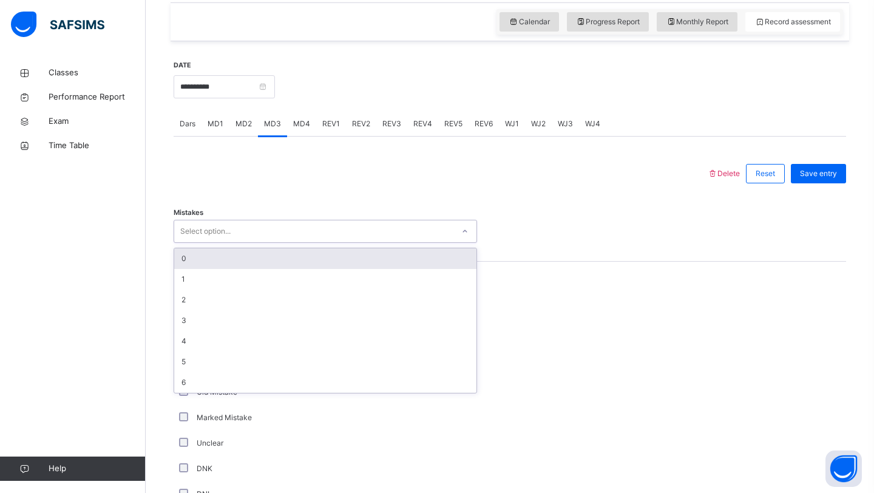
click at [242, 254] on div "0" at bounding box center [325, 258] width 302 height 21
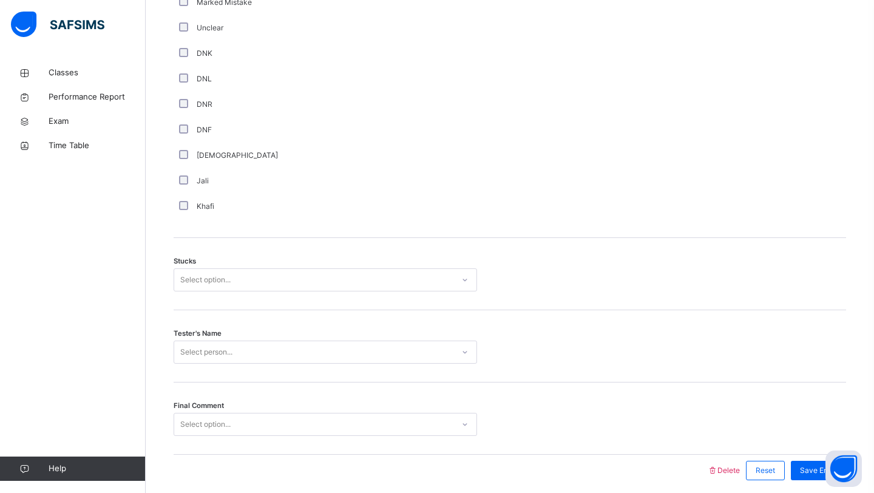
scroll to position [841, 0]
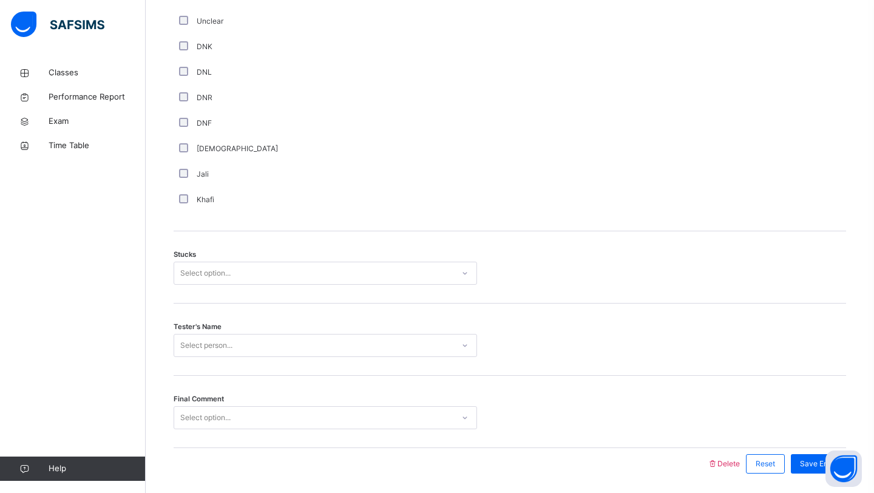
click at [208, 276] on div "Select option..." at bounding box center [205, 273] width 50 height 23
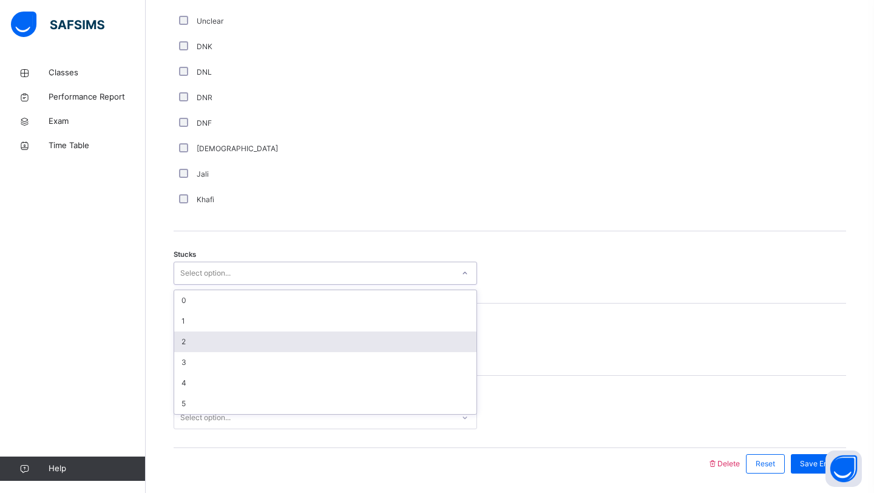
click at [201, 342] on div "2" at bounding box center [325, 341] width 302 height 21
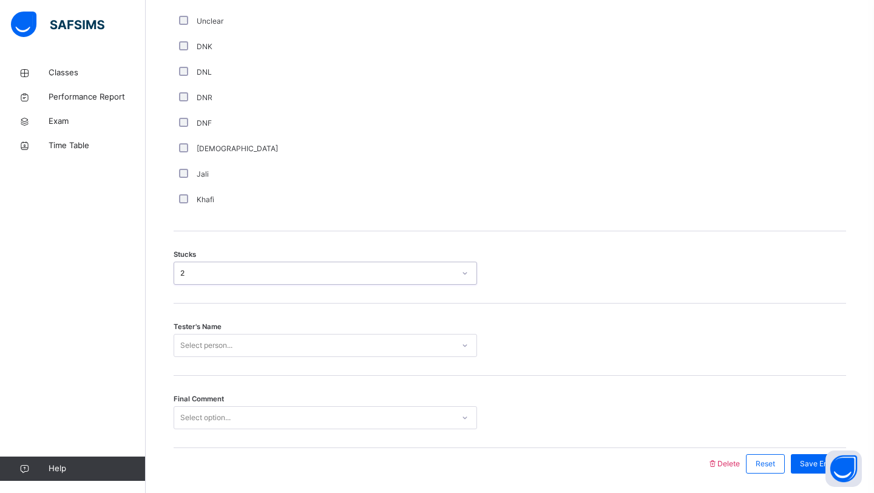
click at [201, 342] on div "Select person..." at bounding box center [206, 345] width 52 height 23
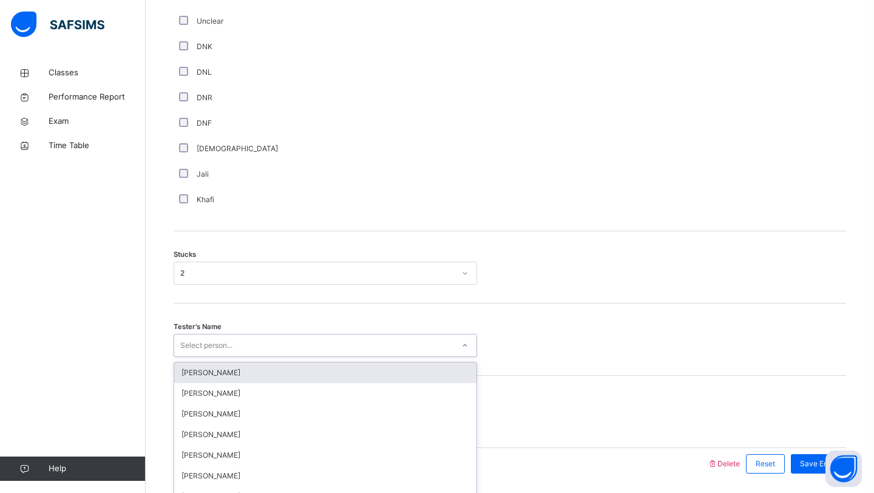
scroll to position [882, 0]
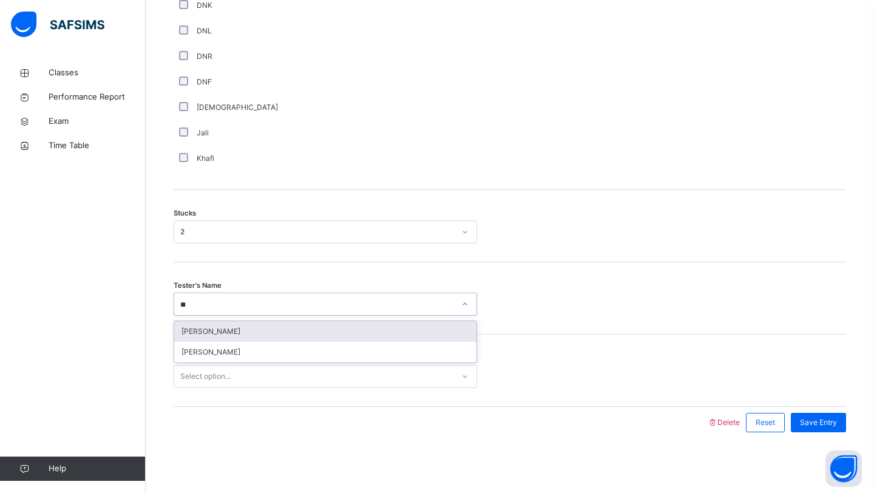
type input "***"
click at [248, 328] on div "[PERSON_NAME]" at bounding box center [325, 331] width 302 height 21
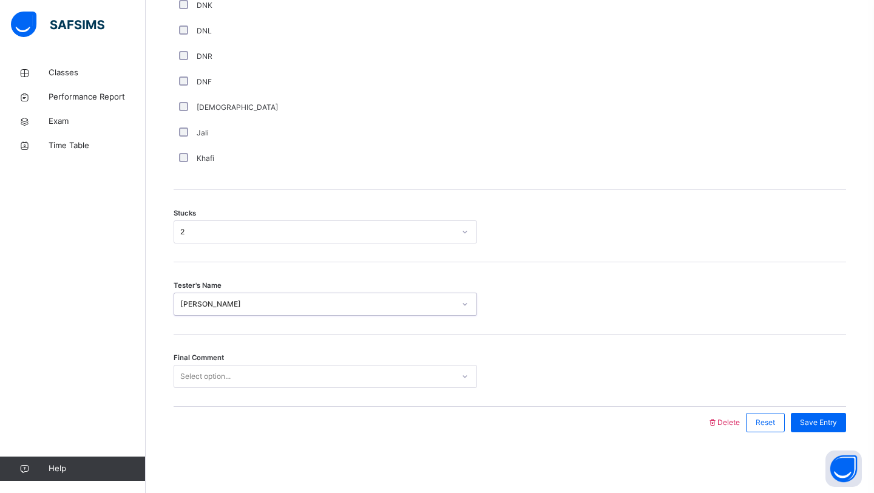
click at [446, 379] on div "Select option..." at bounding box center [313, 376] width 279 height 19
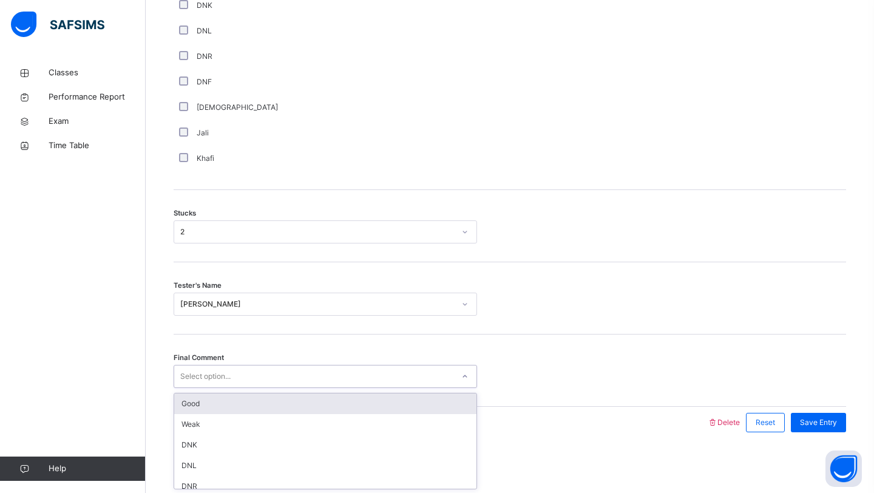
click at [437, 396] on div "Good" at bounding box center [325, 403] width 302 height 21
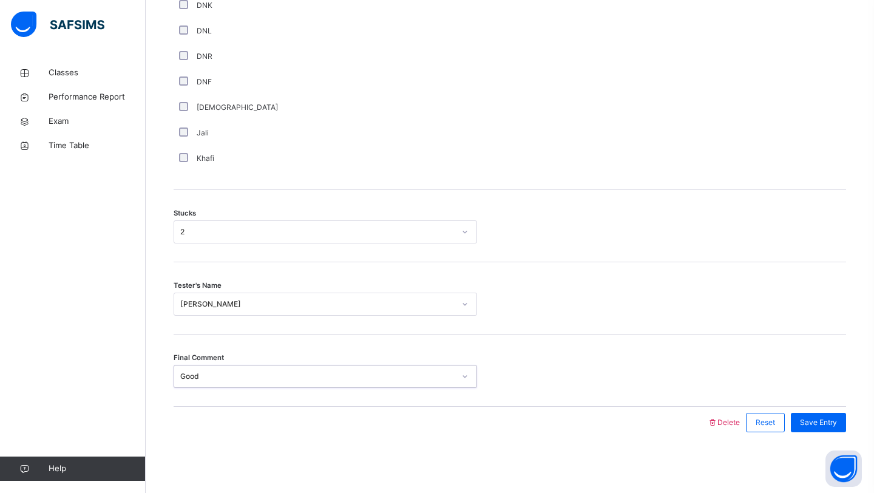
click at [819, 409] on div "Save Entry" at bounding box center [815, 423] width 61 height 32
click at [819, 419] on span "Save Entry" at bounding box center [818, 422] width 37 height 11
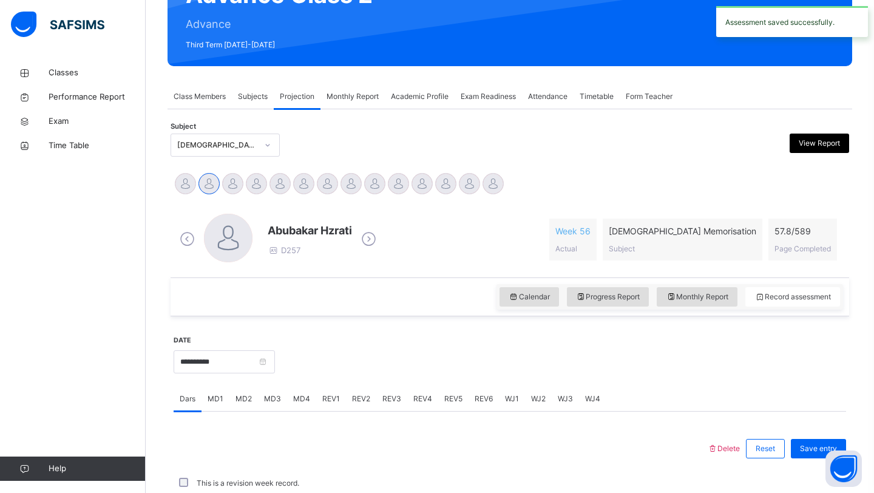
scroll to position [419, 0]
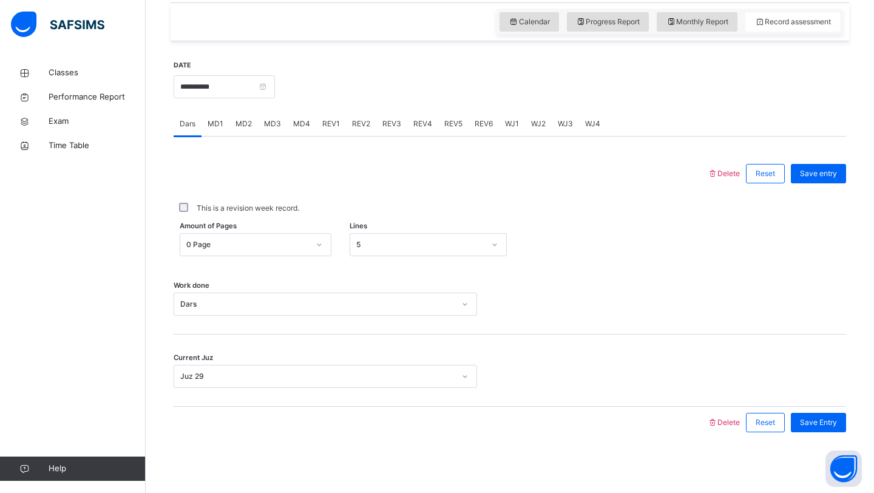
click at [299, 129] on div "MD4" at bounding box center [301, 124] width 29 height 24
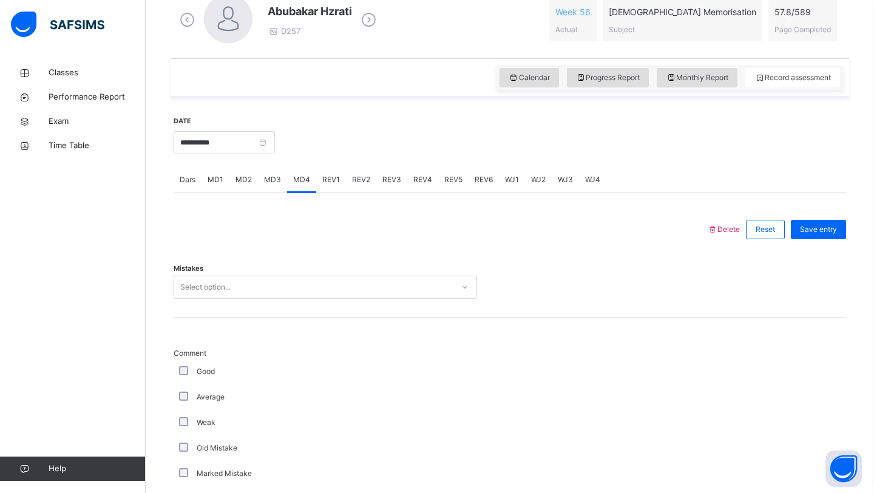
scroll to position [345, 0]
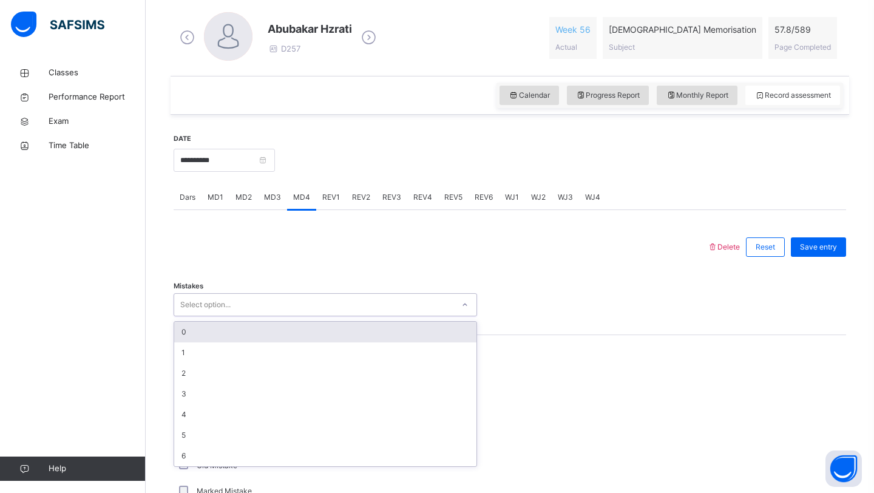
click at [260, 297] on div "Select option..." at bounding box center [313, 305] width 279 height 19
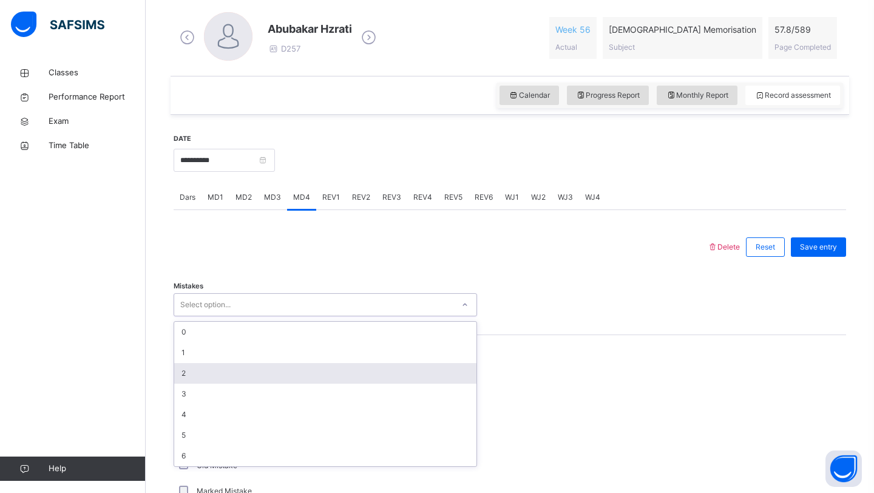
click at [223, 375] on div "2" at bounding box center [325, 373] width 302 height 21
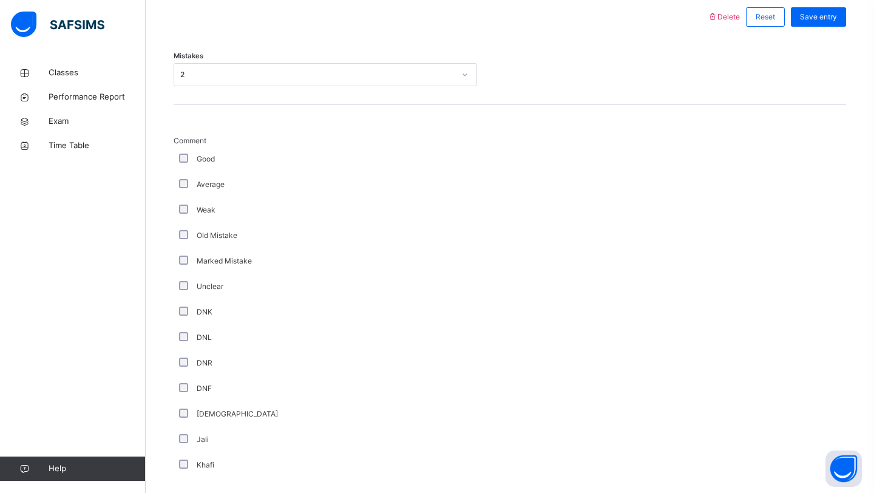
scroll to position [578, 0]
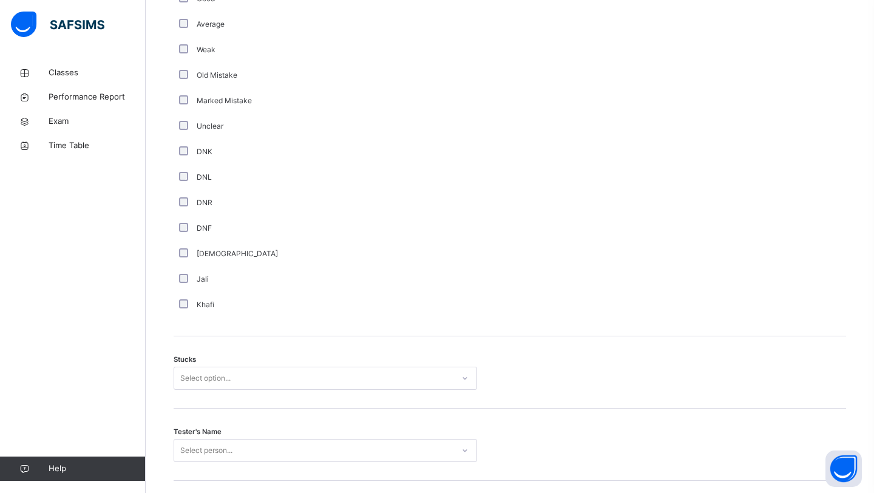
click at [194, 381] on div "Select option..." at bounding box center [325, 378] width 303 height 23
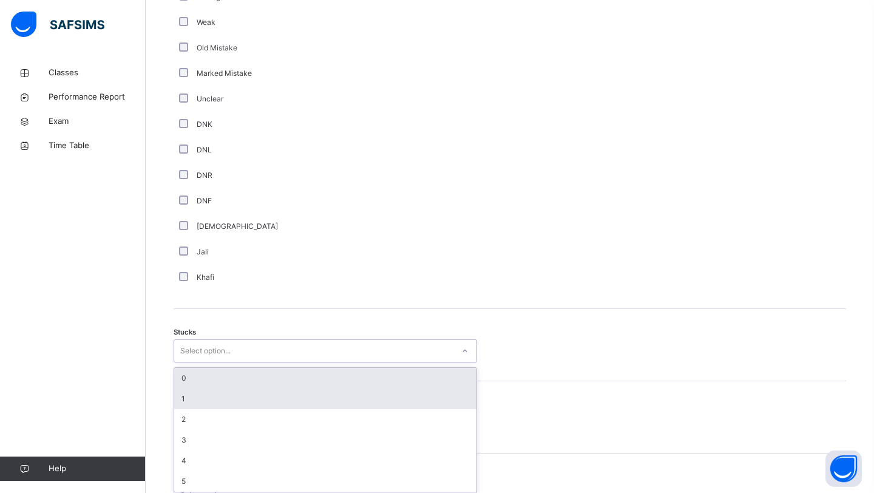
scroll to position [767, 0]
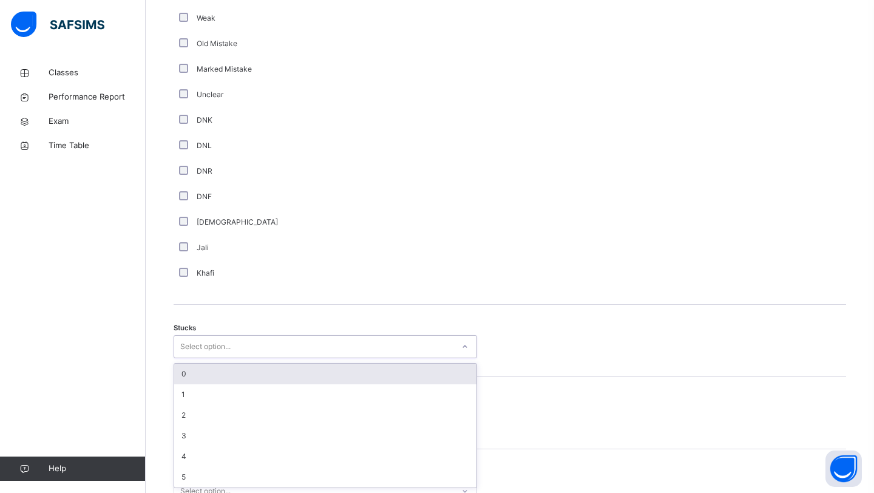
click at [205, 365] on div "0" at bounding box center [325, 374] width 302 height 21
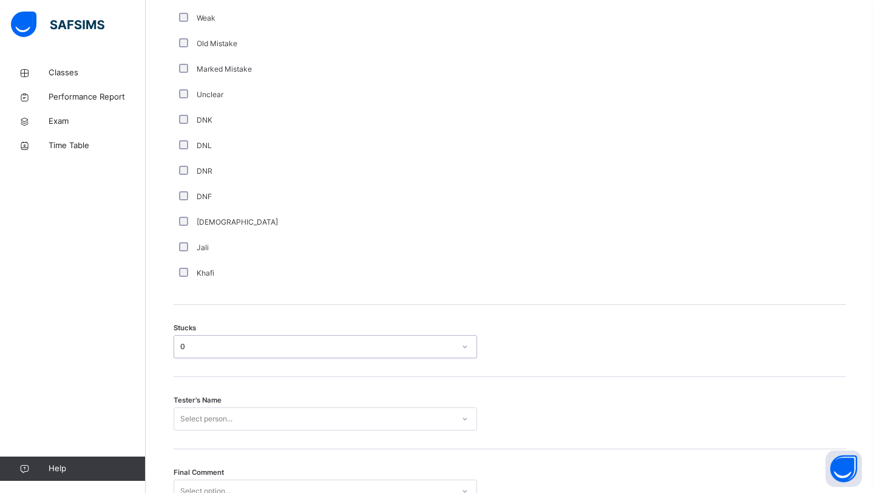
click at [198, 419] on div "Select person..." at bounding box center [325, 418] width 303 height 23
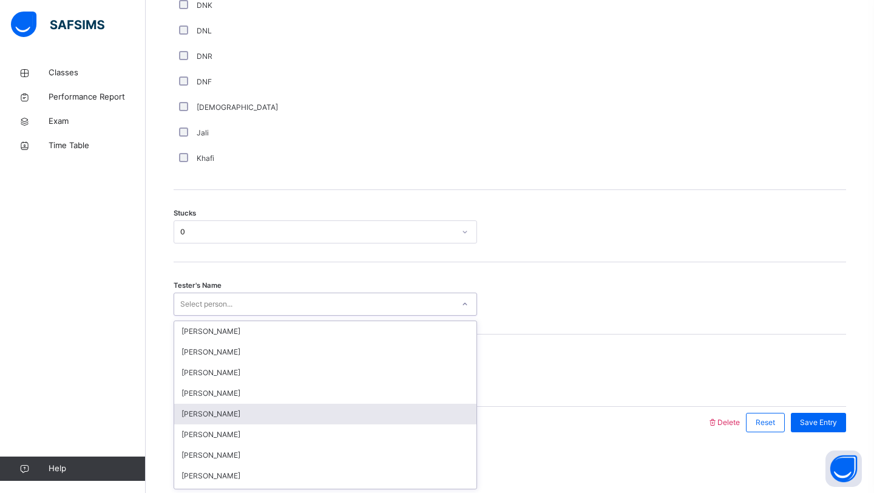
type input "*"
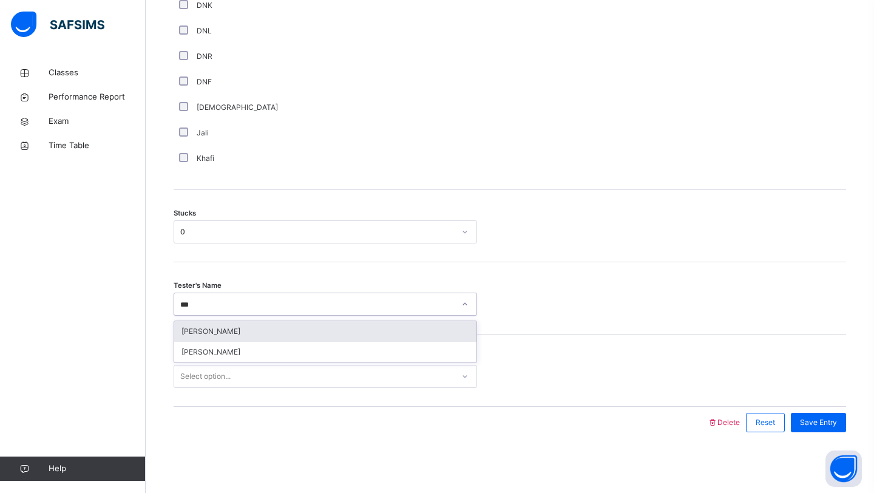
type input "****"
click at [236, 331] on div "[PERSON_NAME]" at bounding box center [325, 331] width 302 height 21
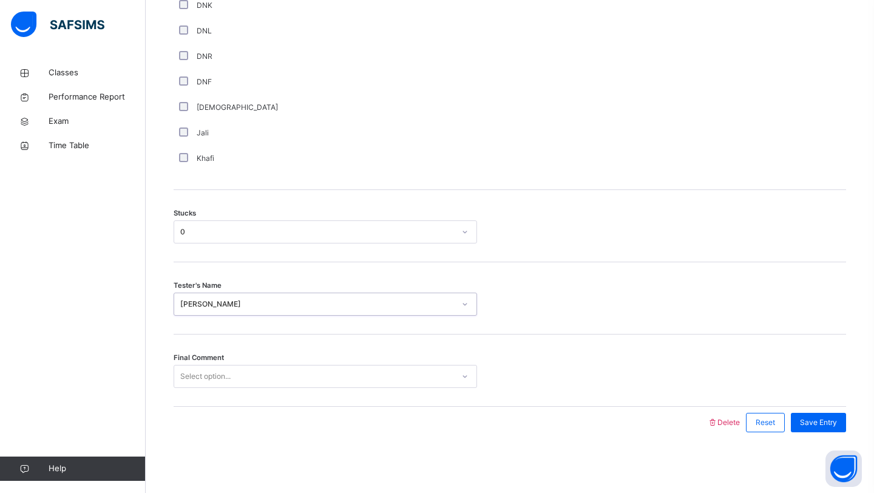
click at [266, 374] on div "Select option..." at bounding box center [313, 376] width 279 height 19
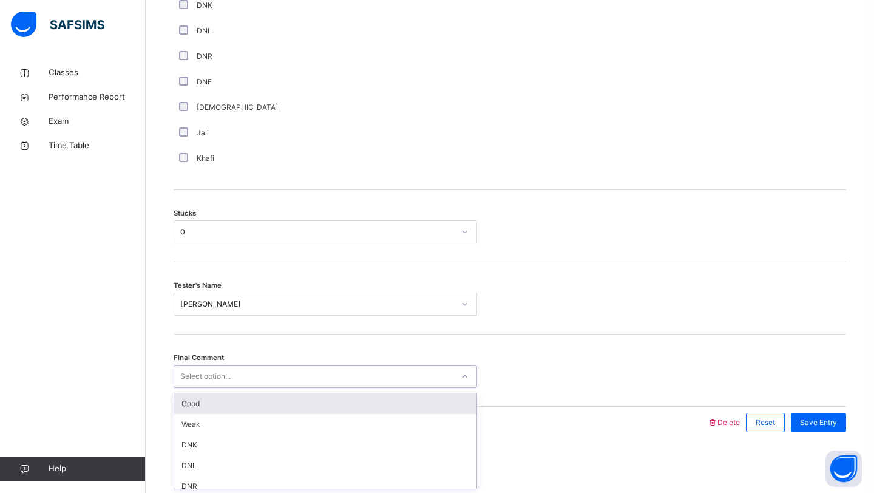
click at [250, 401] on div "Good" at bounding box center [325, 403] width 302 height 21
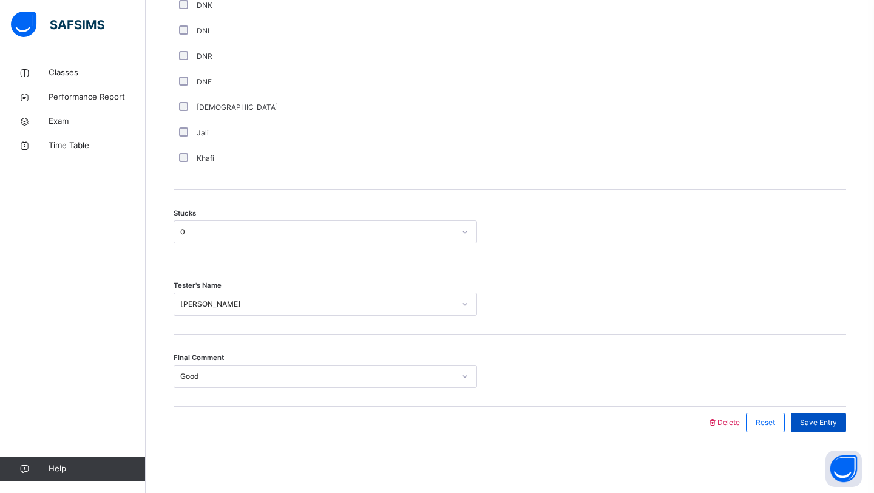
click at [829, 422] on span "Save Entry" at bounding box center [818, 422] width 37 height 11
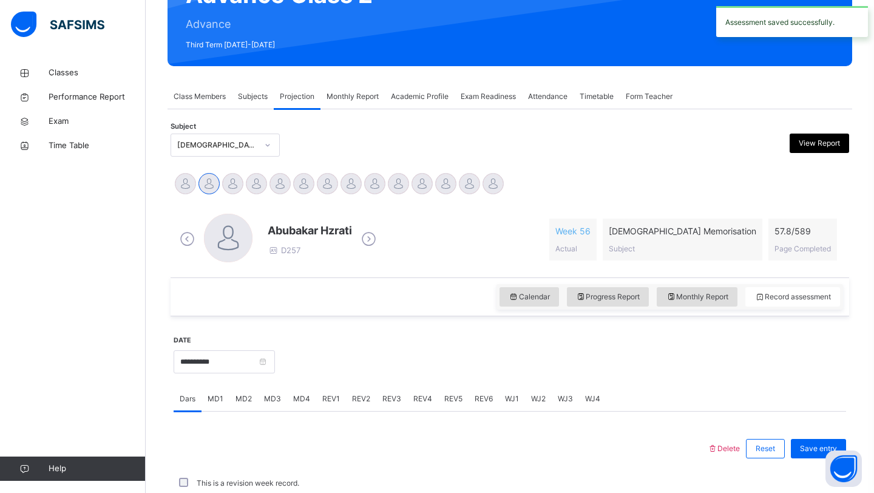
scroll to position [419, 0]
